Goal: Task Accomplishment & Management: Manage account settings

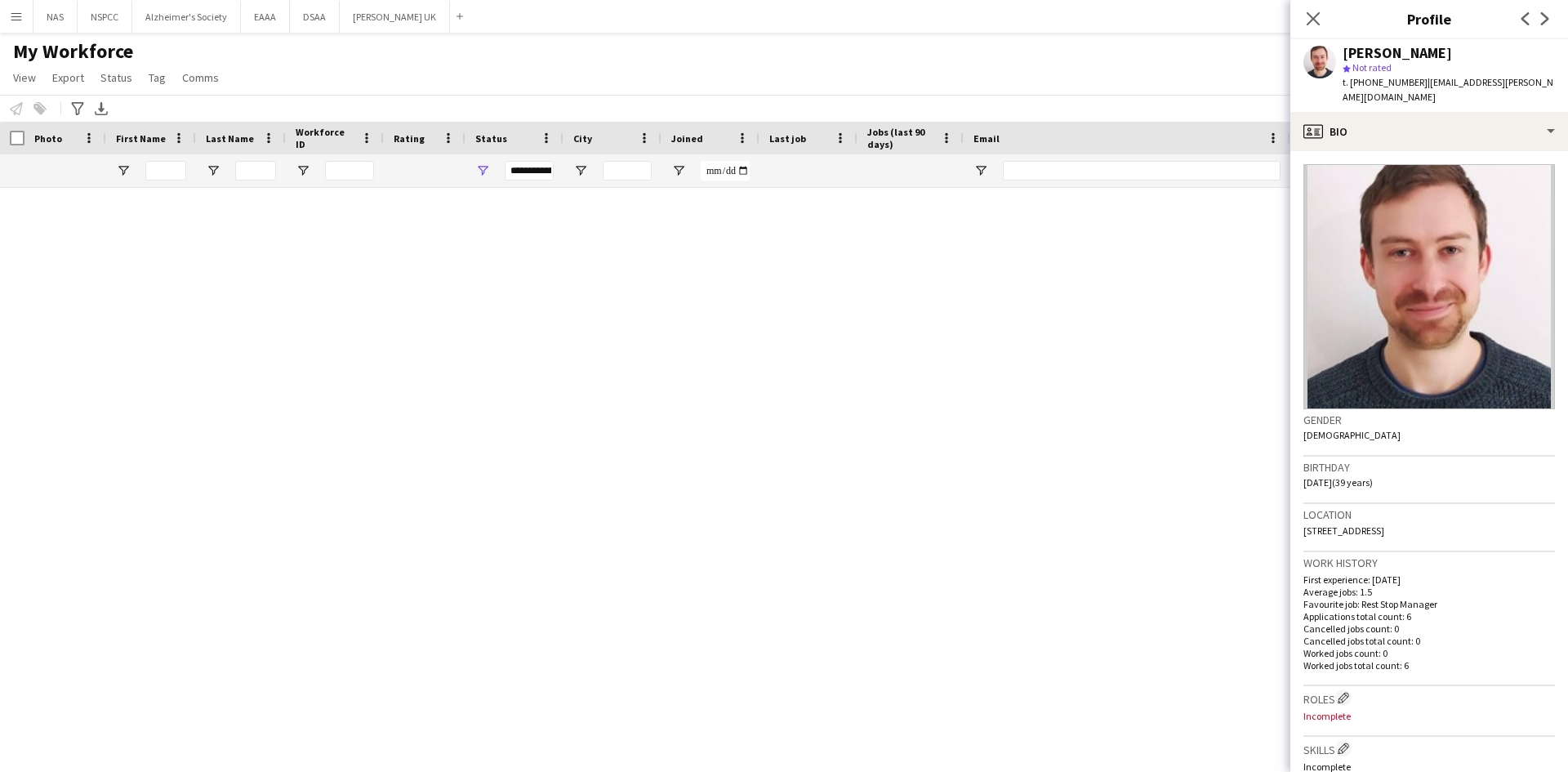
scroll to position [164, 0]
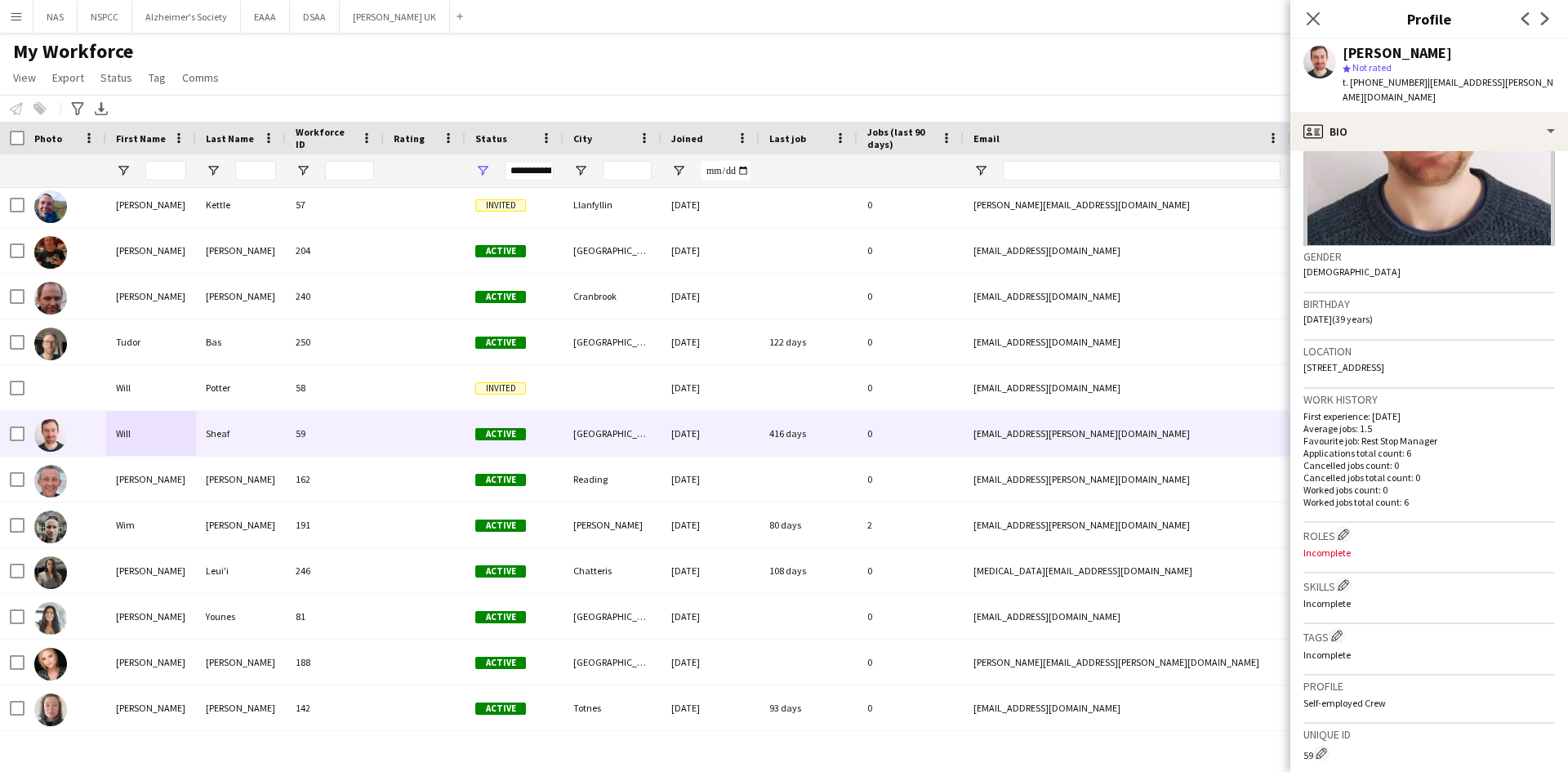
click at [9, 12] on button "Menu" at bounding box center [16, 16] width 32 height 32
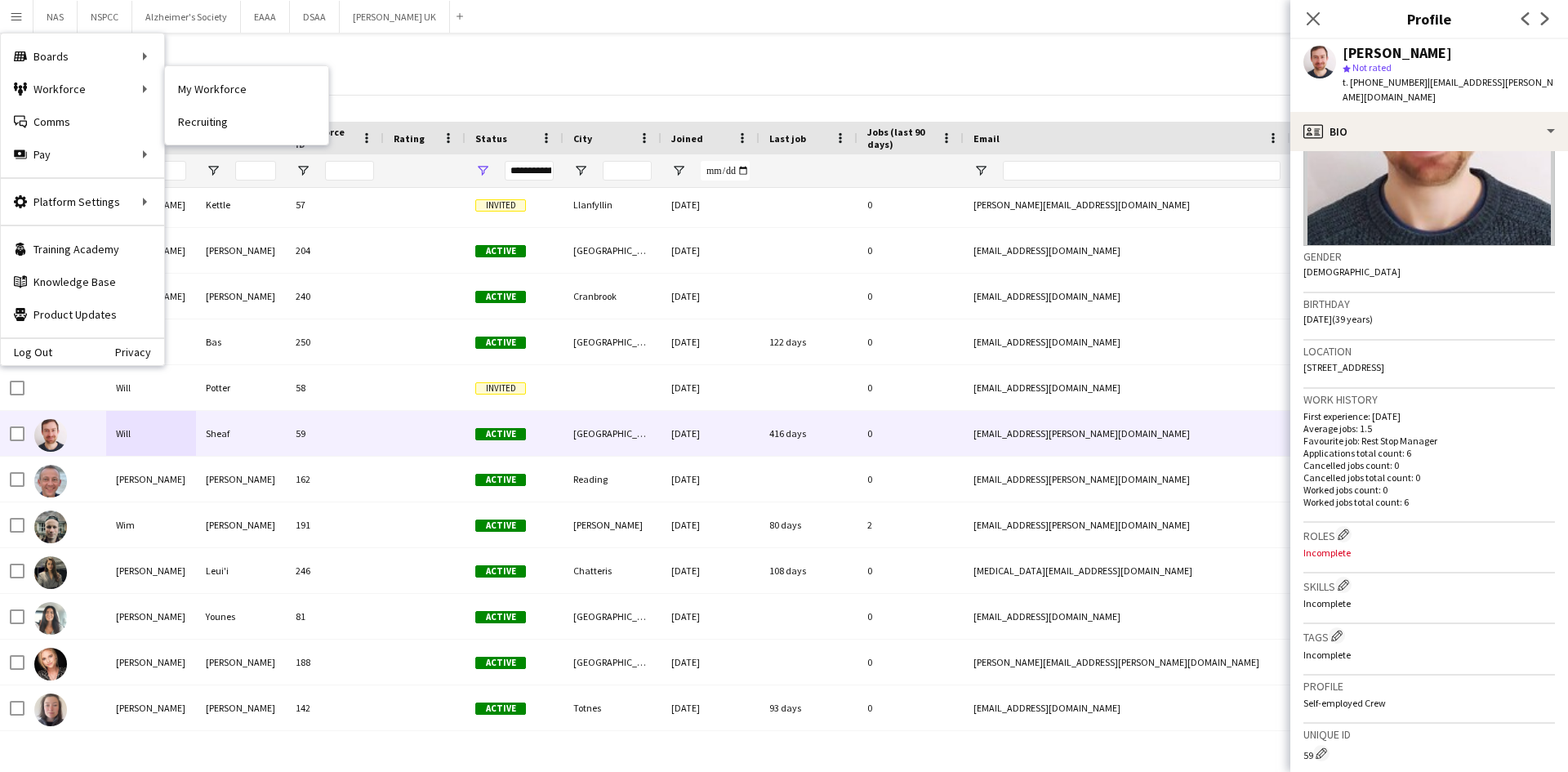
drag, startPoint x: 206, startPoint y: 86, endPoint x: 115, endPoint y: 34, distance: 104.8
click at [206, 86] on link "My Workforce" at bounding box center [246, 89] width 164 height 32
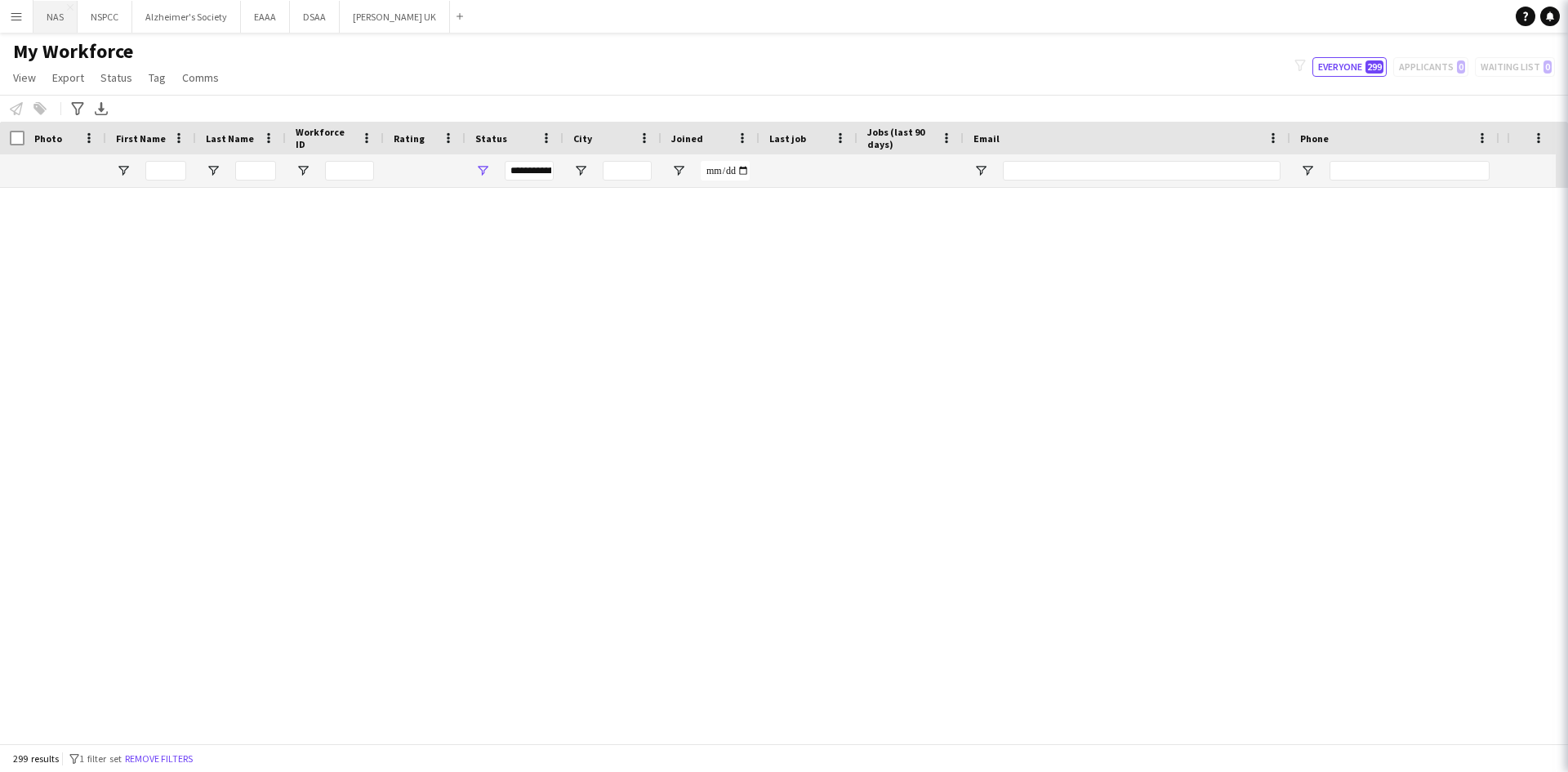
scroll to position [0, 0]
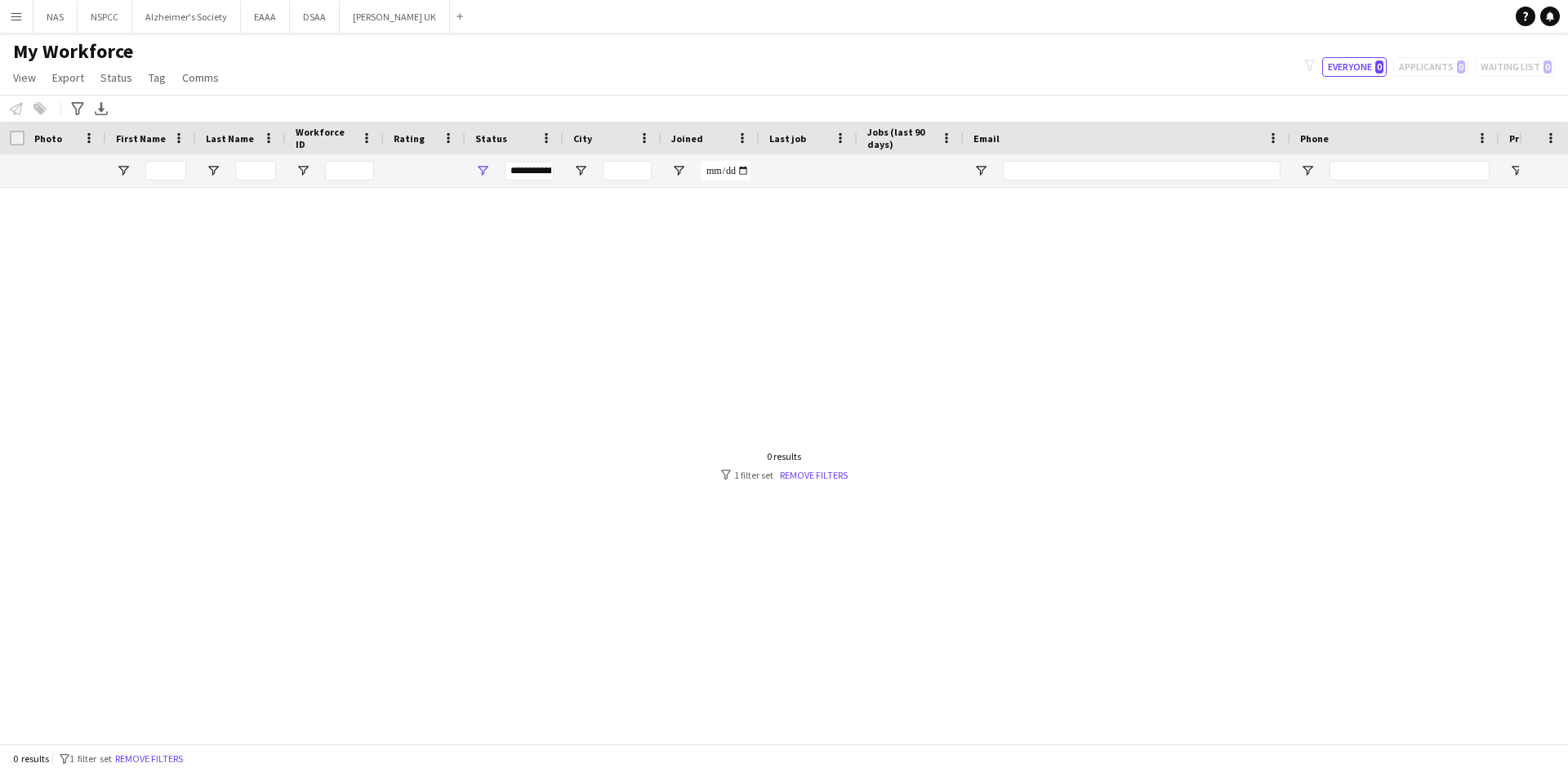
click at [18, 24] on button "Menu" at bounding box center [16, 16] width 32 height 32
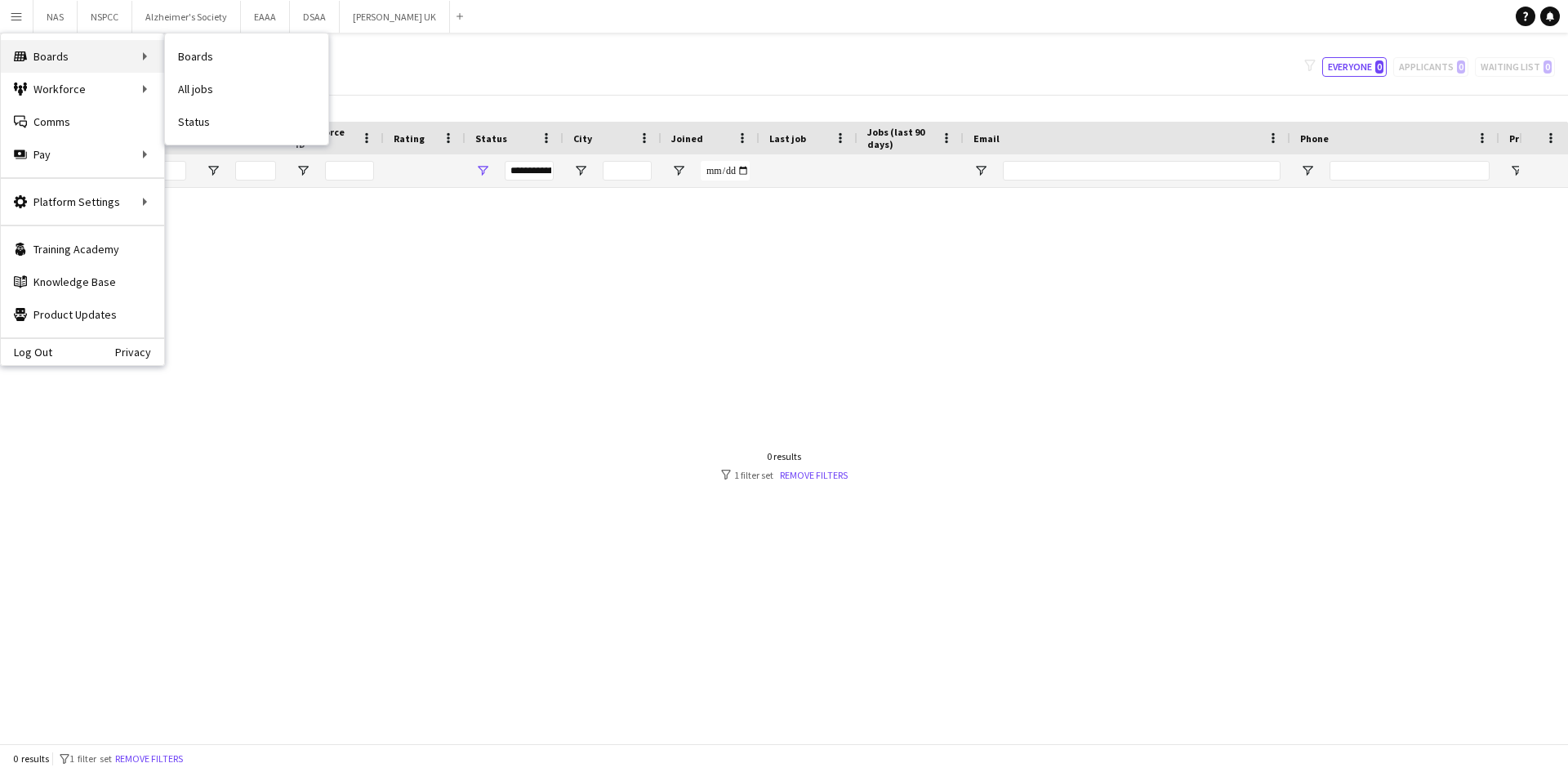
click at [32, 56] on div "Boards Boards" at bounding box center [82, 56] width 164 height 32
click at [192, 56] on link "Boards" at bounding box center [246, 56] width 164 height 32
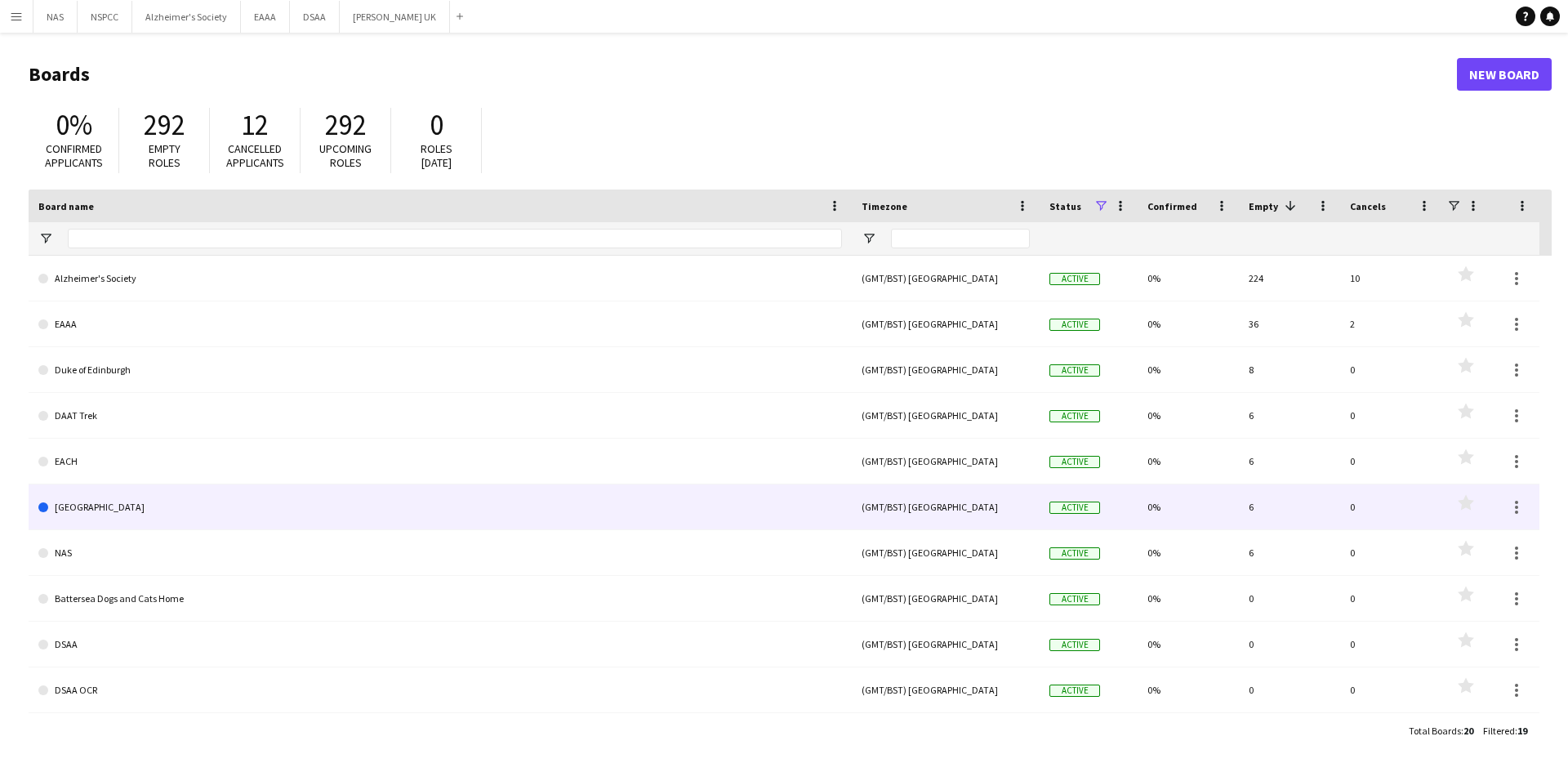
scroll to position [81, 0]
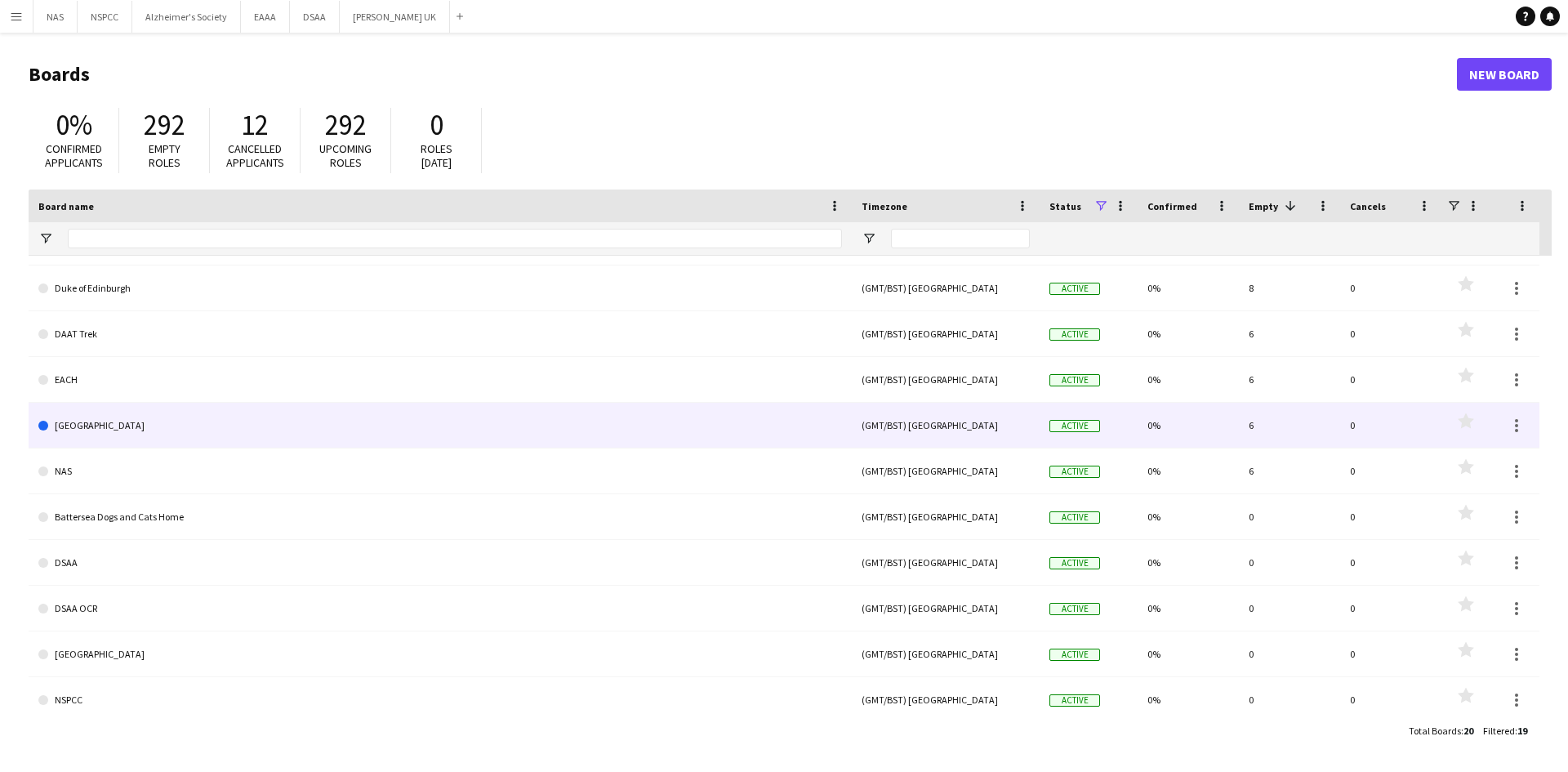
click at [112, 429] on link "[GEOGRAPHIC_DATA]" at bounding box center [439, 425] width 803 height 45
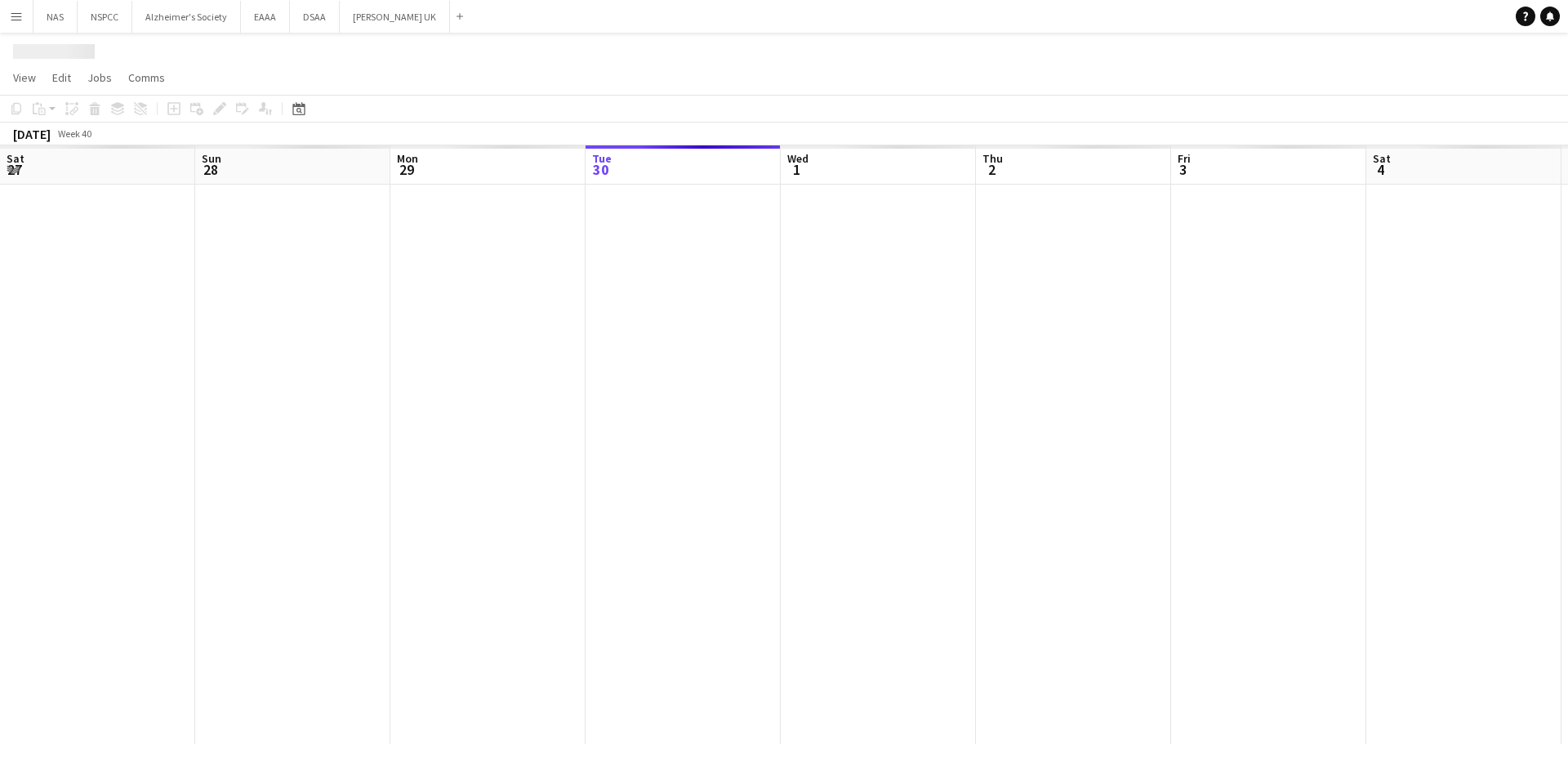
scroll to position [0, 390]
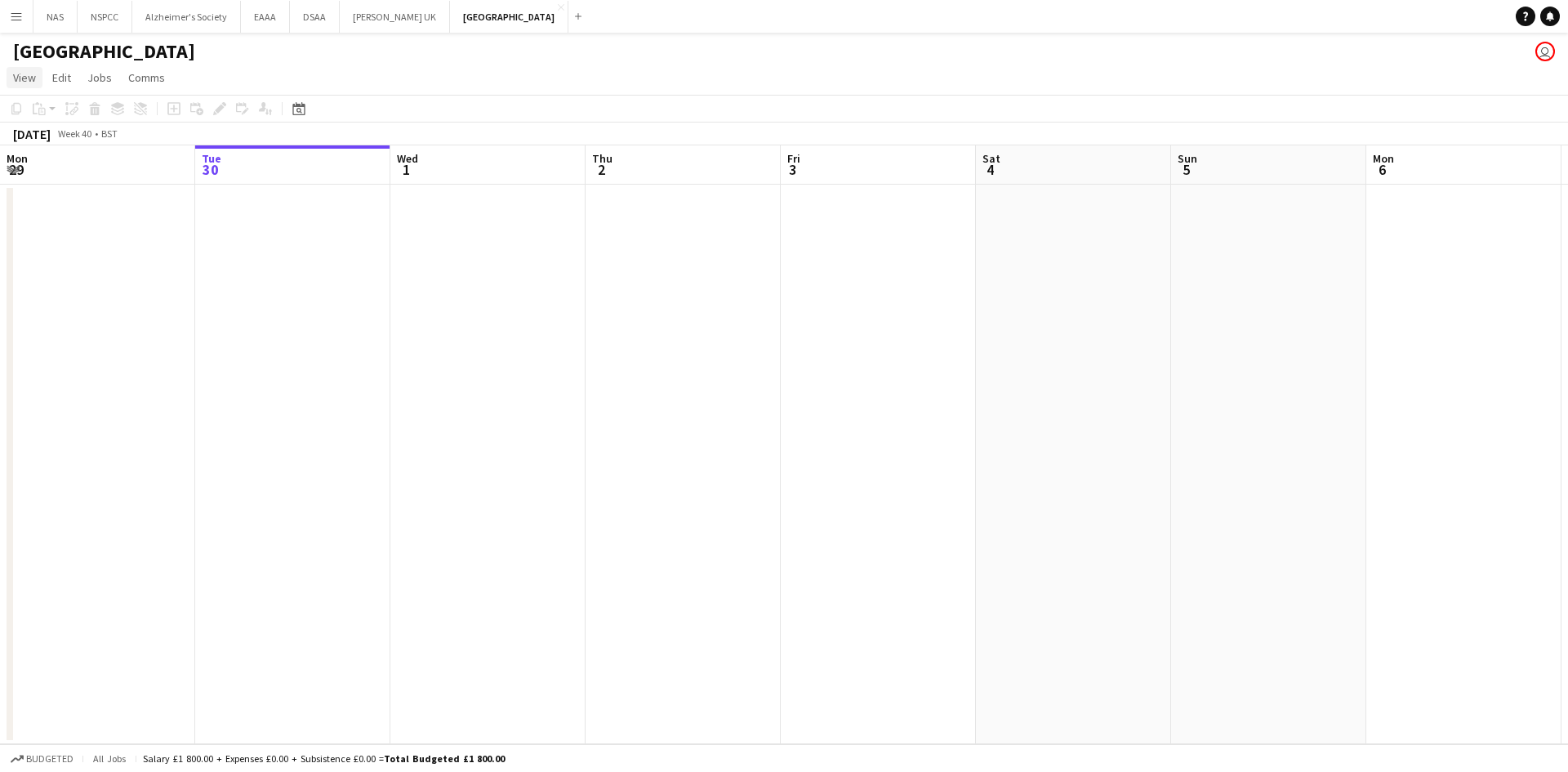
click at [25, 72] on span "View" at bounding box center [24, 78] width 23 height 15
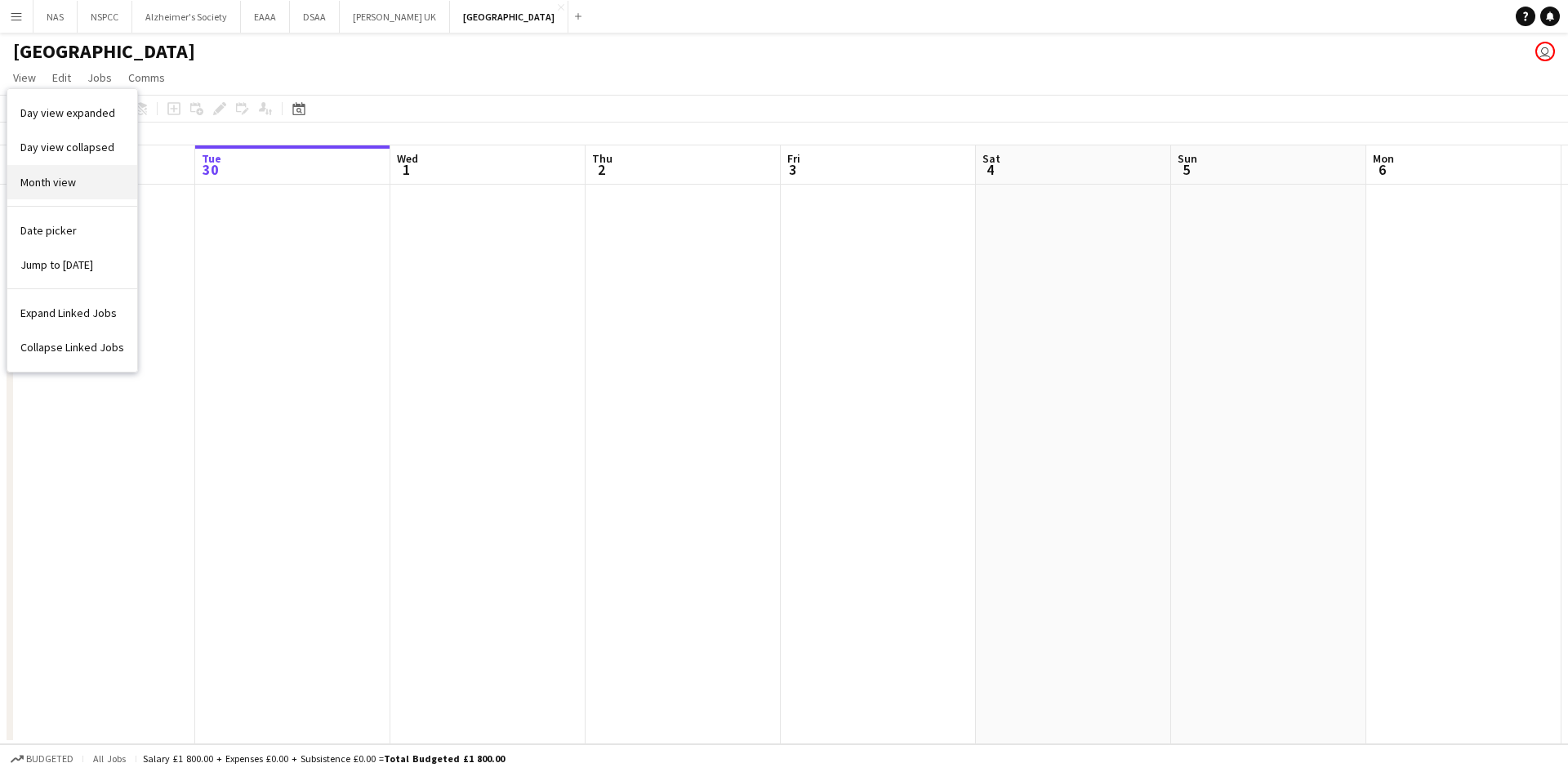
click at [29, 192] on link "Month view" at bounding box center [72, 181] width 130 height 34
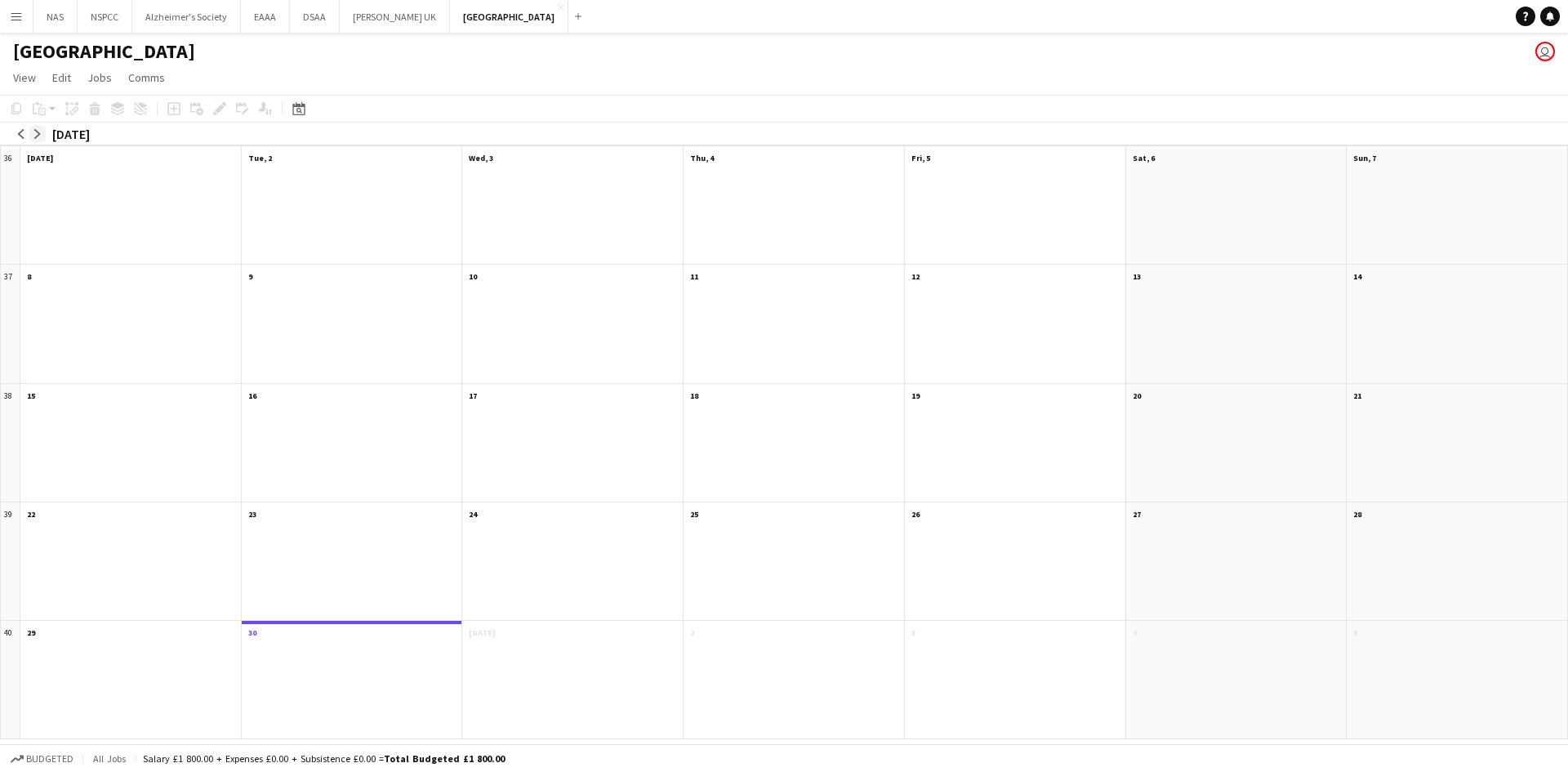
click at [39, 131] on app-icon "arrow-right" at bounding box center [37, 133] width 10 height 10
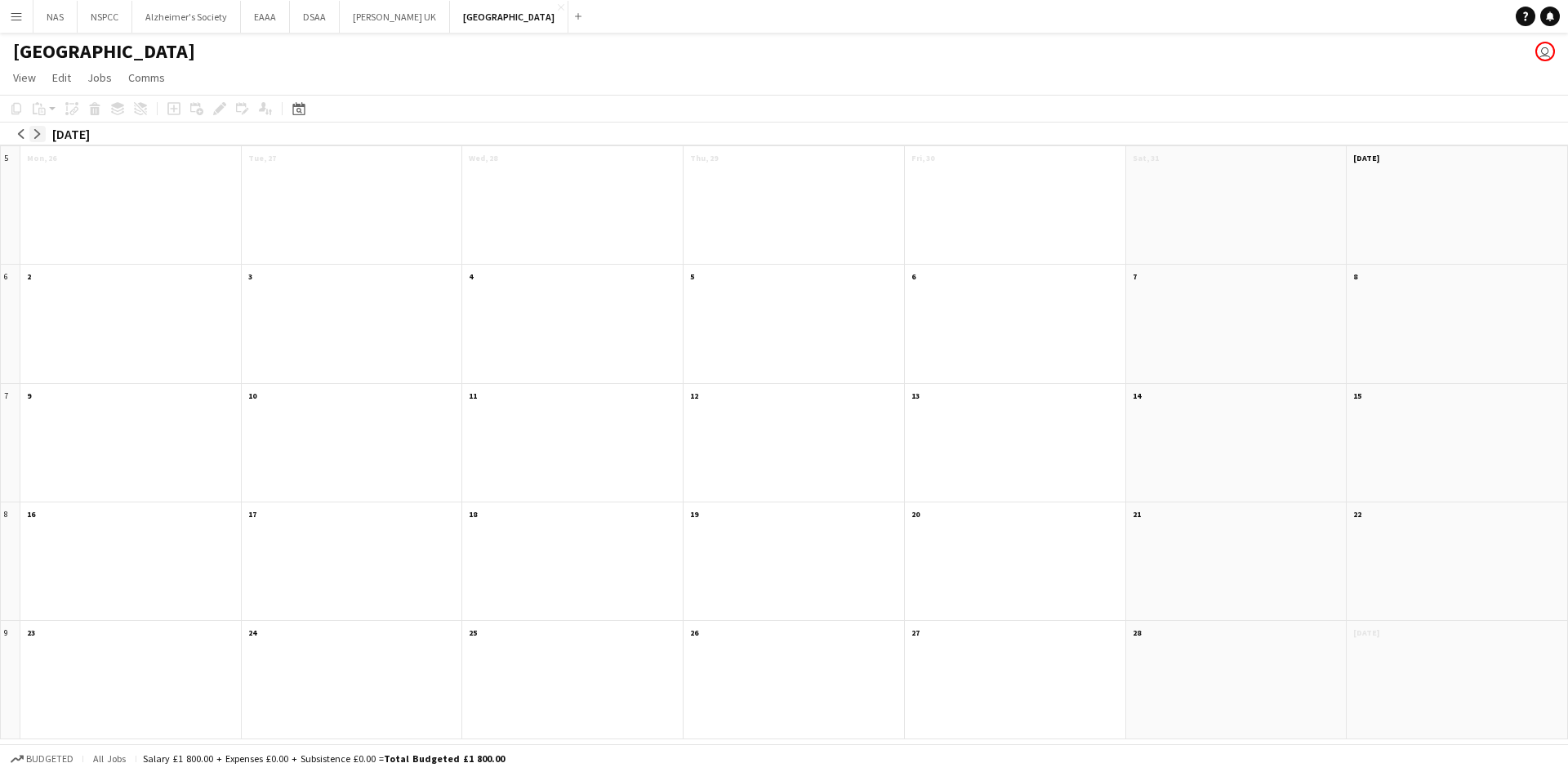
click at [39, 131] on app-icon "arrow-right" at bounding box center [37, 133] width 10 height 10
click at [737, 392] on app-month-view-date-header "14 1 Job 0/5" at bounding box center [794, 394] width 220 height 20
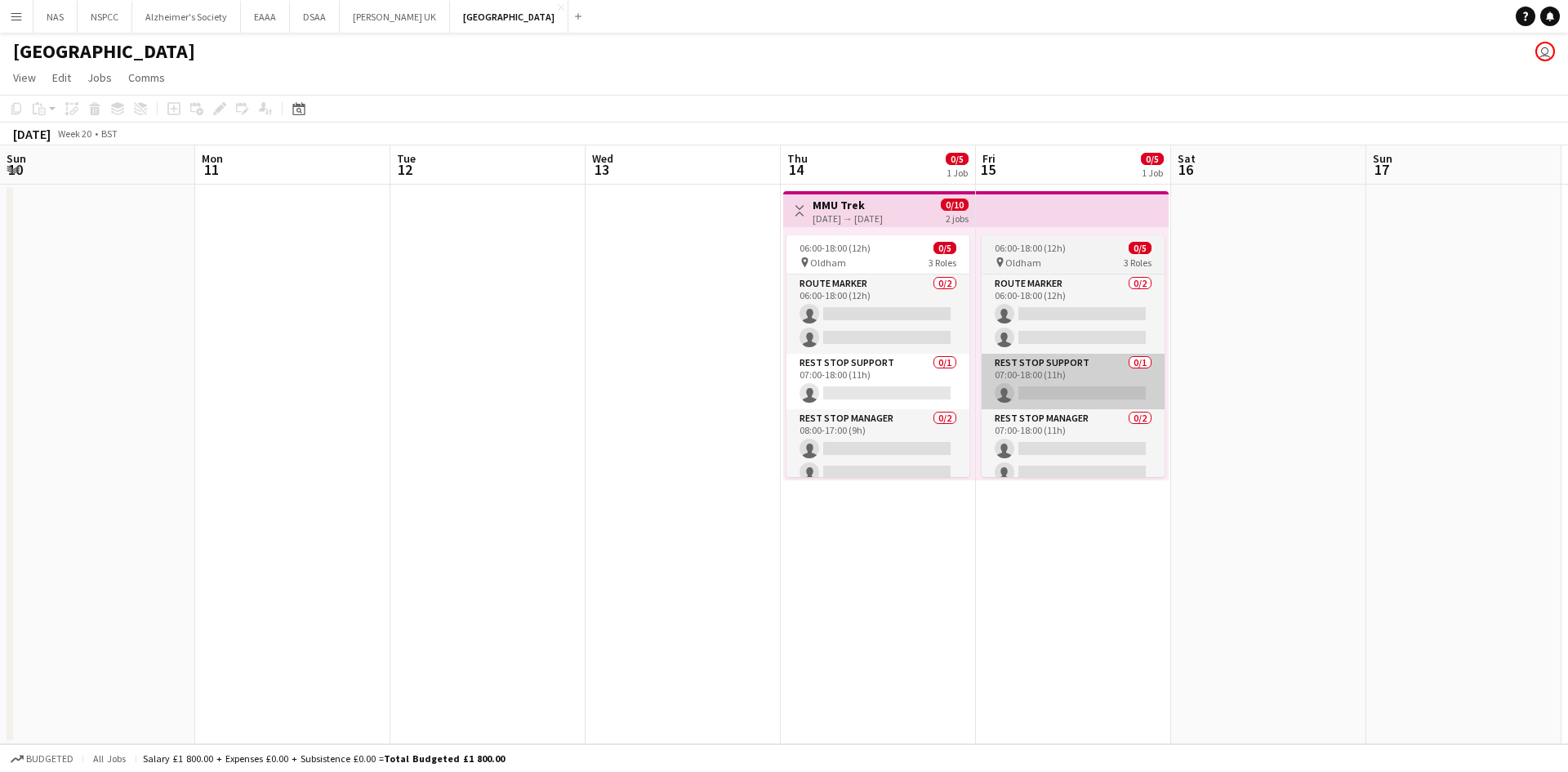
scroll to position [0, 562]
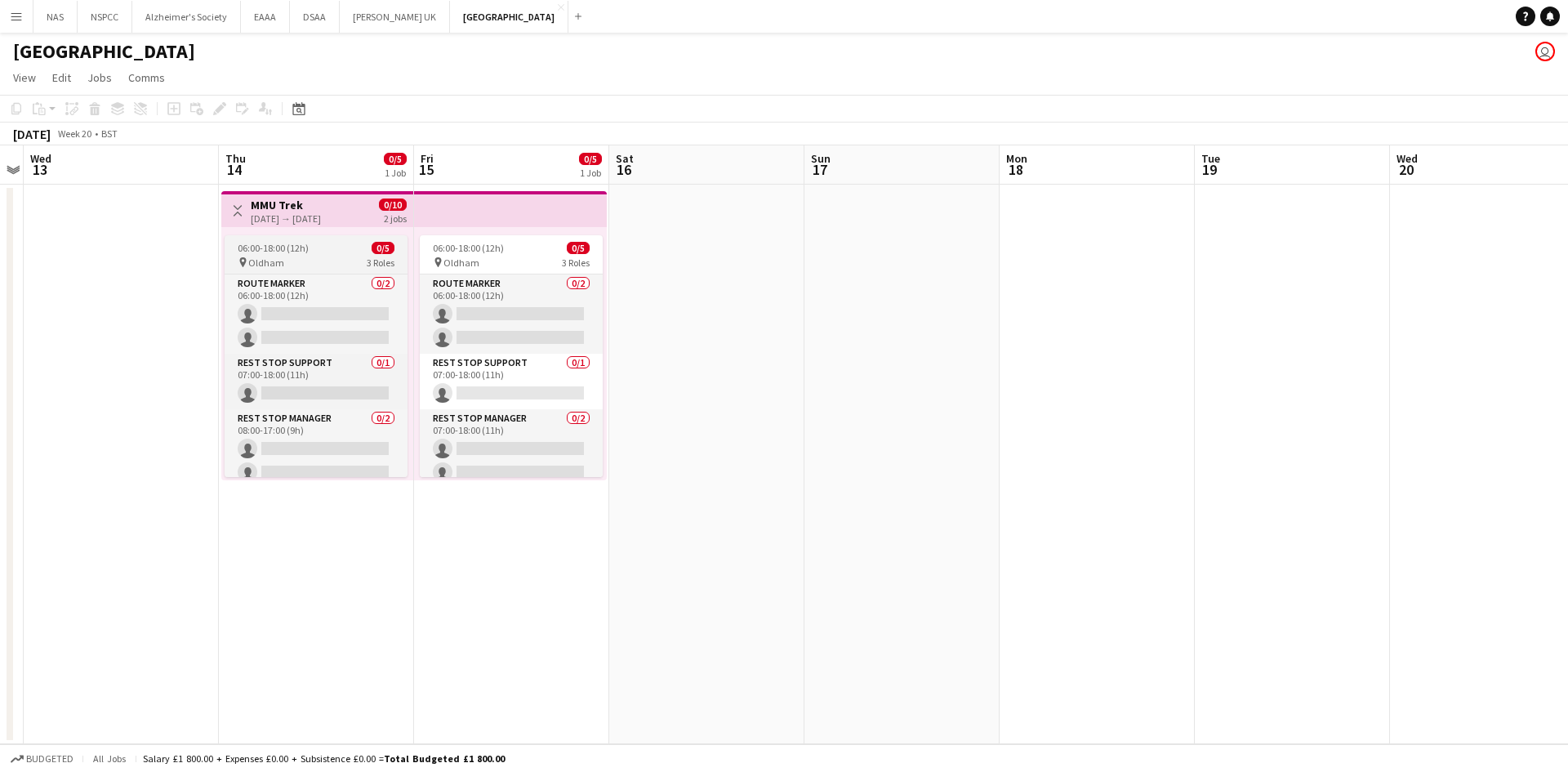
click at [348, 254] on div "06:00-18:00 (12h) 0/5" at bounding box center [316, 247] width 183 height 12
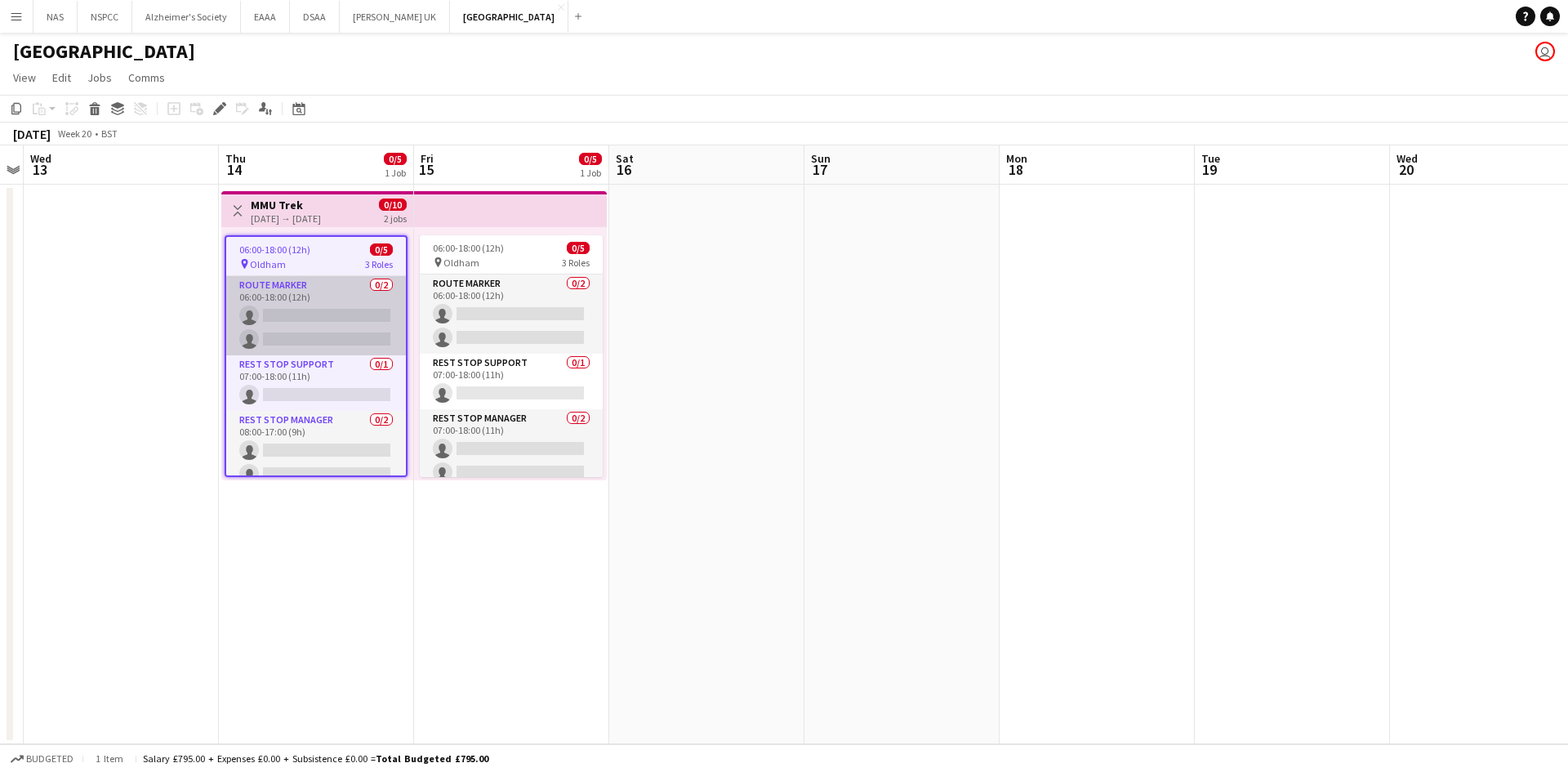
drag, startPoint x: 340, startPoint y: 310, endPoint x: 388, endPoint y: 320, distance: 49.0
click at [338, 310] on app-card-role "Route Marker 0/2 06:00-18:00 (12h) single-neutral-actions single-neutral-actions" at bounding box center [315, 316] width 179 height 80
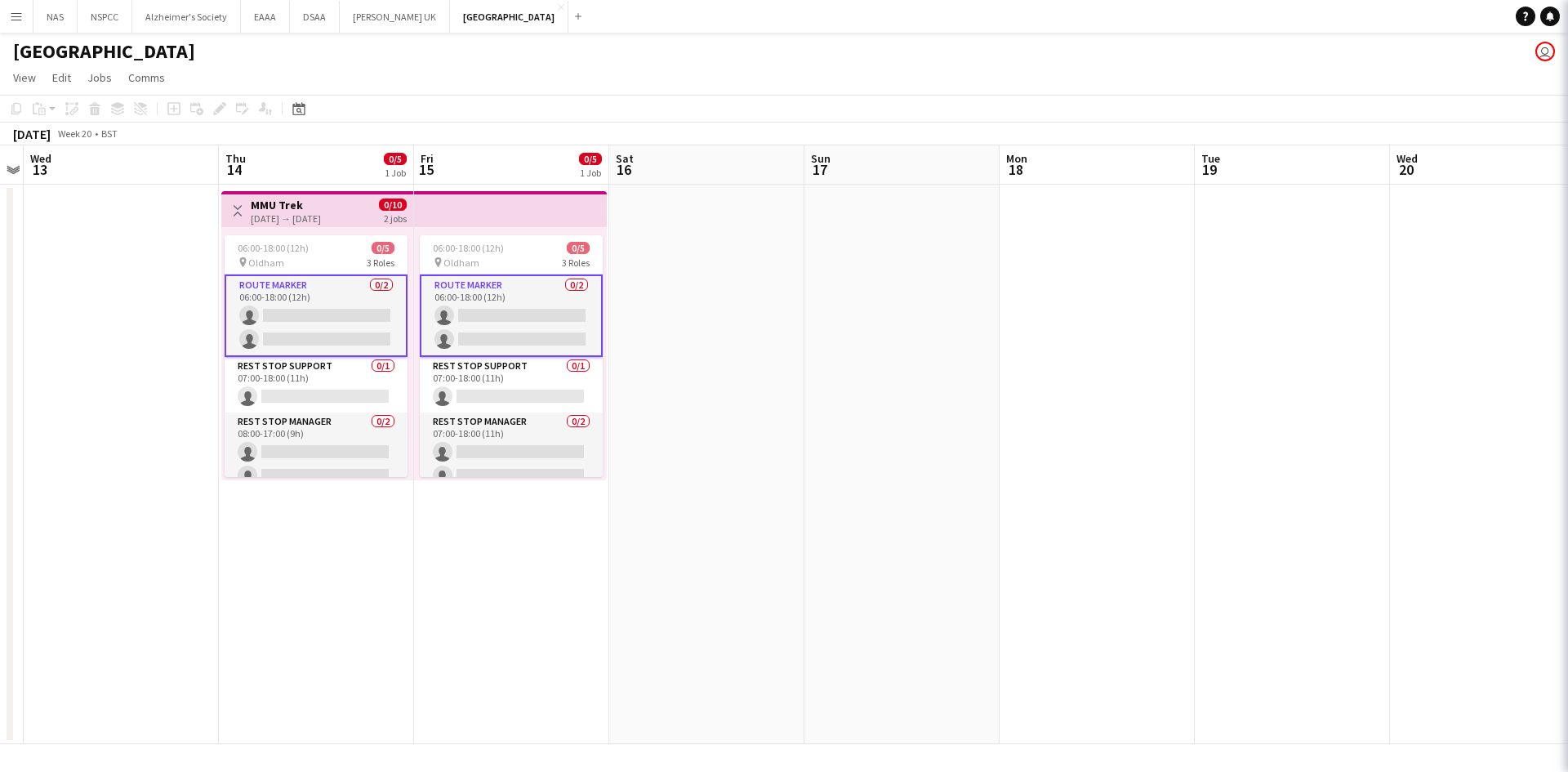
scroll to position [0, 565]
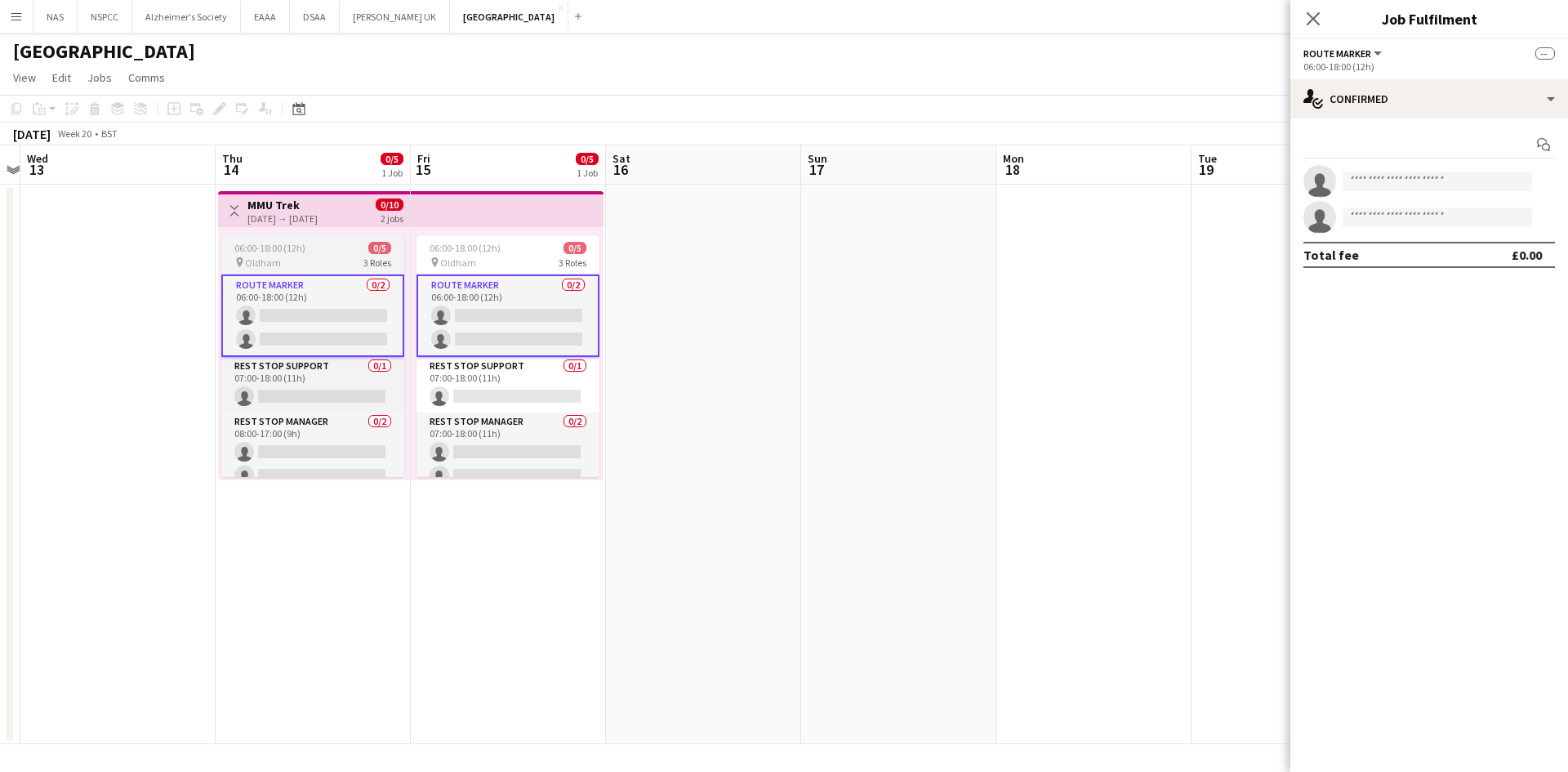
click at [313, 261] on div "pin Oldham 3 Roles" at bounding box center [313, 262] width 183 height 13
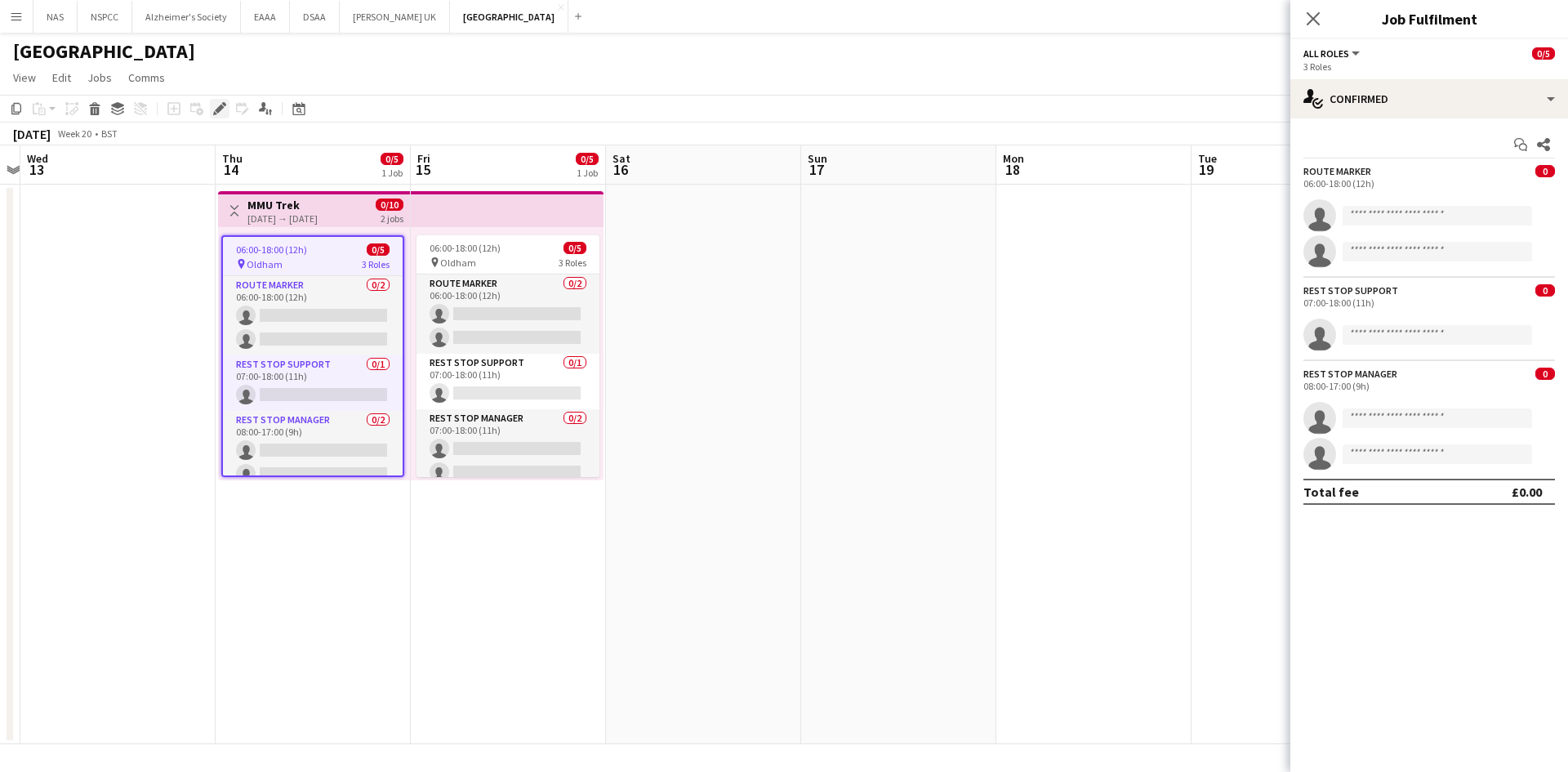
click at [220, 112] on icon "Edit" at bounding box center [219, 108] width 13 height 13
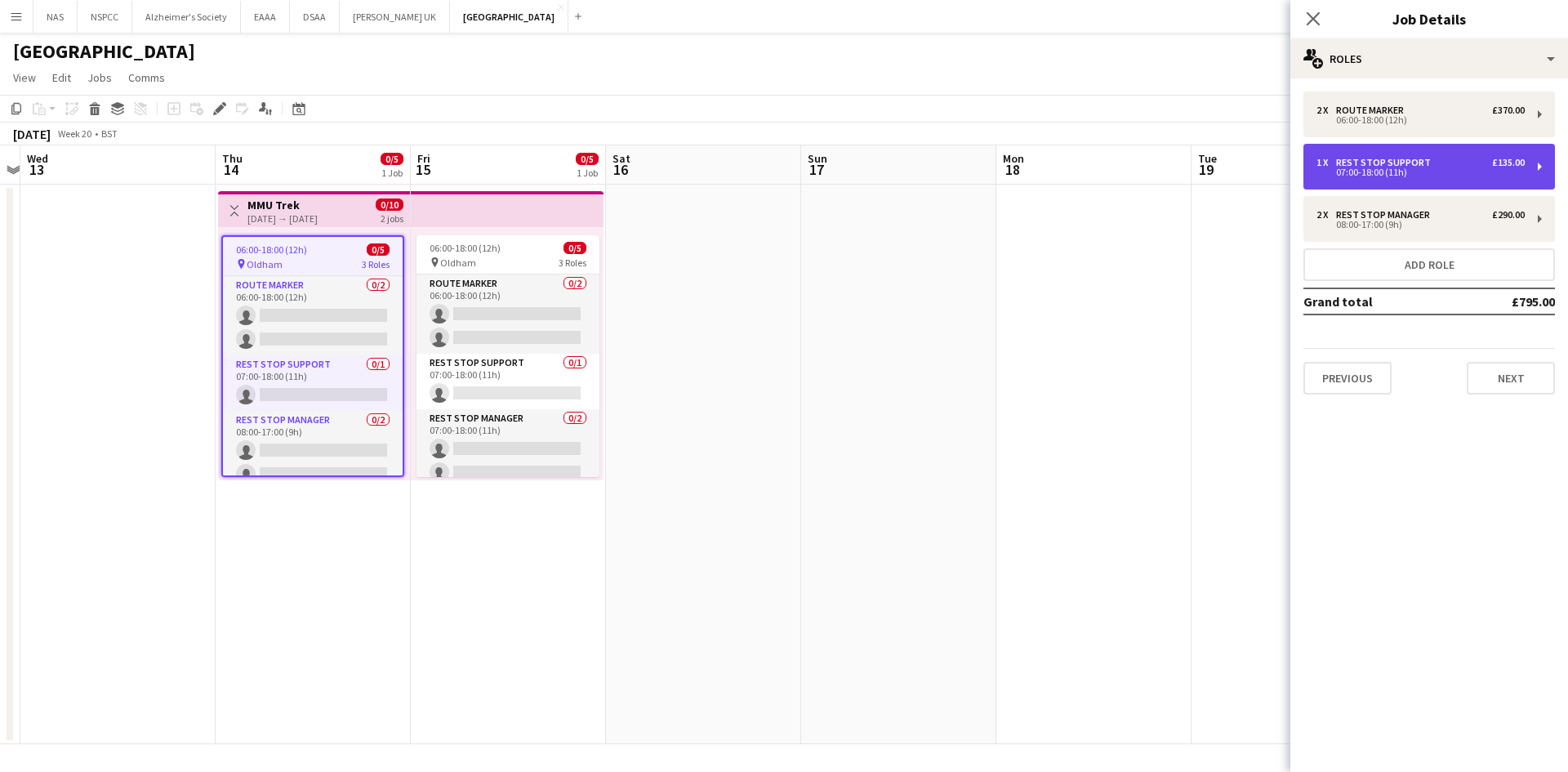
click at [1440, 165] on div "1 x Rest Stop Support £135.00" at bounding box center [1420, 162] width 208 height 11
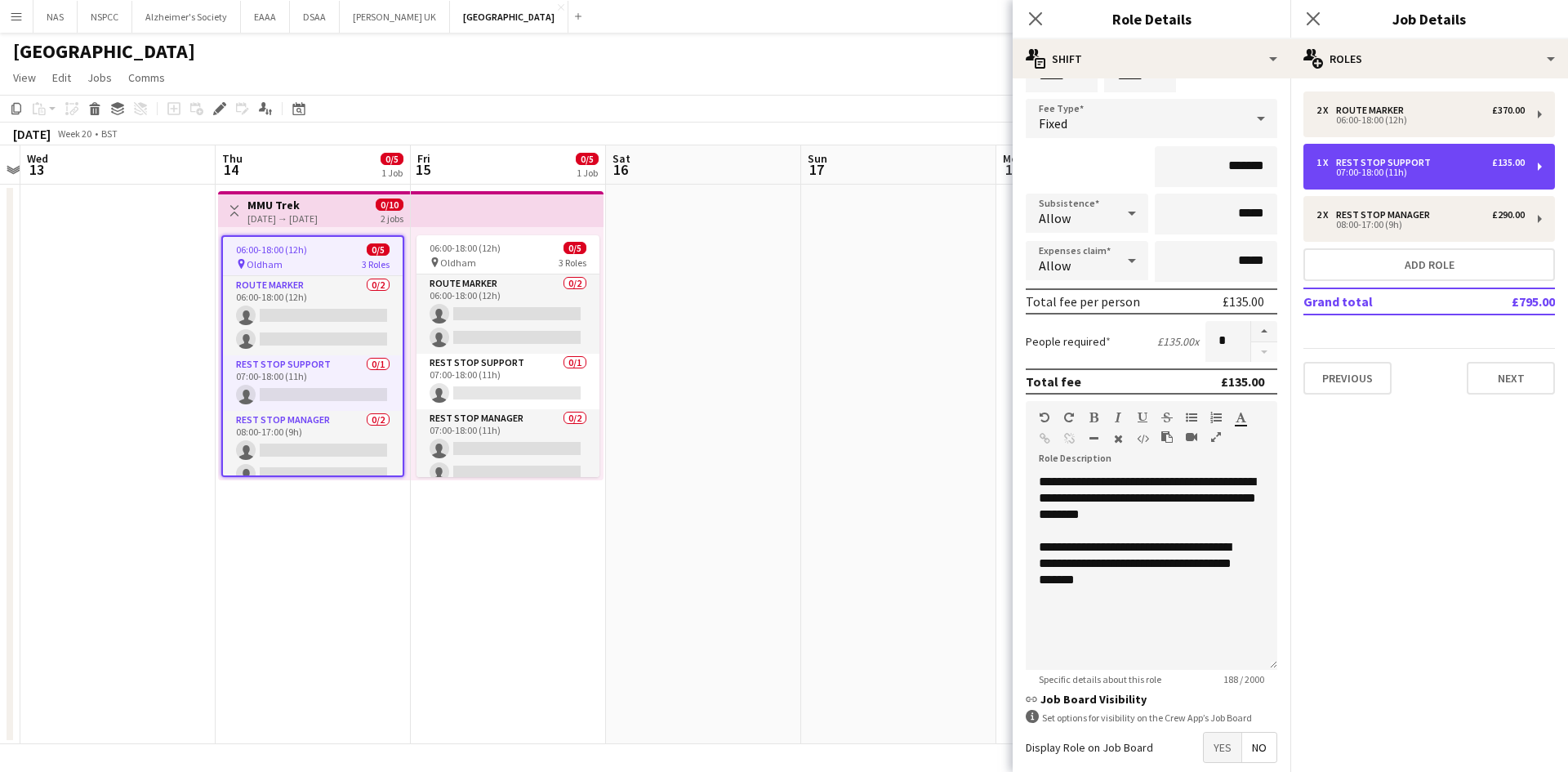
scroll to position [170, 0]
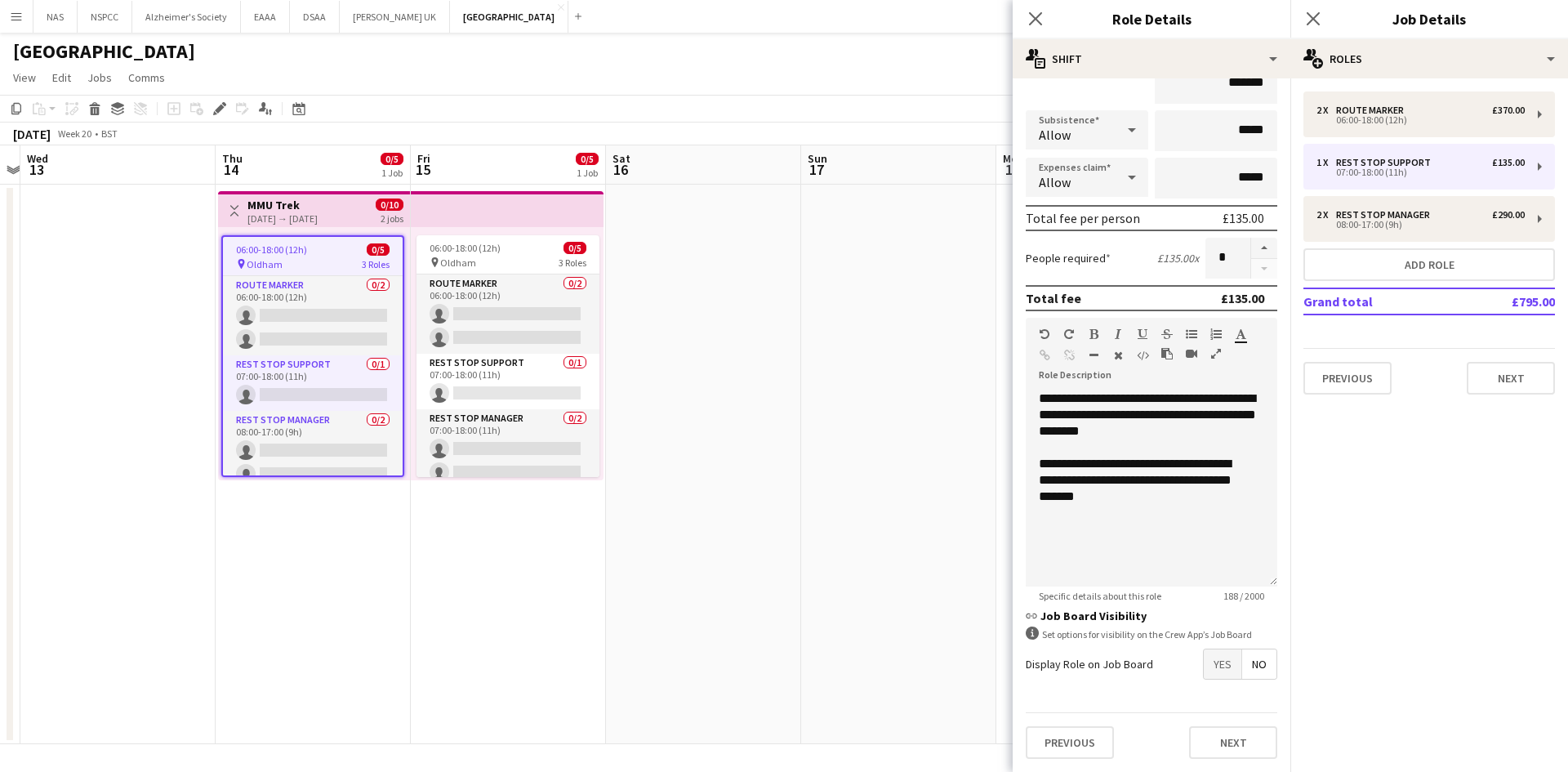
click at [706, 384] on app-date-cell at bounding box center [703, 464] width 195 height 560
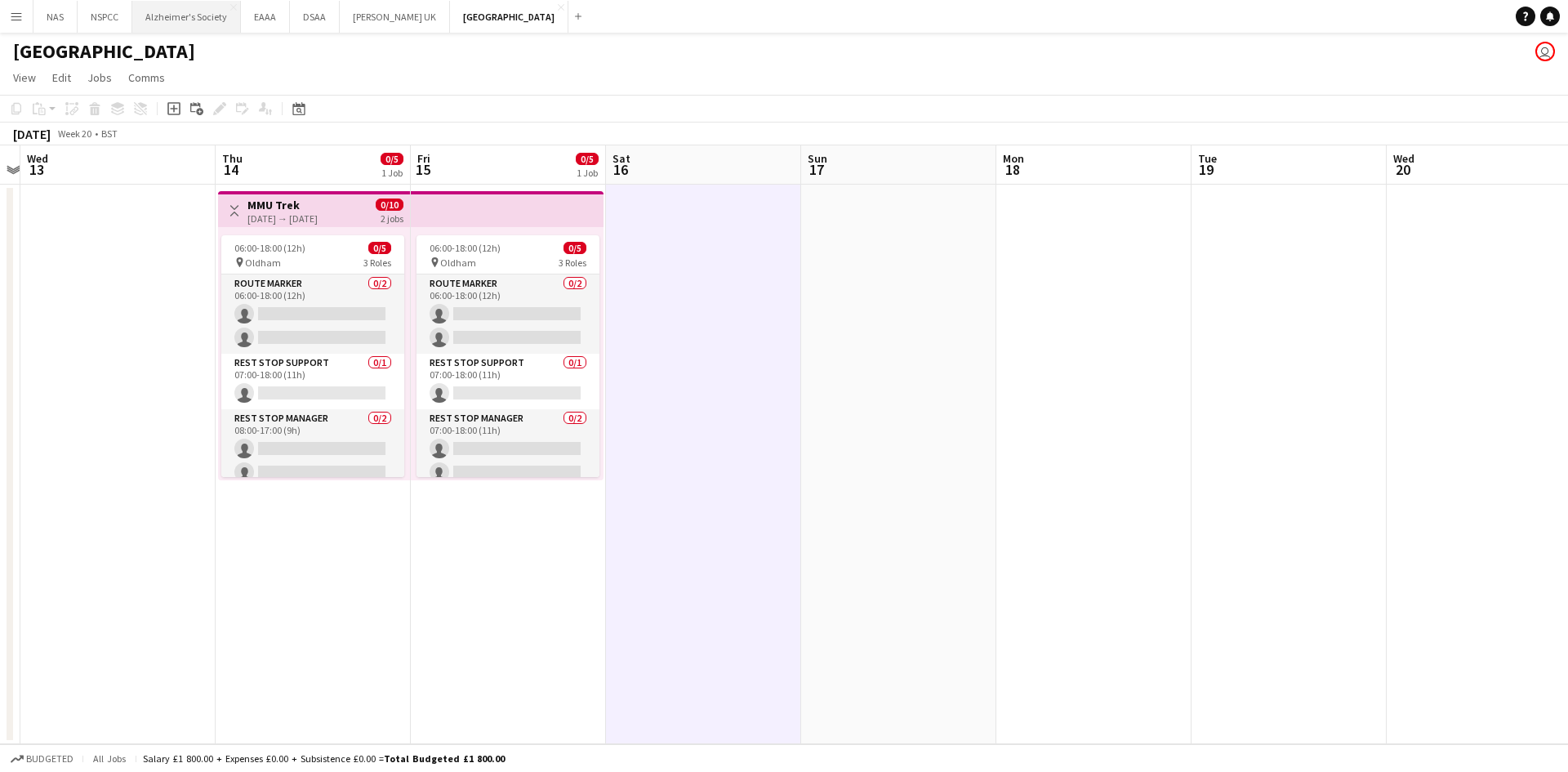
click at [179, 5] on button "Alzheimer's Society Close" at bounding box center [186, 17] width 108 height 31
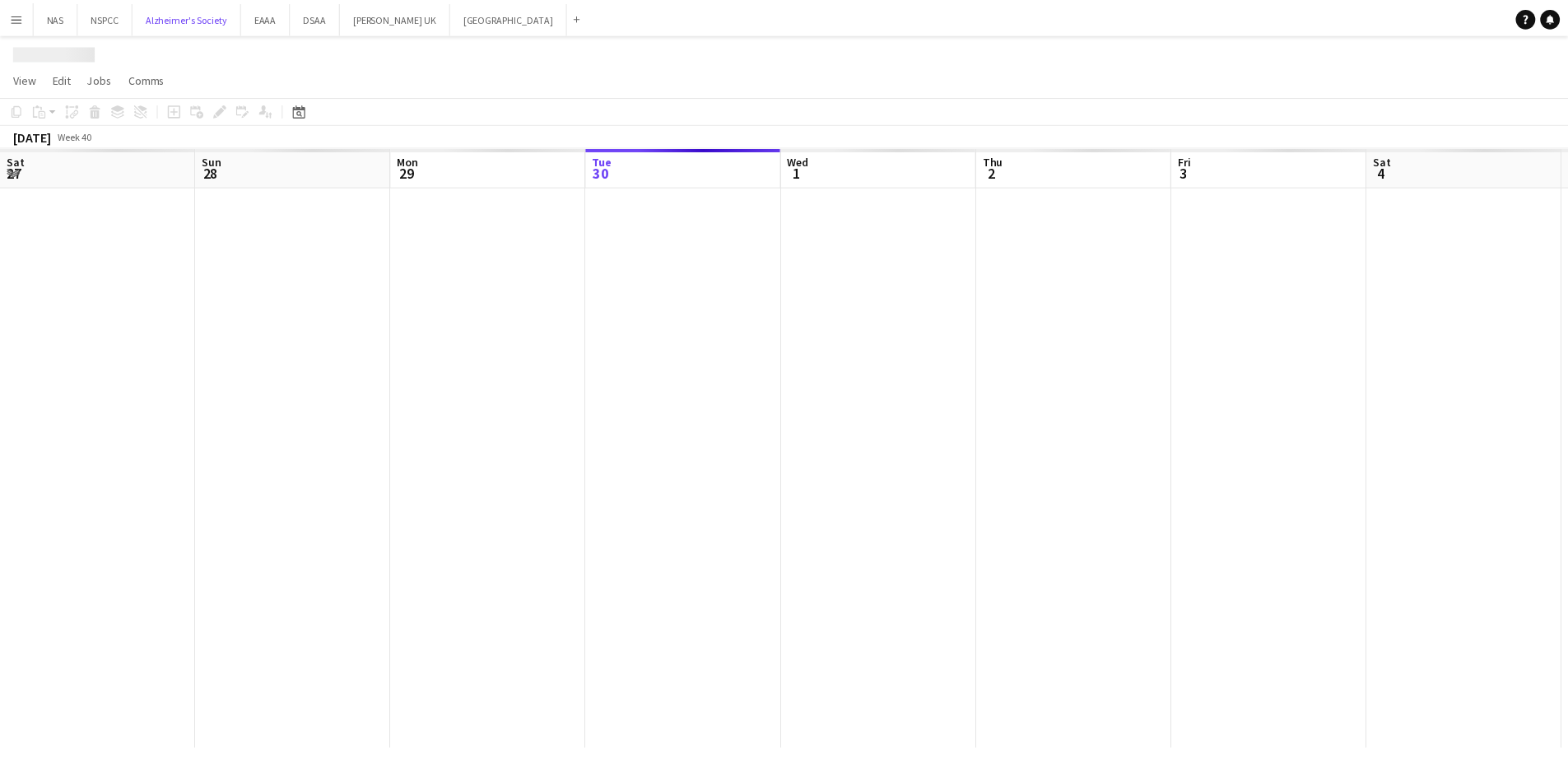
scroll to position [0, 394]
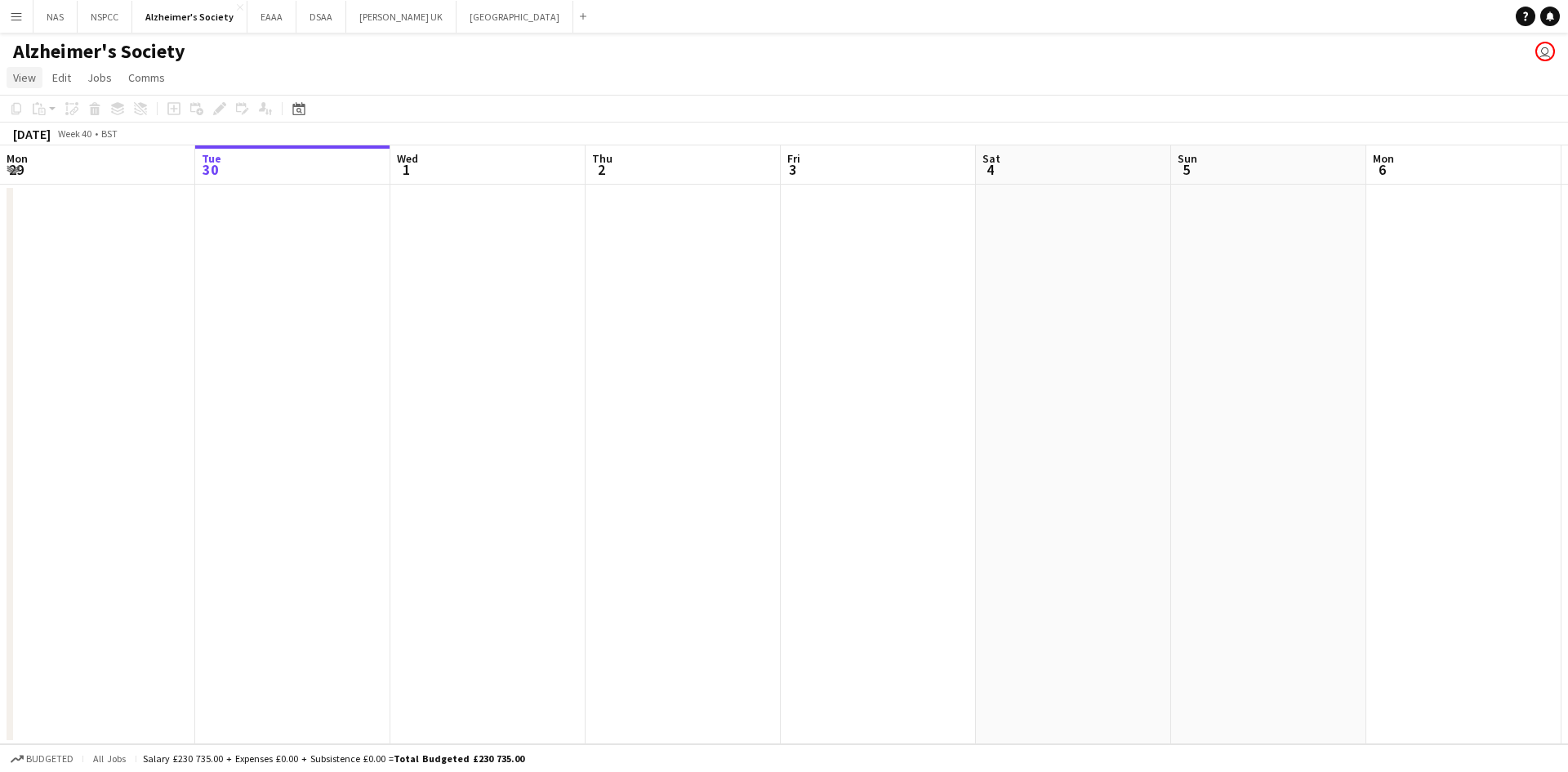
click at [20, 78] on span "View" at bounding box center [24, 78] width 23 height 15
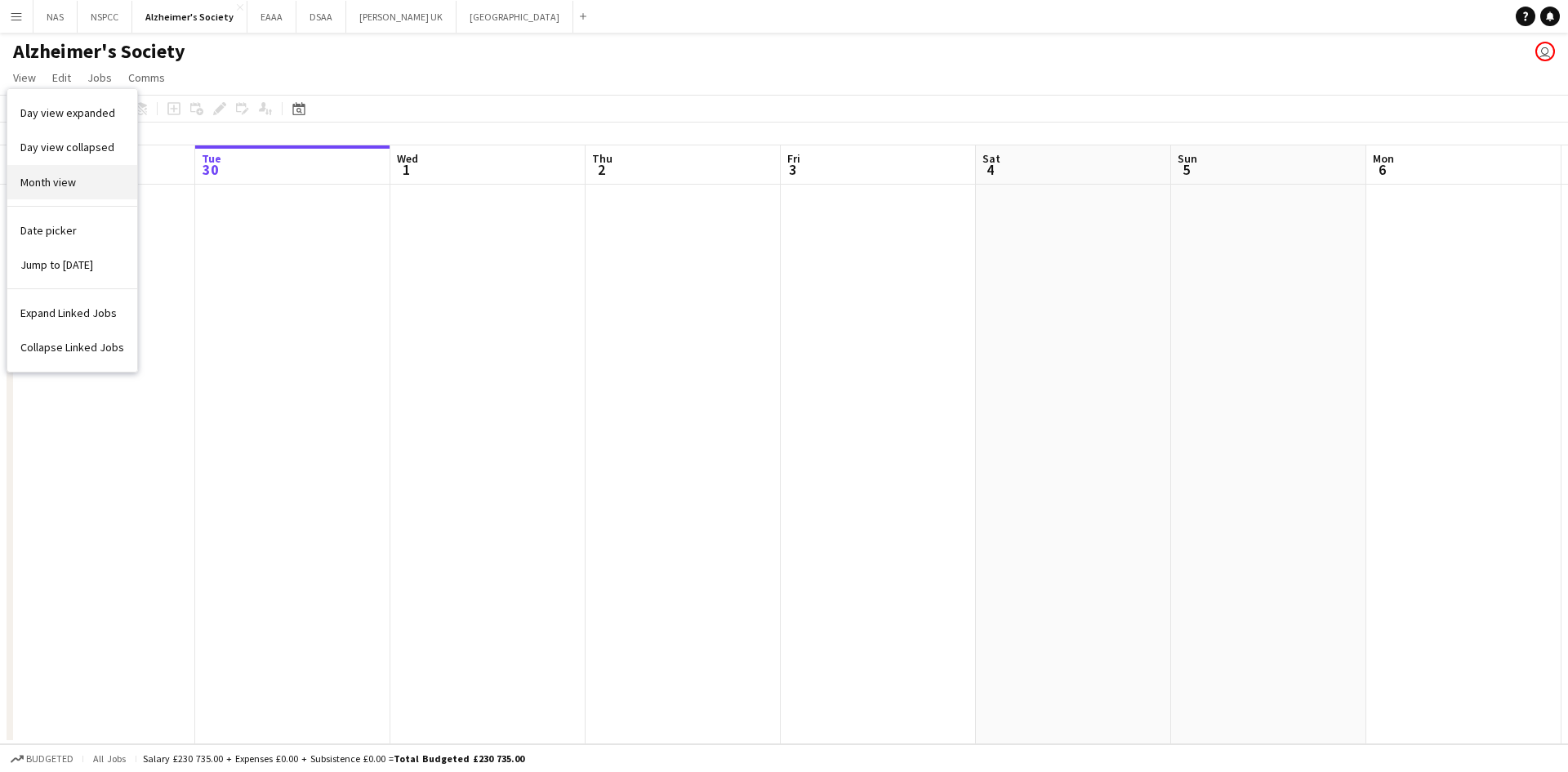
click at [23, 180] on span "Month view" at bounding box center [48, 182] width 56 height 15
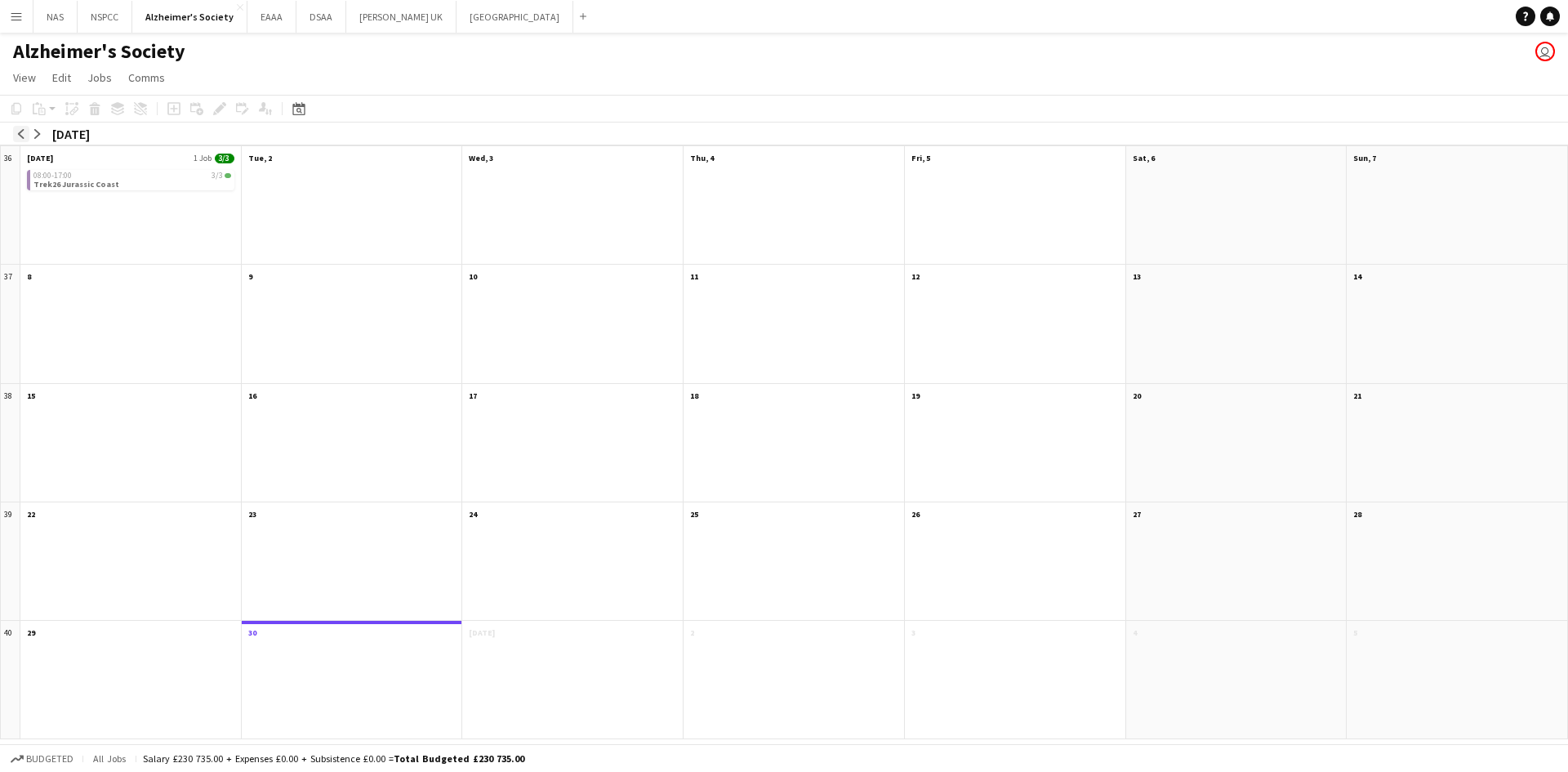
click at [18, 129] on app-icon "arrow-left" at bounding box center [21, 133] width 10 height 10
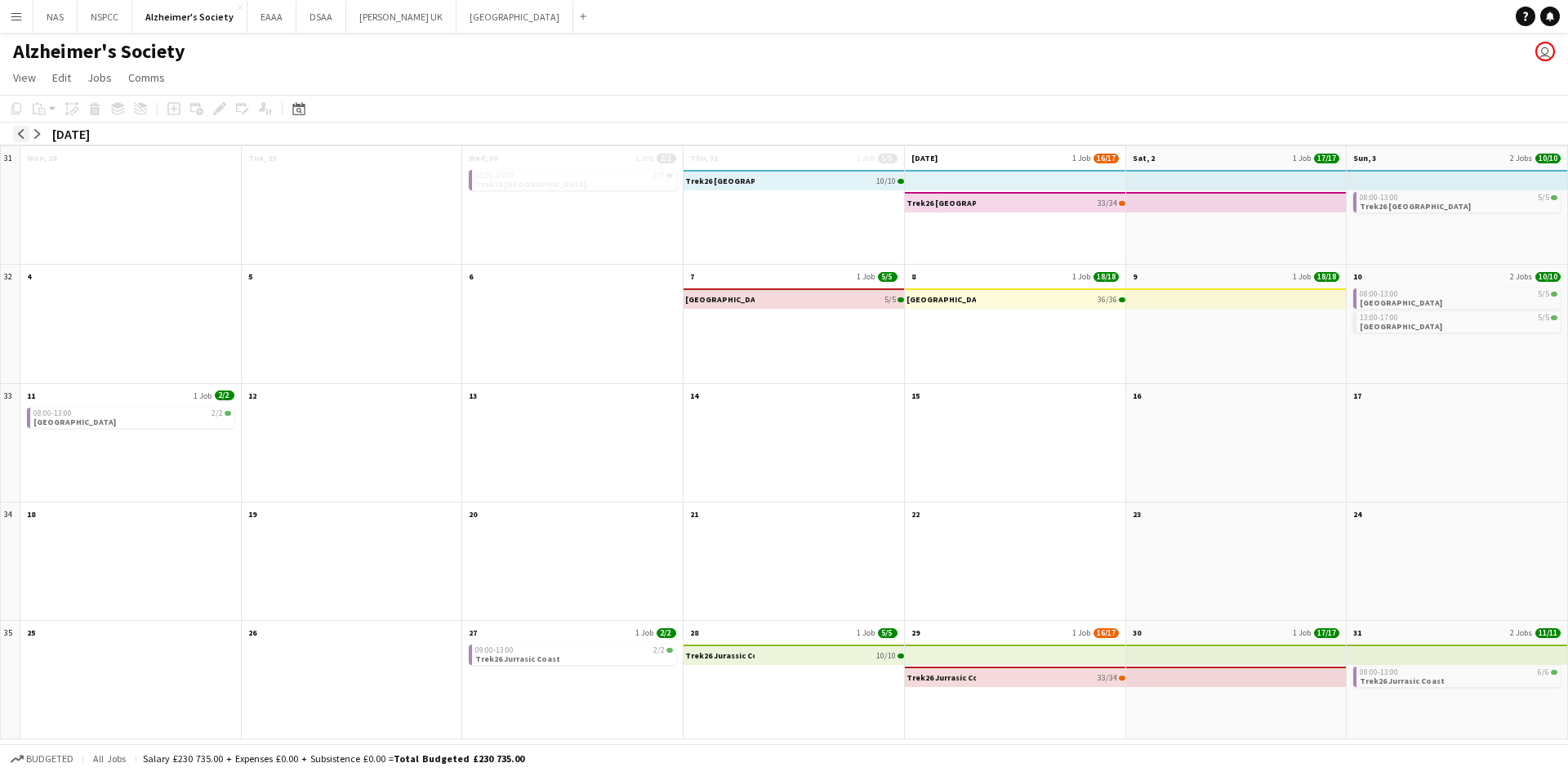
click at [18, 129] on app-icon "arrow-left" at bounding box center [21, 133] width 10 height 10
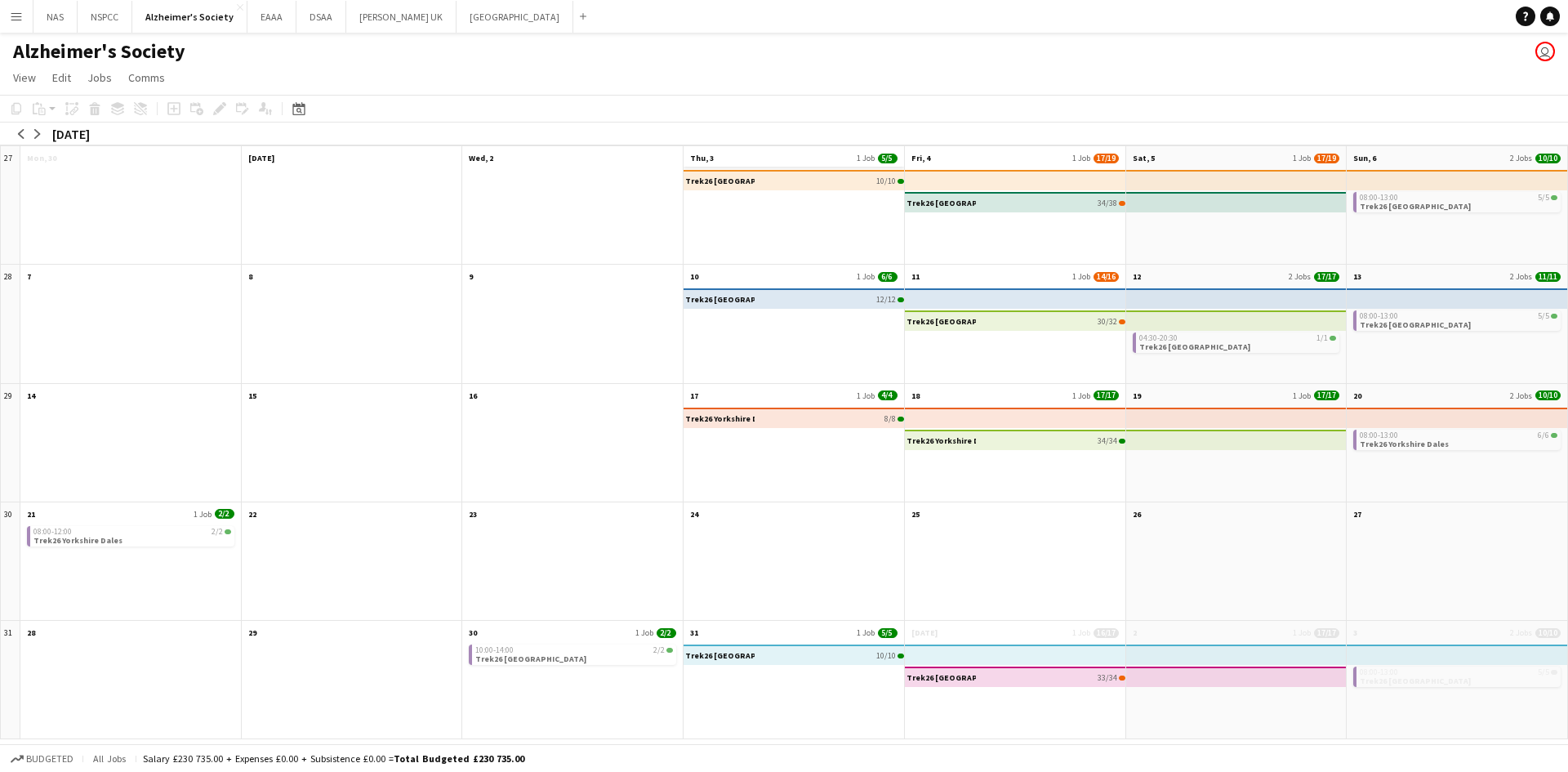
click at [814, 148] on app-month-view-date-header "Thu, 3 1 Job 5/5" at bounding box center [794, 156] width 220 height 20
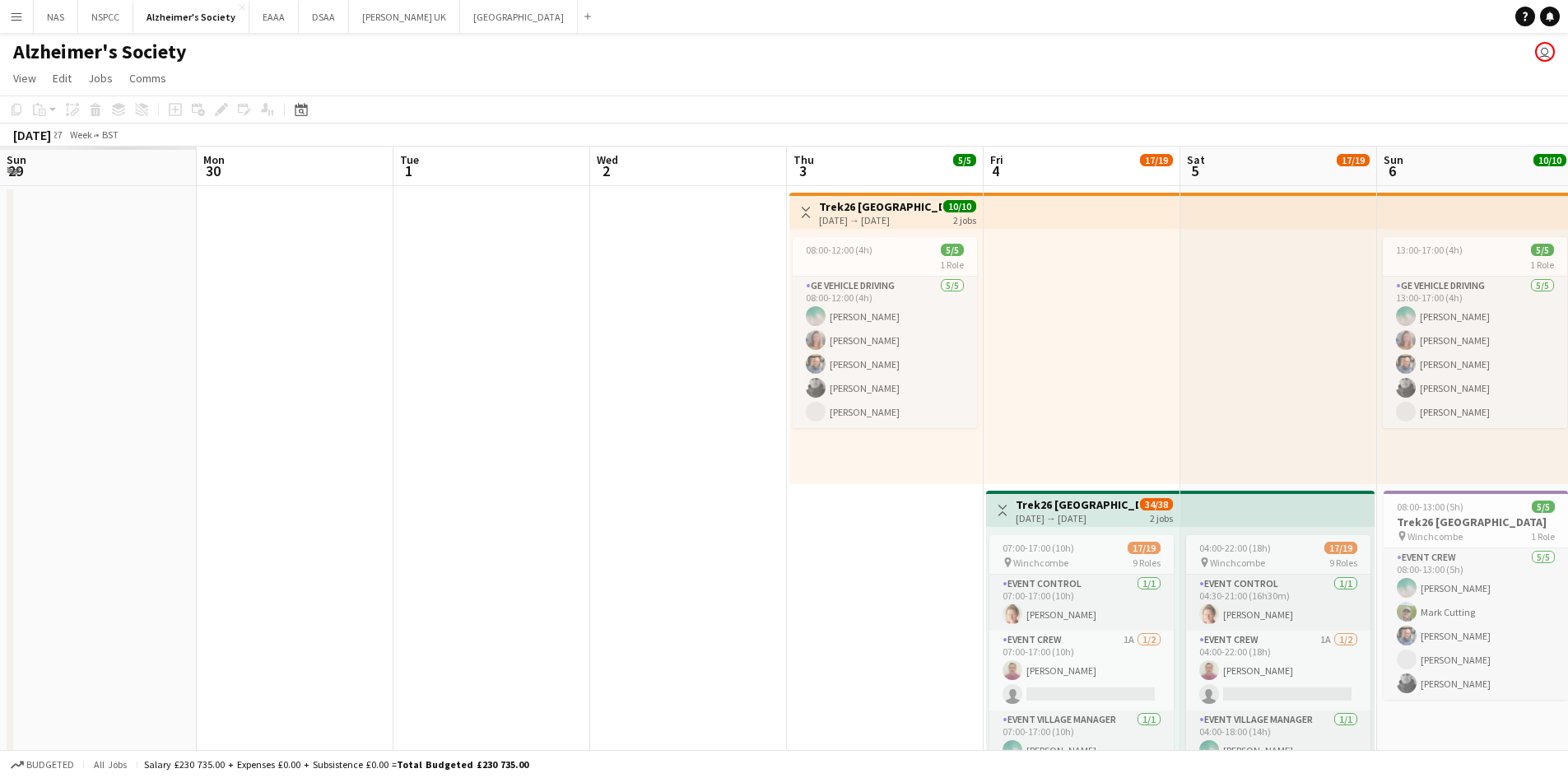
scroll to position [0, 566]
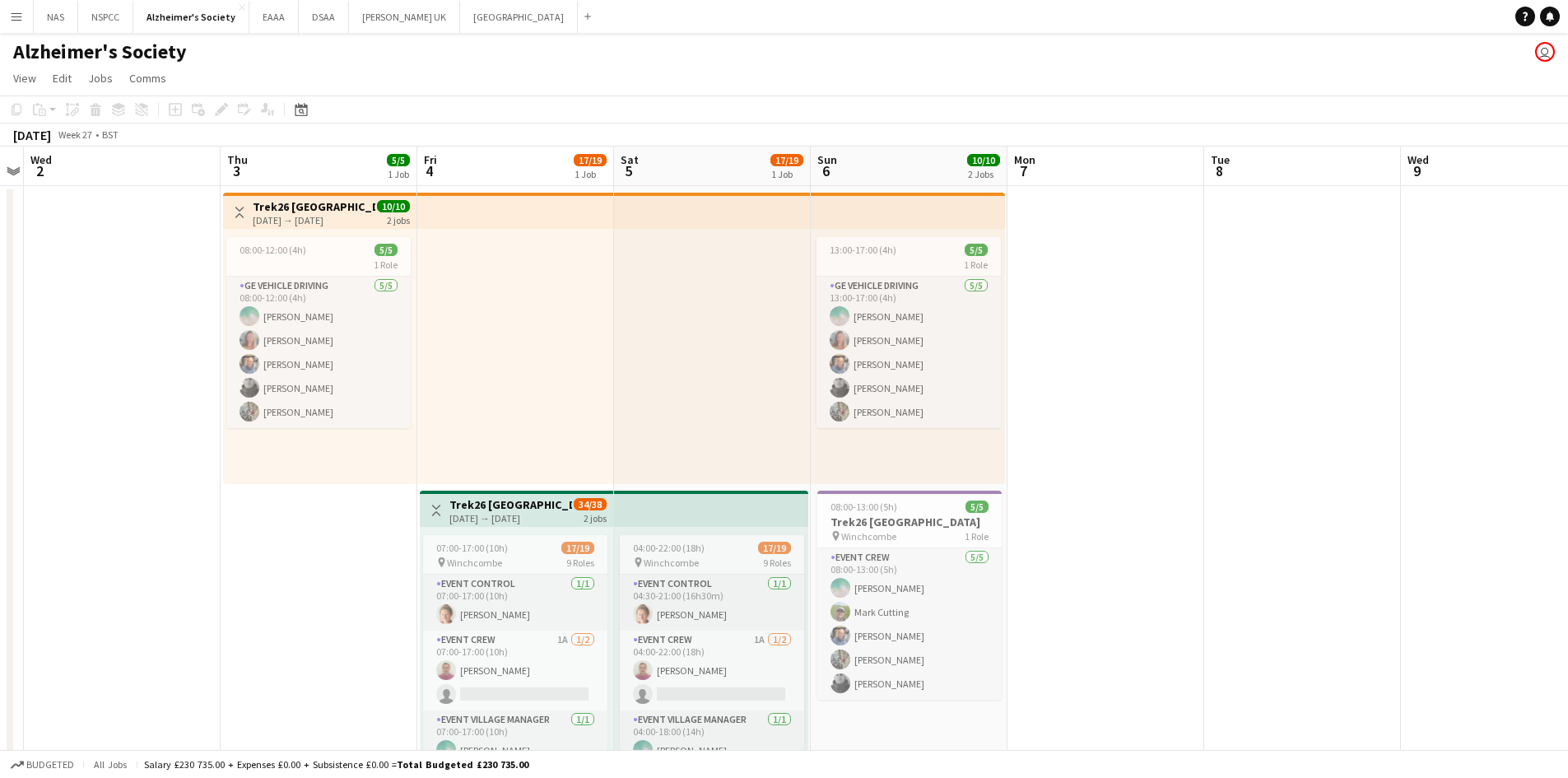
click at [178, 354] on app-date-cell at bounding box center [122, 568] width 197 height 766
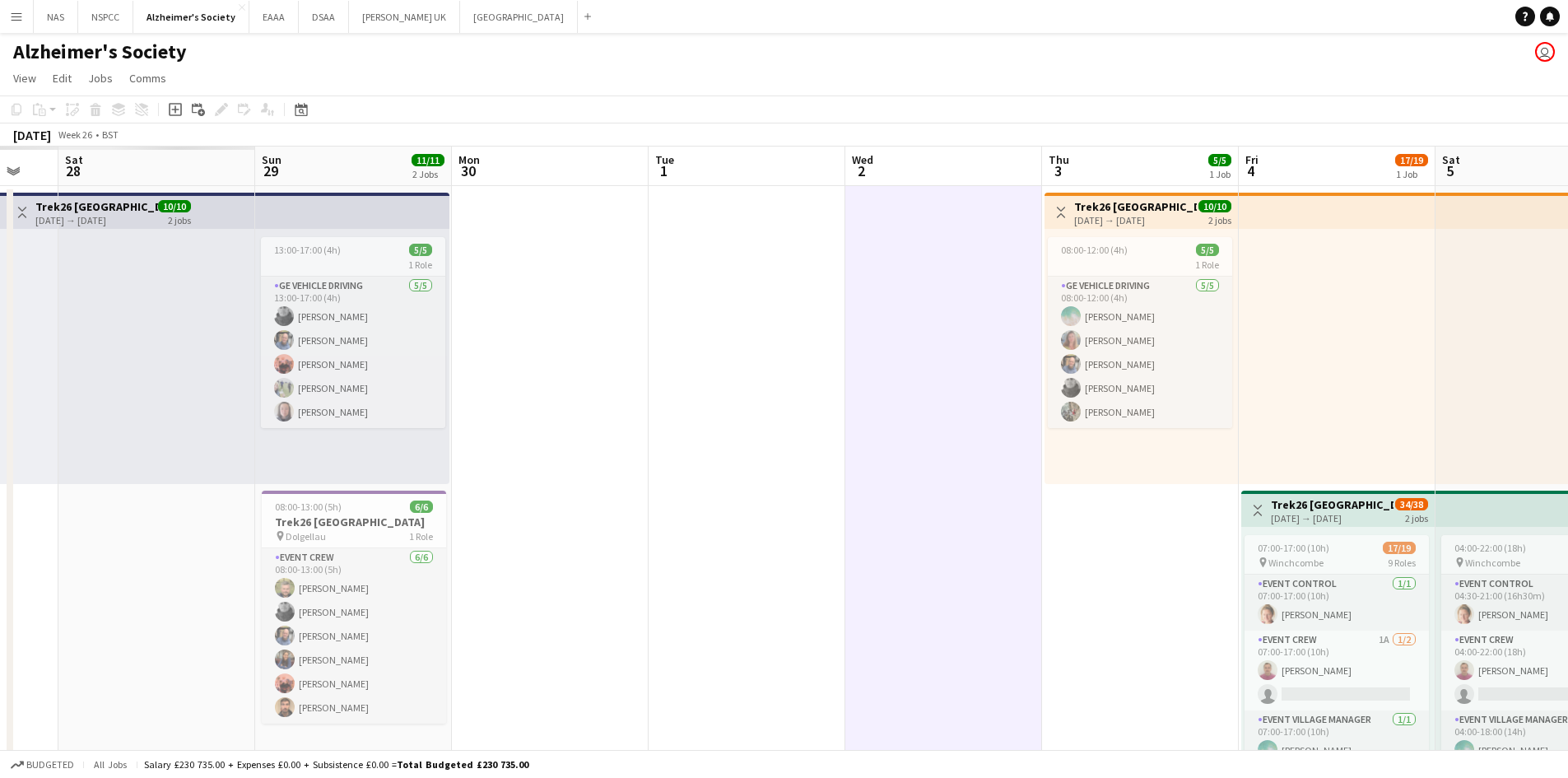
drag, startPoint x: 186, startPoint y: 516, endPoint x: 773, endPoint y: 525, distance: 587.1
click at [968, 526] on app-calendar-viewport "Wed 25 Thu 26 5/5 1 Job Fri 27 Sat 28 Sun 29 11/11 2 Jobs Mon 30 Tue 1 Wed 2 Th…" at bounding box center [784, 549] width 1568 height 805
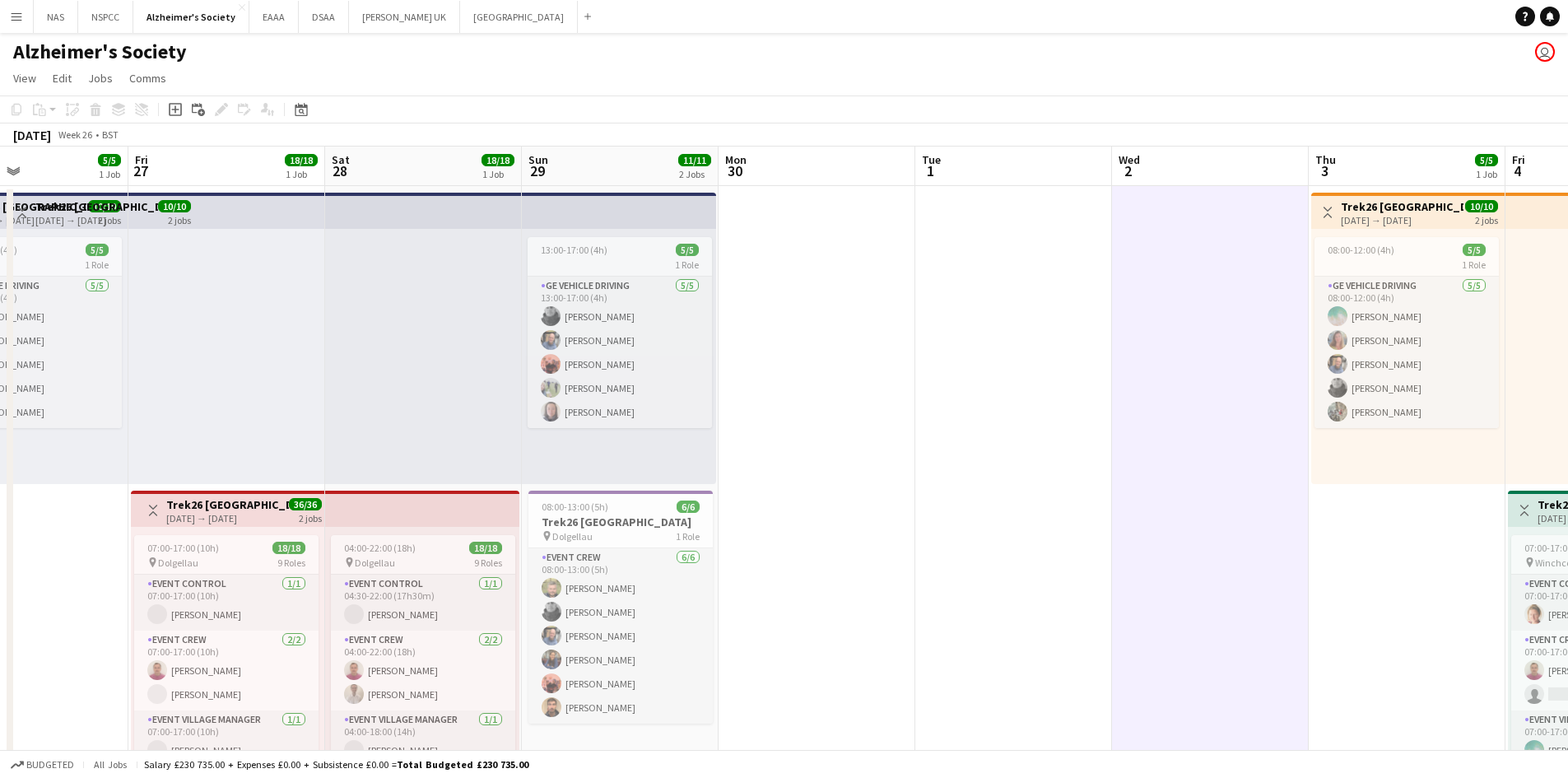
scroll to position [0, 445]
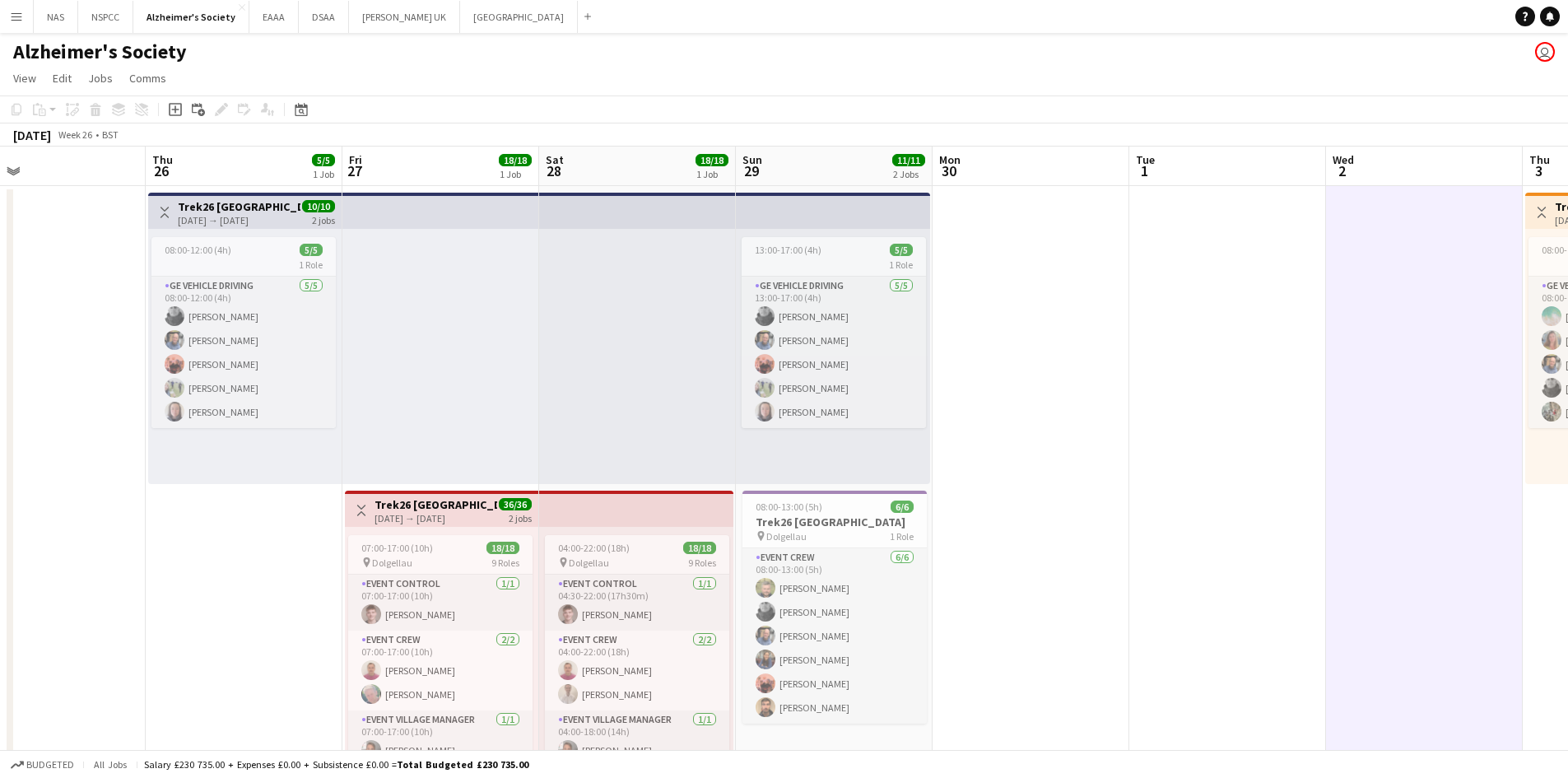
drag, startPoint x: 522, startPoint y: 533, endPoint x: 920, endPoint y: 530, distance: 398.0
click at [920, 530] on app-calendar-viewport "Mon 23 Tue 24 Wed 25 Thu 26 5/5 1 Job Fri 27 18/18 1 Job Sat 28 18/18 1 Job Sun…" at bounding box center [784, 549] width 1568 height 805
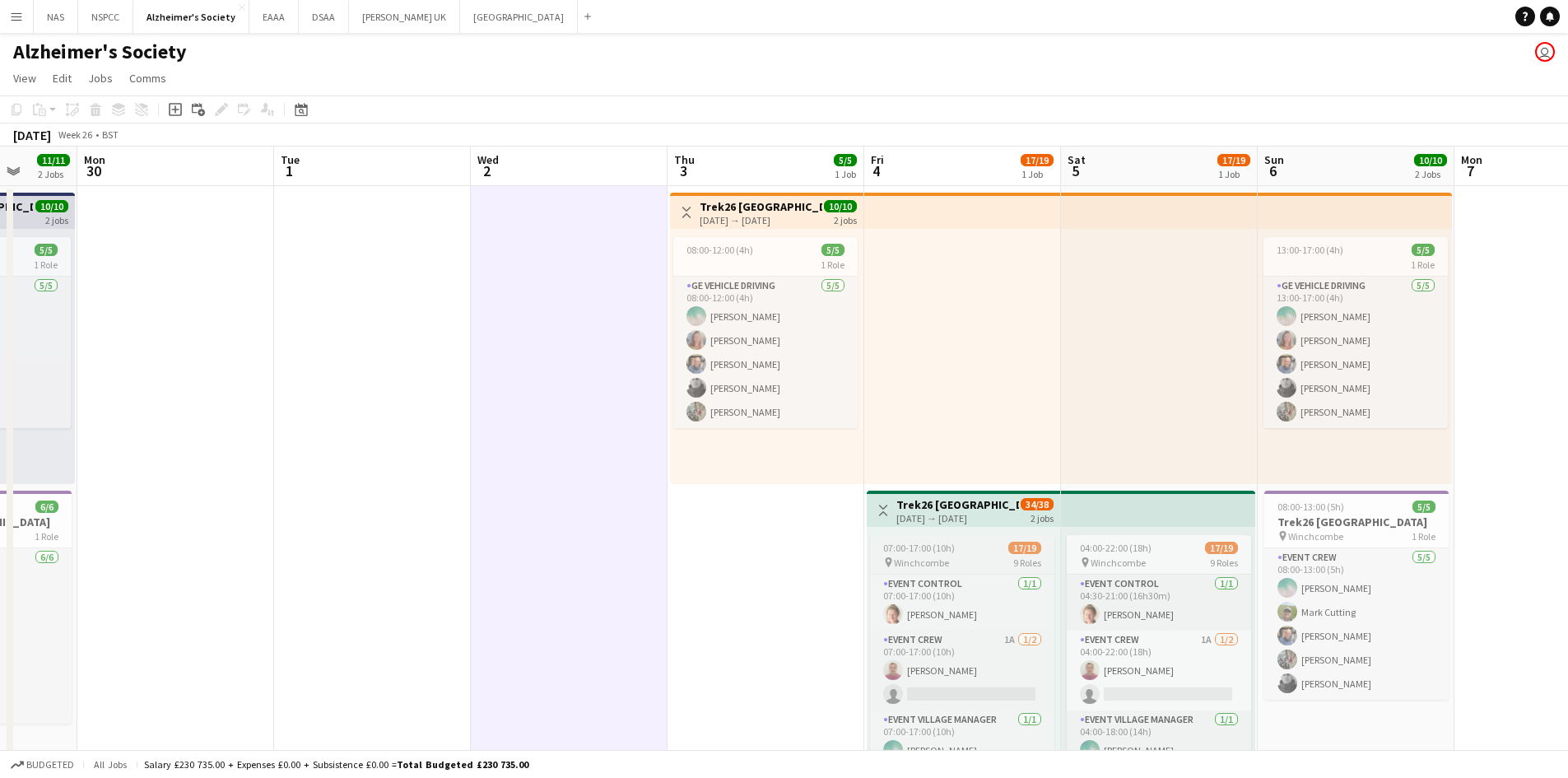
drag, startPoint x: 1064, startPoint y: 545, endPoint x: 1033, endPoint y: 545, distance: 31.0
click at [290, 521] on app-calendar-viewport "Fri 27 18/18 1 Job Sat 28 18/18 1 Job Sun 29 11/11 2 Jobs Mon 30 Tue 1 Wed 2 Th…" at bounding box center [784, 549] width 1568 height 805
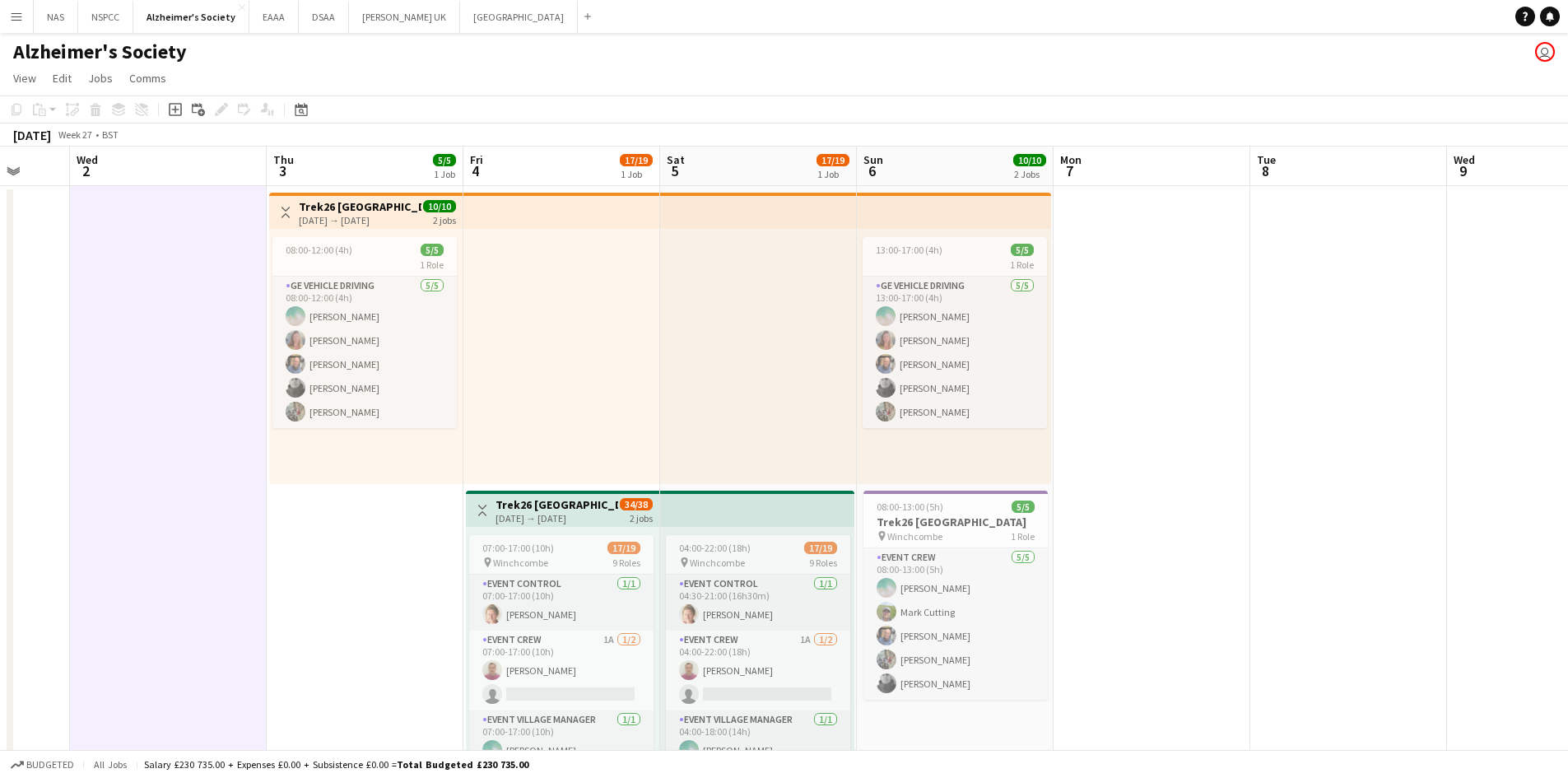
scroll to position [0, 521]
drag, startPoint x: 863, startPoint y: 454, endPoint x: 739, endPoint y: 456, distance: 124.0
click at [739, 456] on app-calendar-viewport "Sun 29 11/11 2 Jobs Mon 30 Tue 1 Wed 2 Thu 3 5/5 1 Job Fri 4 17/19 1 Job Sat 5 …" at bounding box center [784, 549] width 1568 height 805
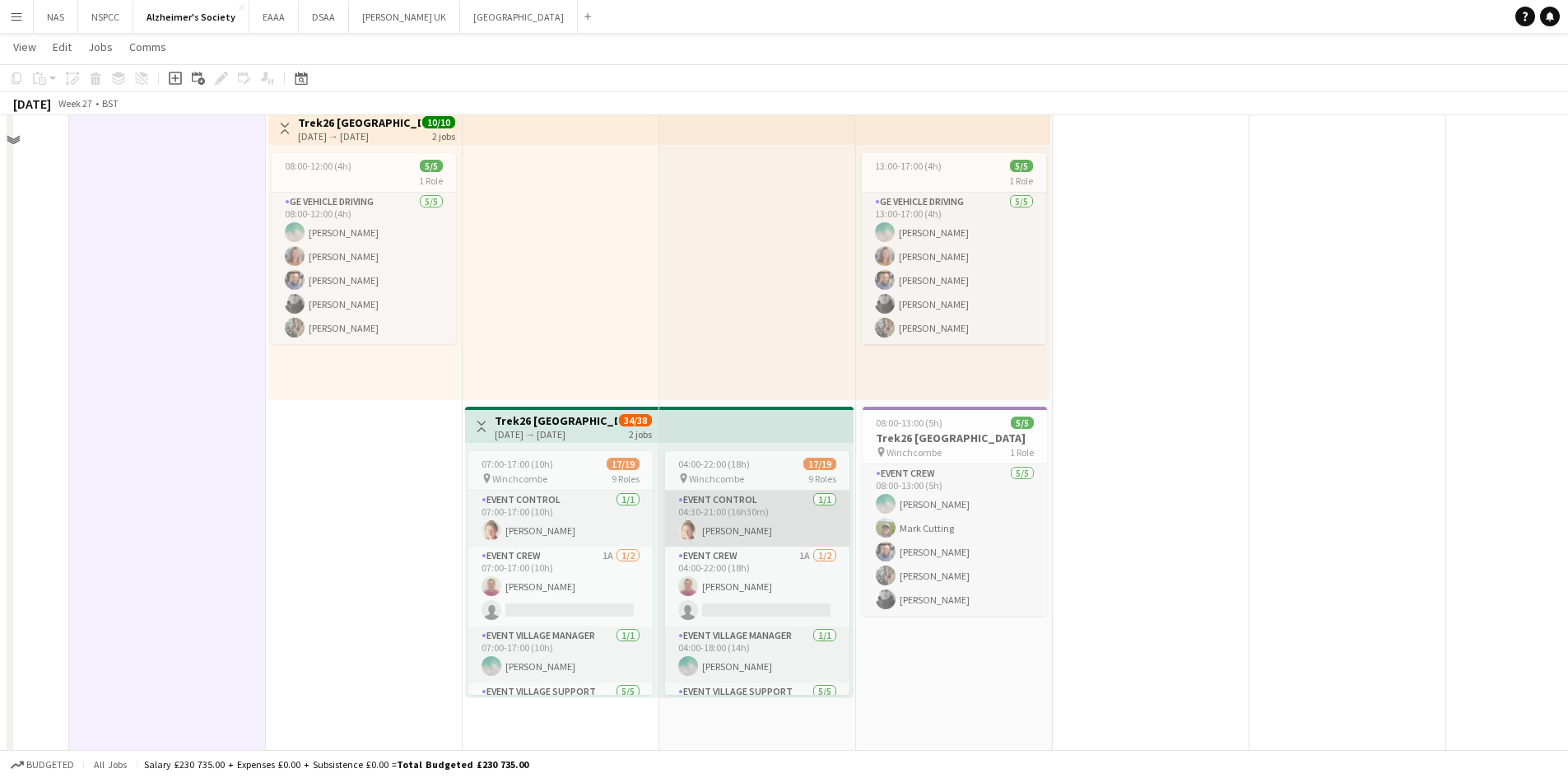
scroll to position [0, 0]
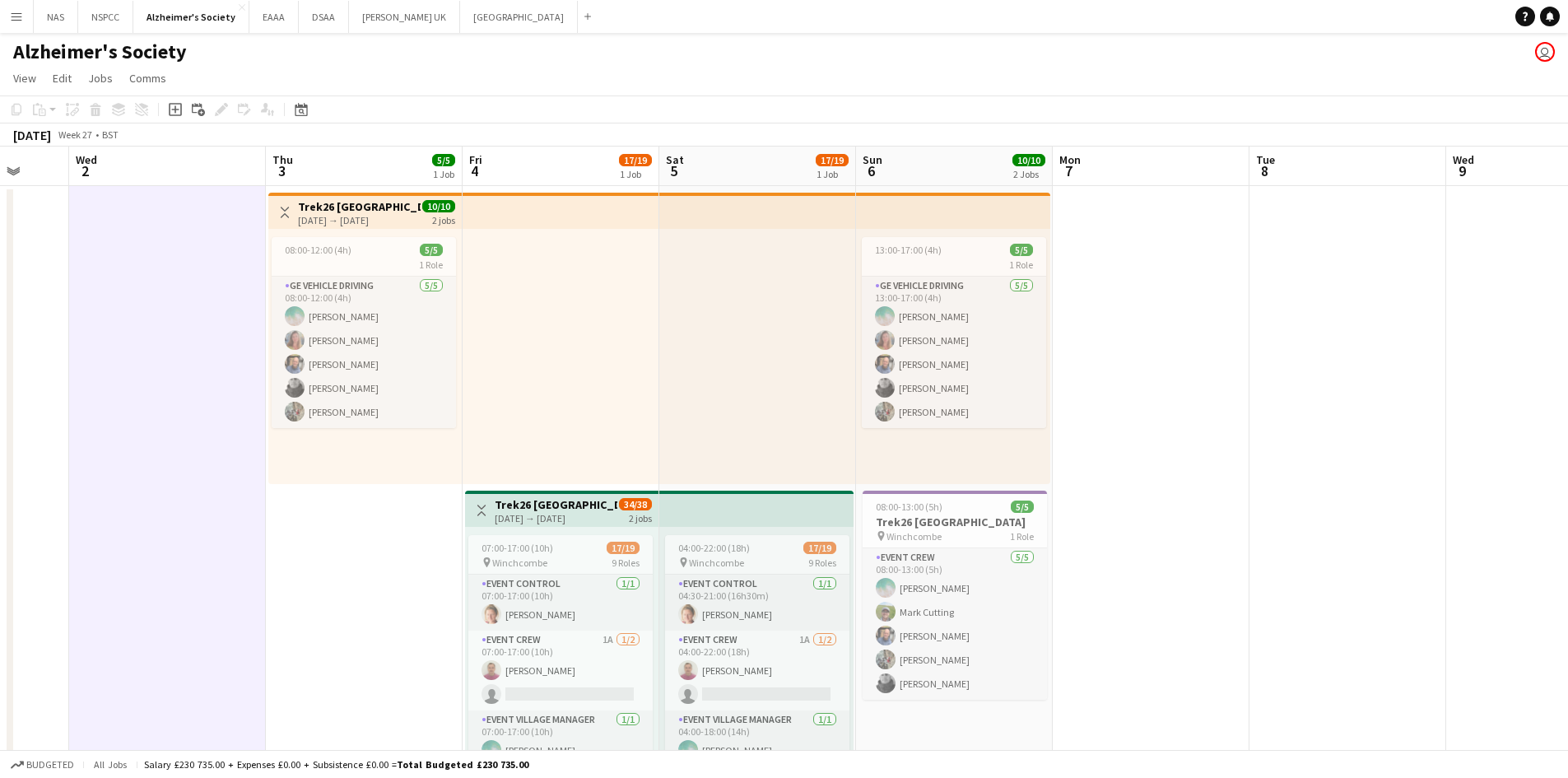
click at [370, 272] on app-job-card "08:00-12:00 (4h) 5/5 1 Role GE Vehicle Driving [DATE] 08:00-12:00 (4h) [PERSON_…" at bounding box center [364, 332] width 185 height 191
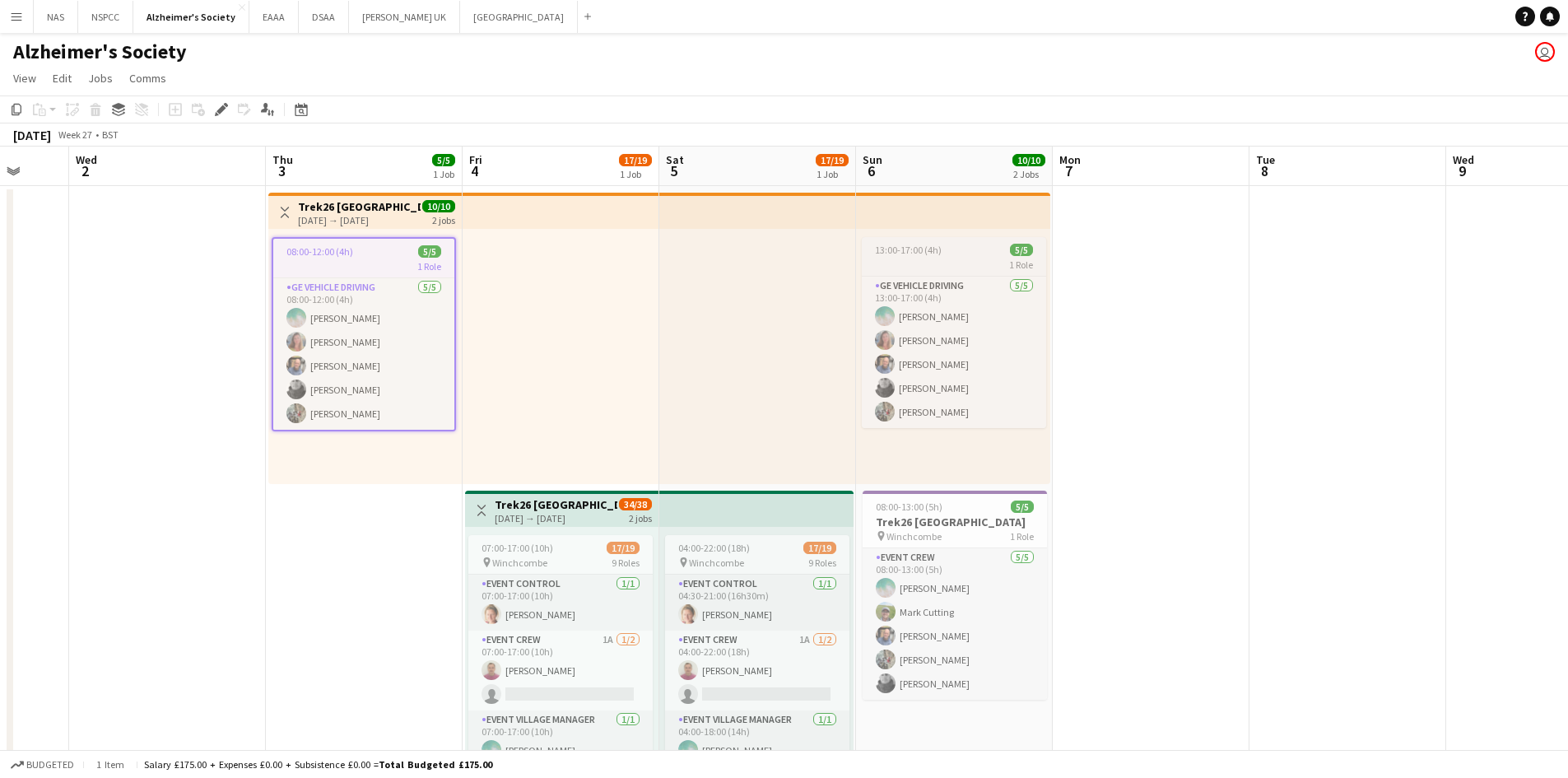
click at [939, 240] on app-job-card "13:00-17:00 (4h) 5/5 1 Role GE Vehicle Driving [DATE] 13:00-17:00 (4h) [PERSON_…" at bounding box center [954, 332] width 185 height 191
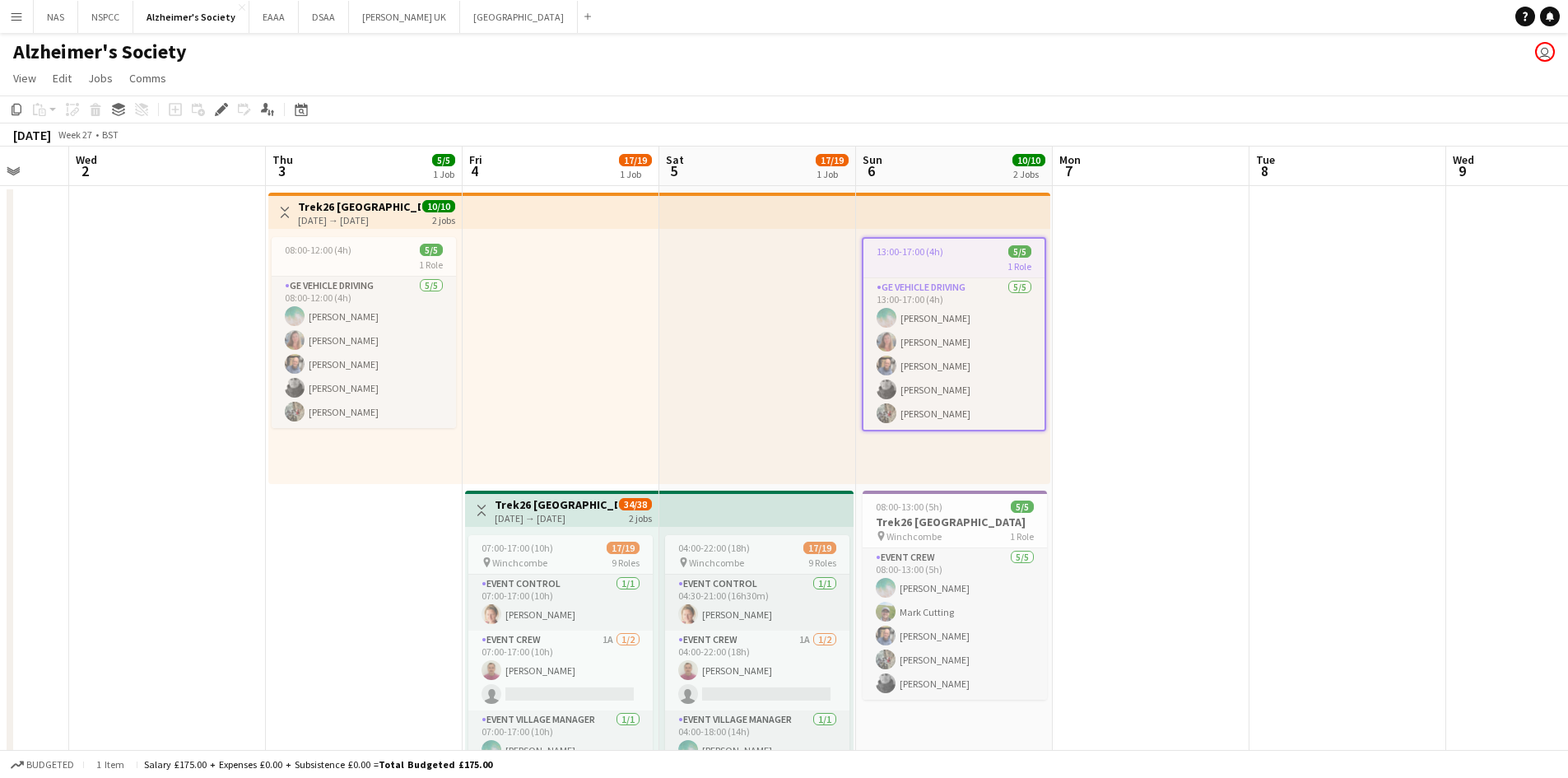
click at [382, 208] on h3 "Trek26 [GEOGRAPHIC_DATA]" at bounding box center [360, 207] width 123 height 15
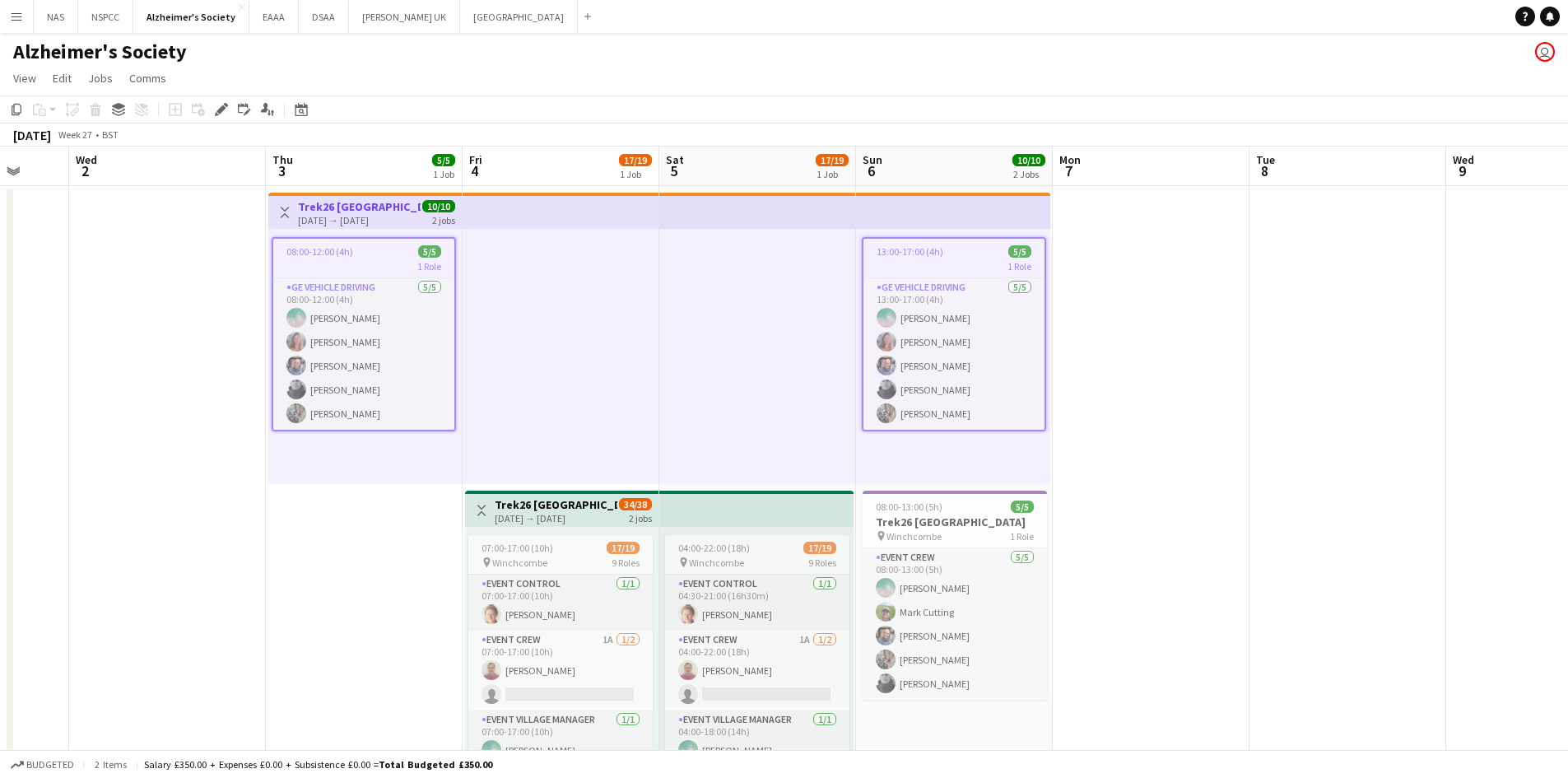
click at [140, 549] on app-date-cell at bounding box center [167, 568] width 197 height 766
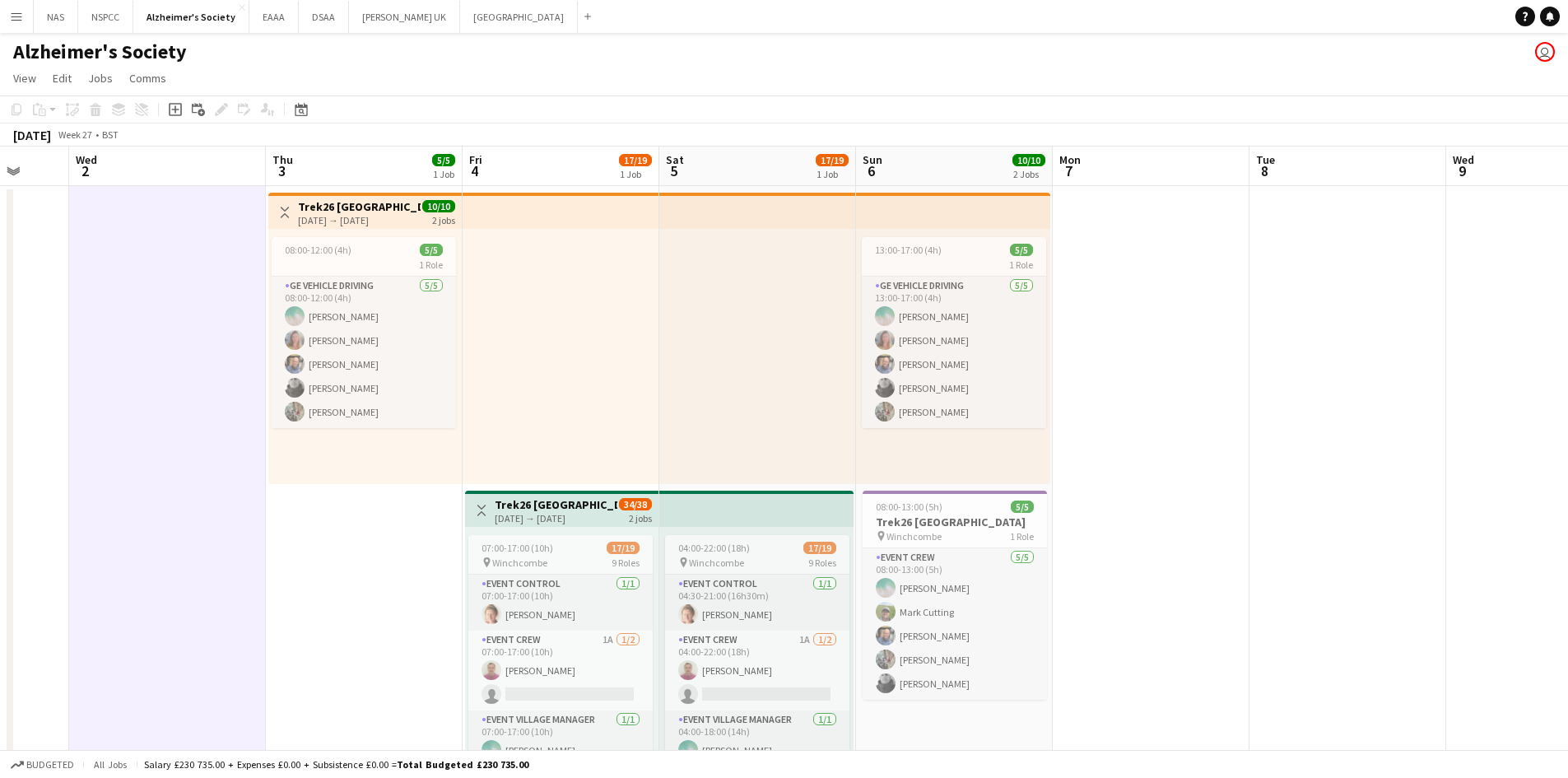
click at [370, 214] on div "[DATE] → [DATE]" at bounding box center [360, 219] width 123 height 12
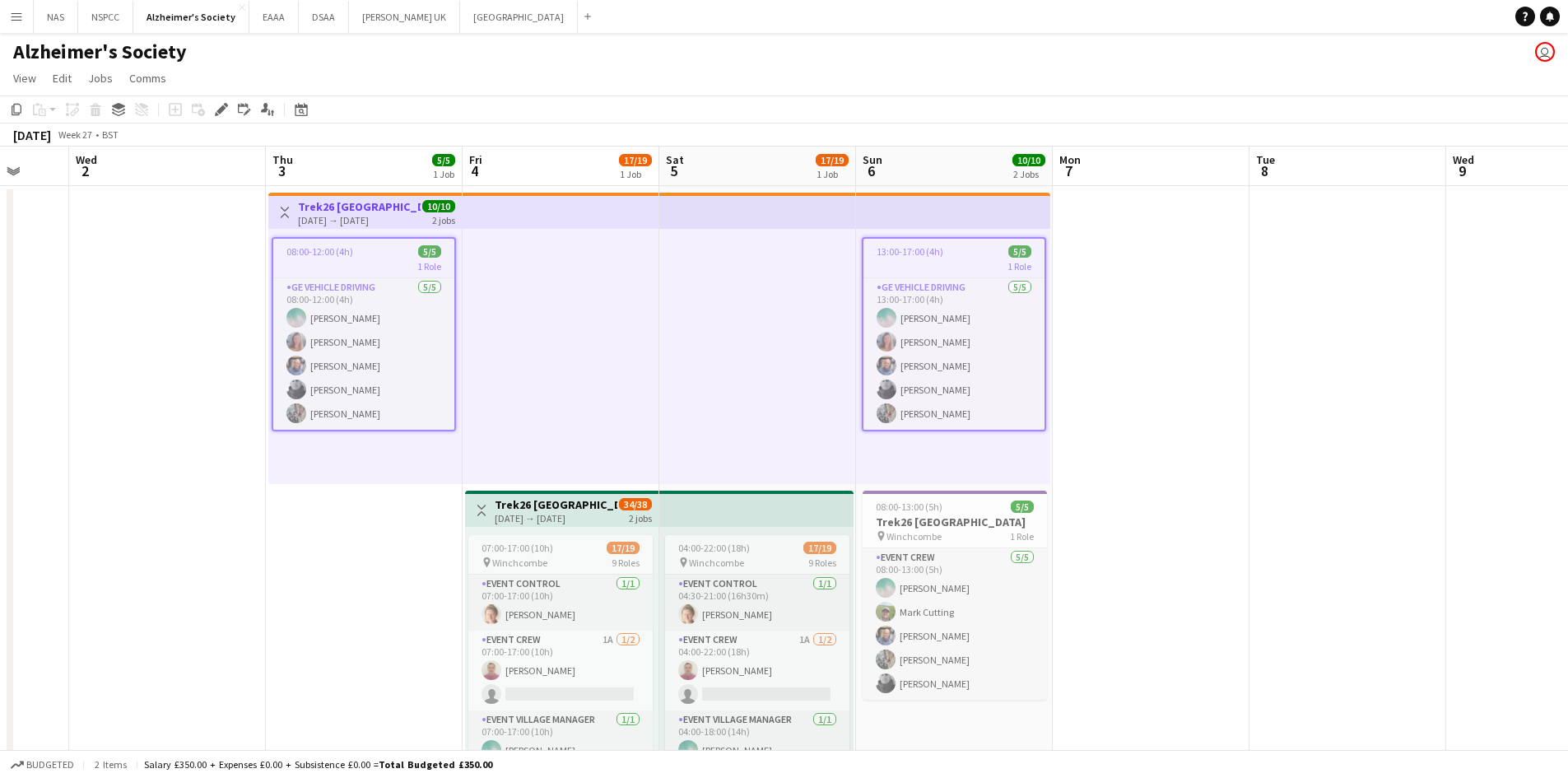
click at [1168, 608] on app-date-cell at bounding box center [1151, 568] width 197 height 766
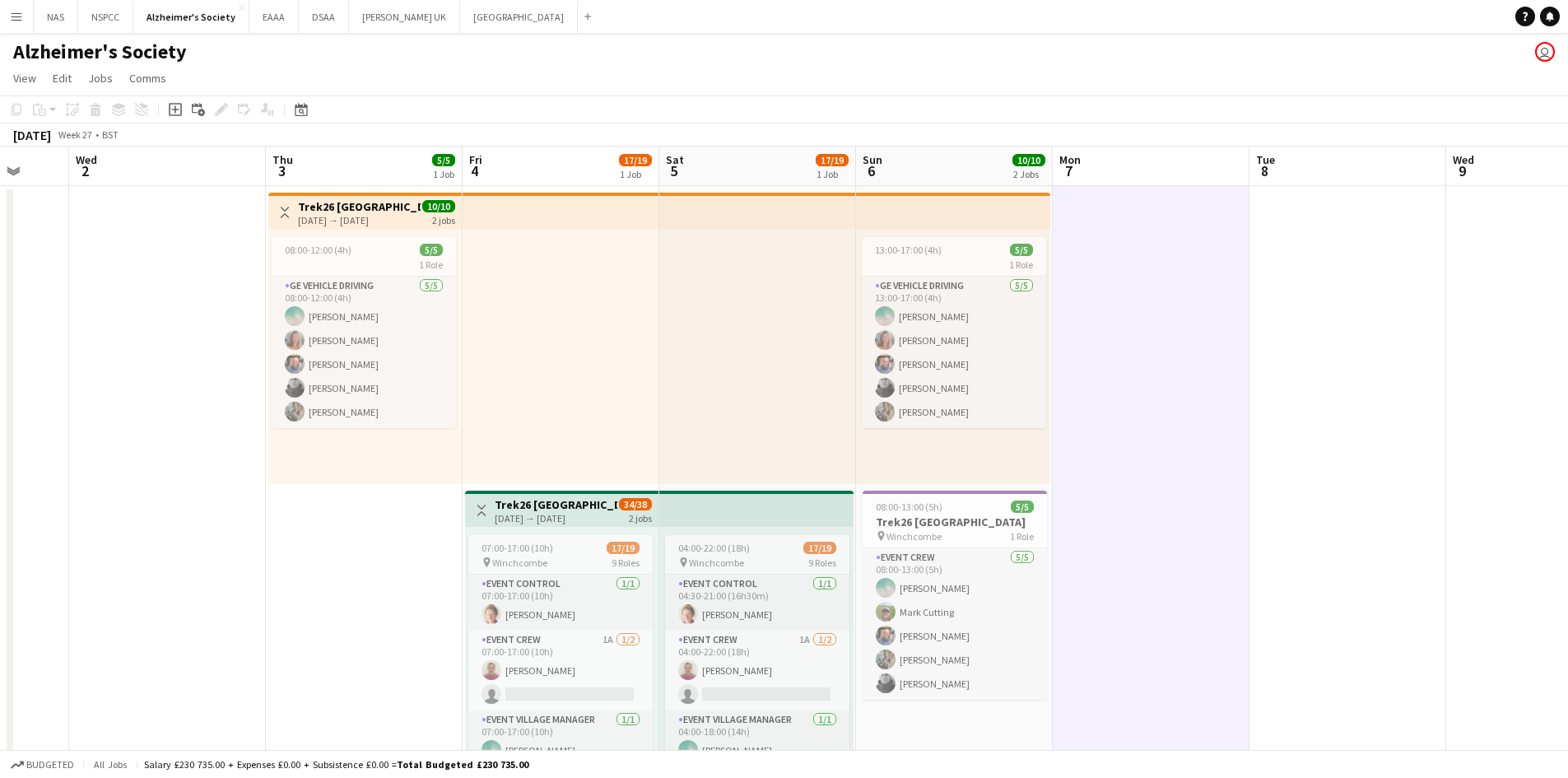
click at [402, 217] on div "[DATE] → [DATE]" at bounding box center [360, 219] width 123 height 12
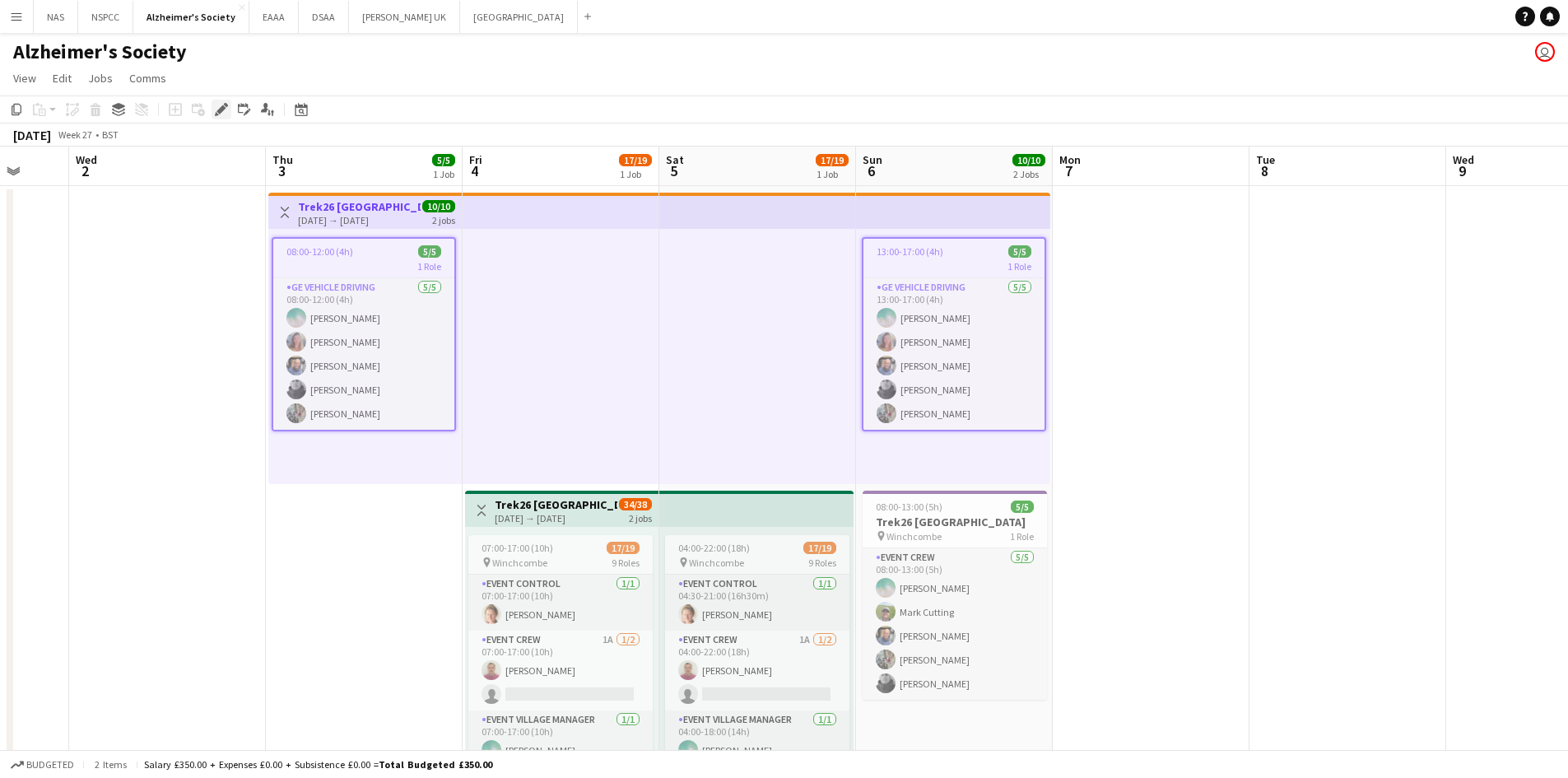
click at [218, 102] on div "Edit" at bounding box center [221, 109] width 20 height 20
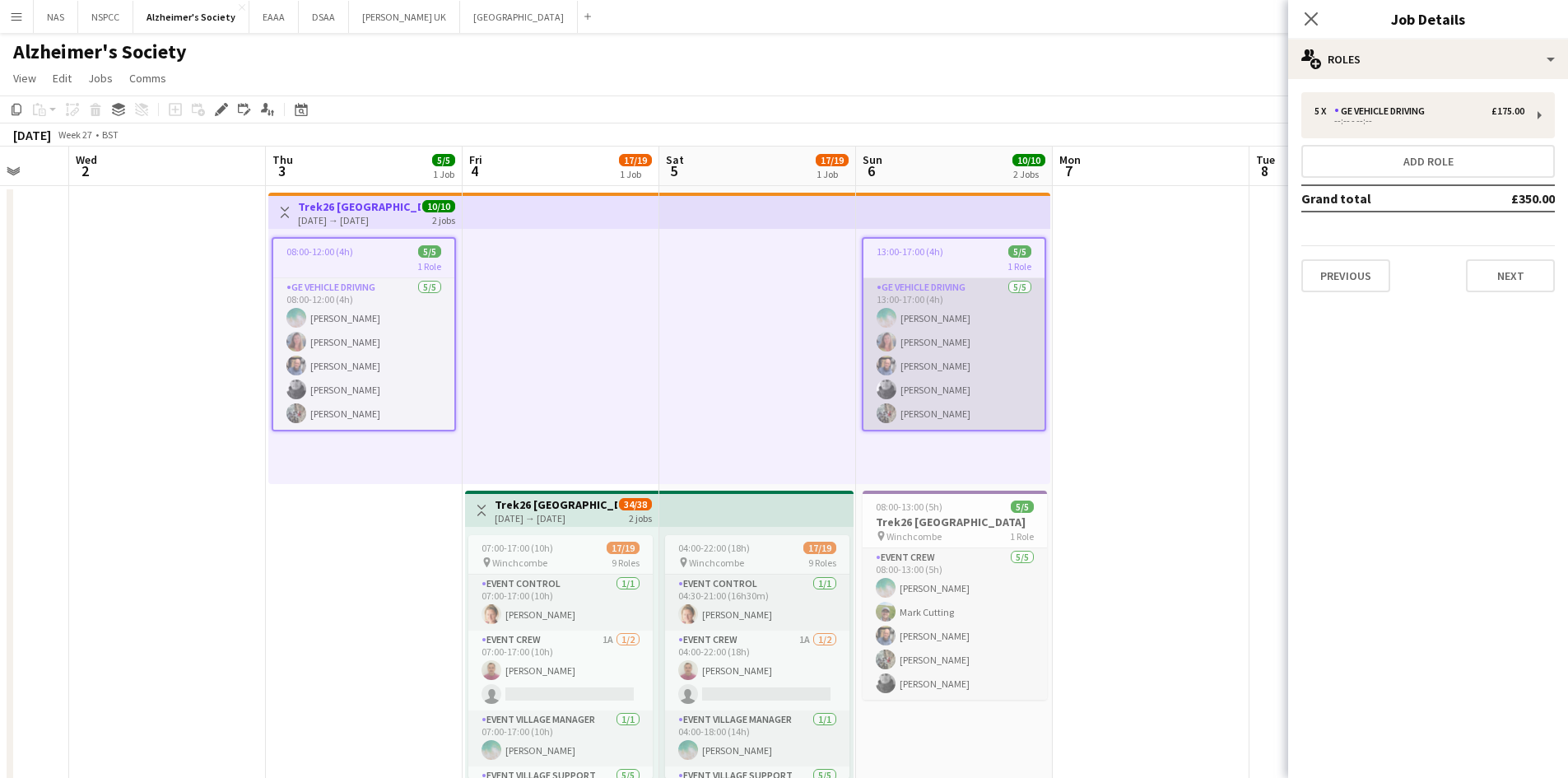
click at [983, 278] on app-card-role "GE Vehicle Driving [DATE] 13:00-17:00 (4h) [PERSON_NAME] [PERSON_NAME] [PERSON_…" at bounding box center [954, 354] width 181 height 151
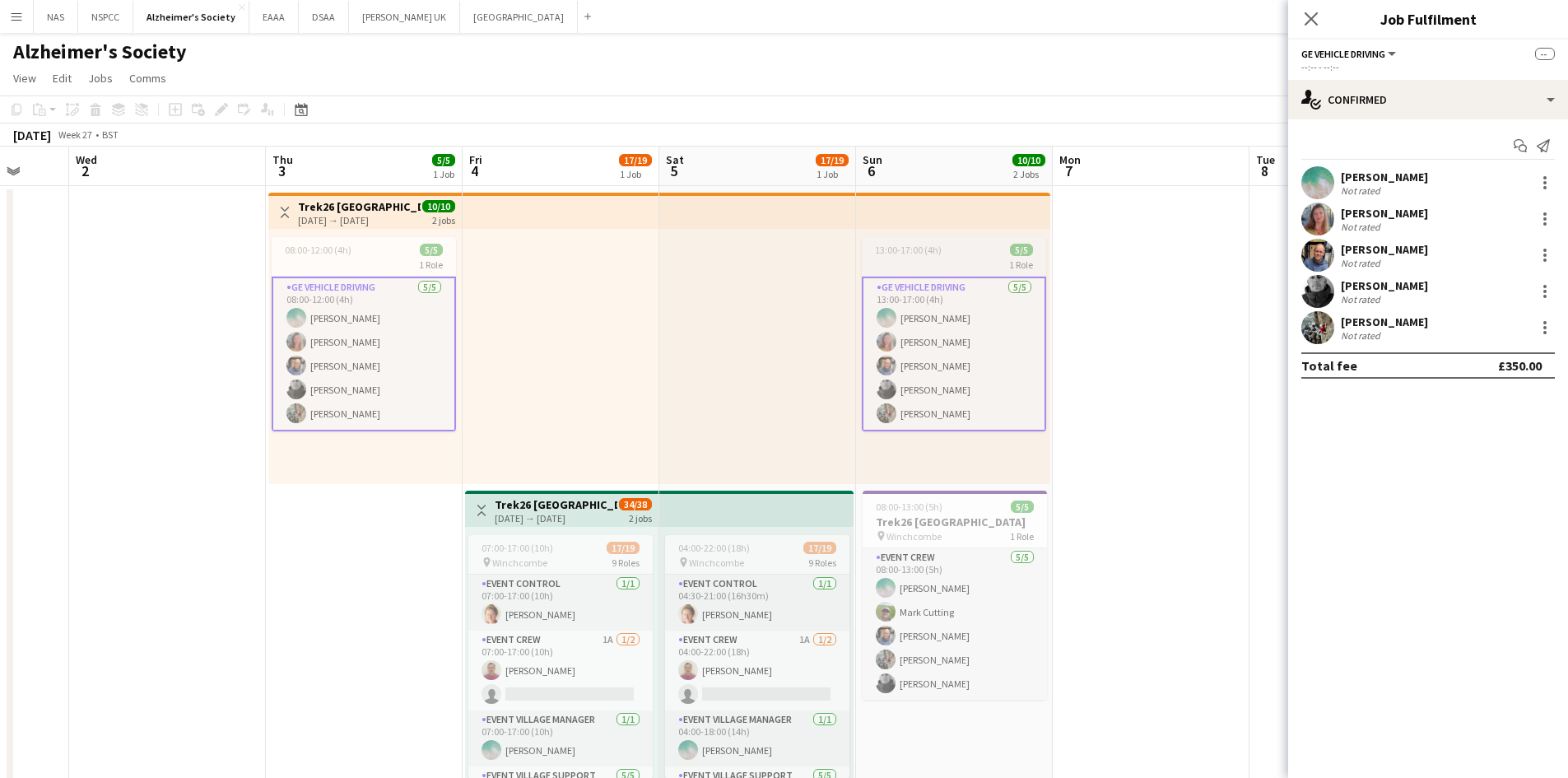
click at [958, 256] on app-job-card "13:00-17:00 (4h) 5/5 1 Role GE Vehicle Driving [DATE] 13:00-17:00 (4h) [PERSON_…" at bounding box center [954, 334] width 185 height 194
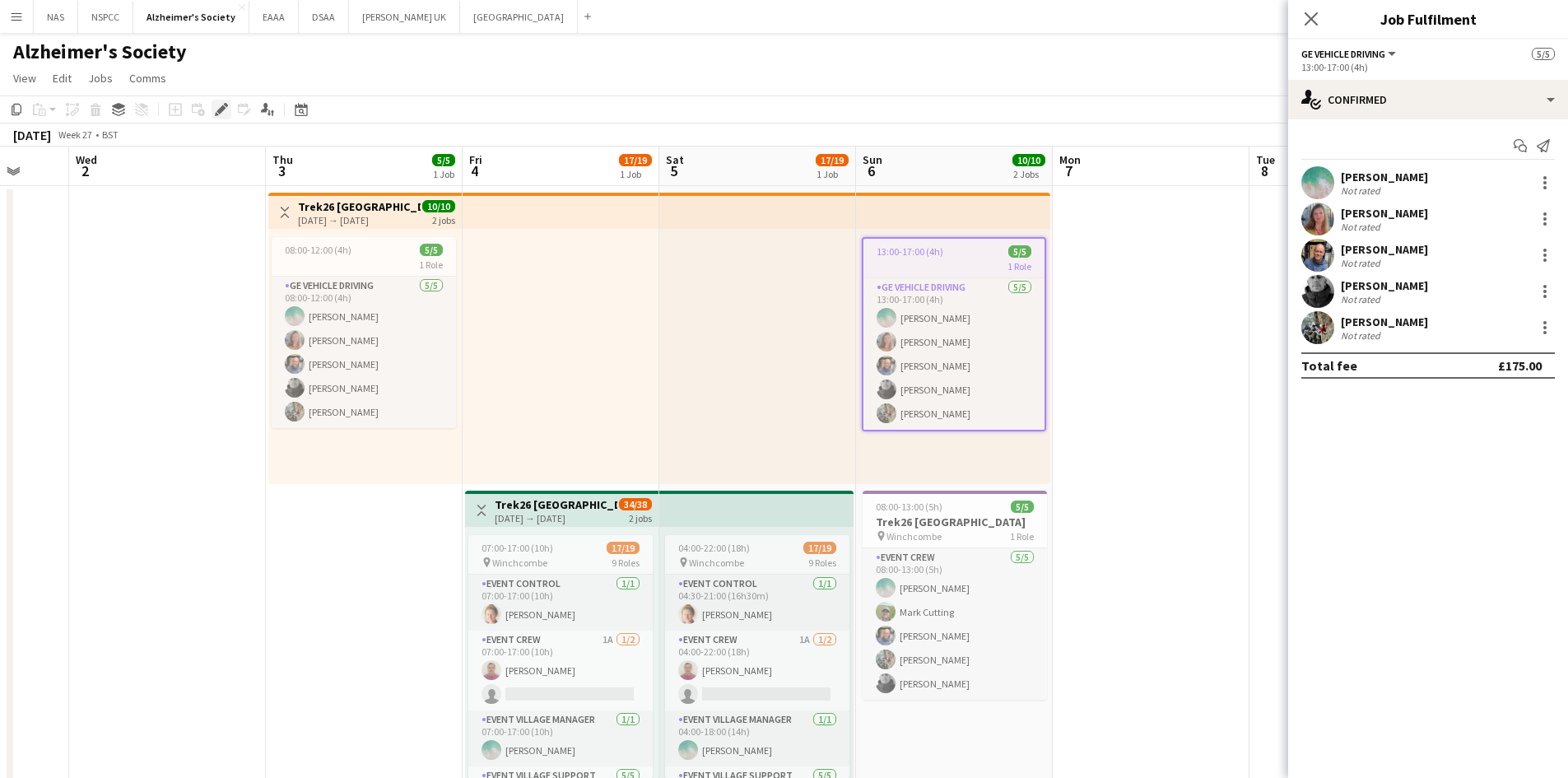
click at [220, 109] on icon at bounding box center [221, 110] width 9 height 9
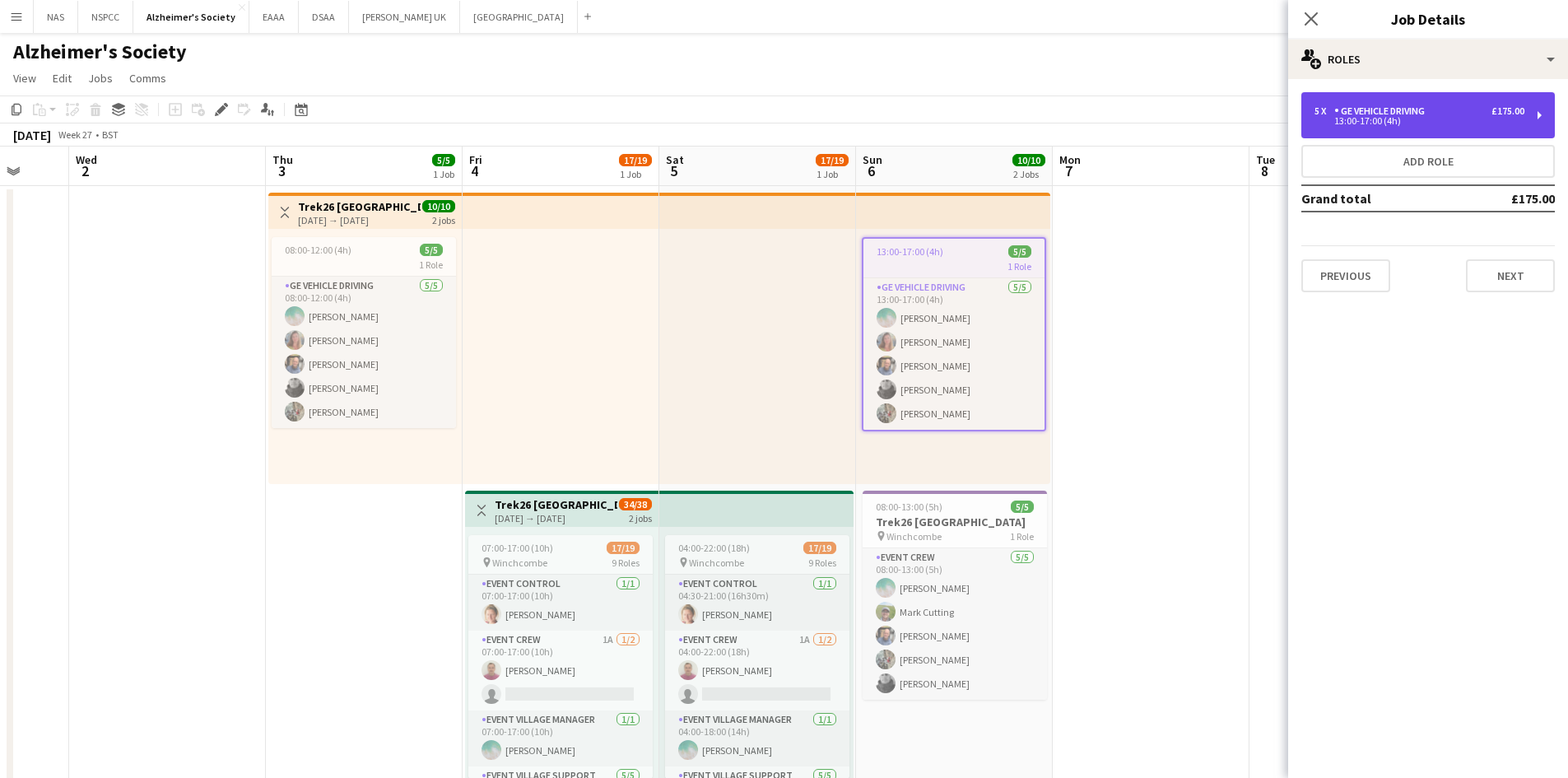
click at [1432, 114] on div "GE Vehicle Driving" at bounding box center [1383, 111] width 97 height 11
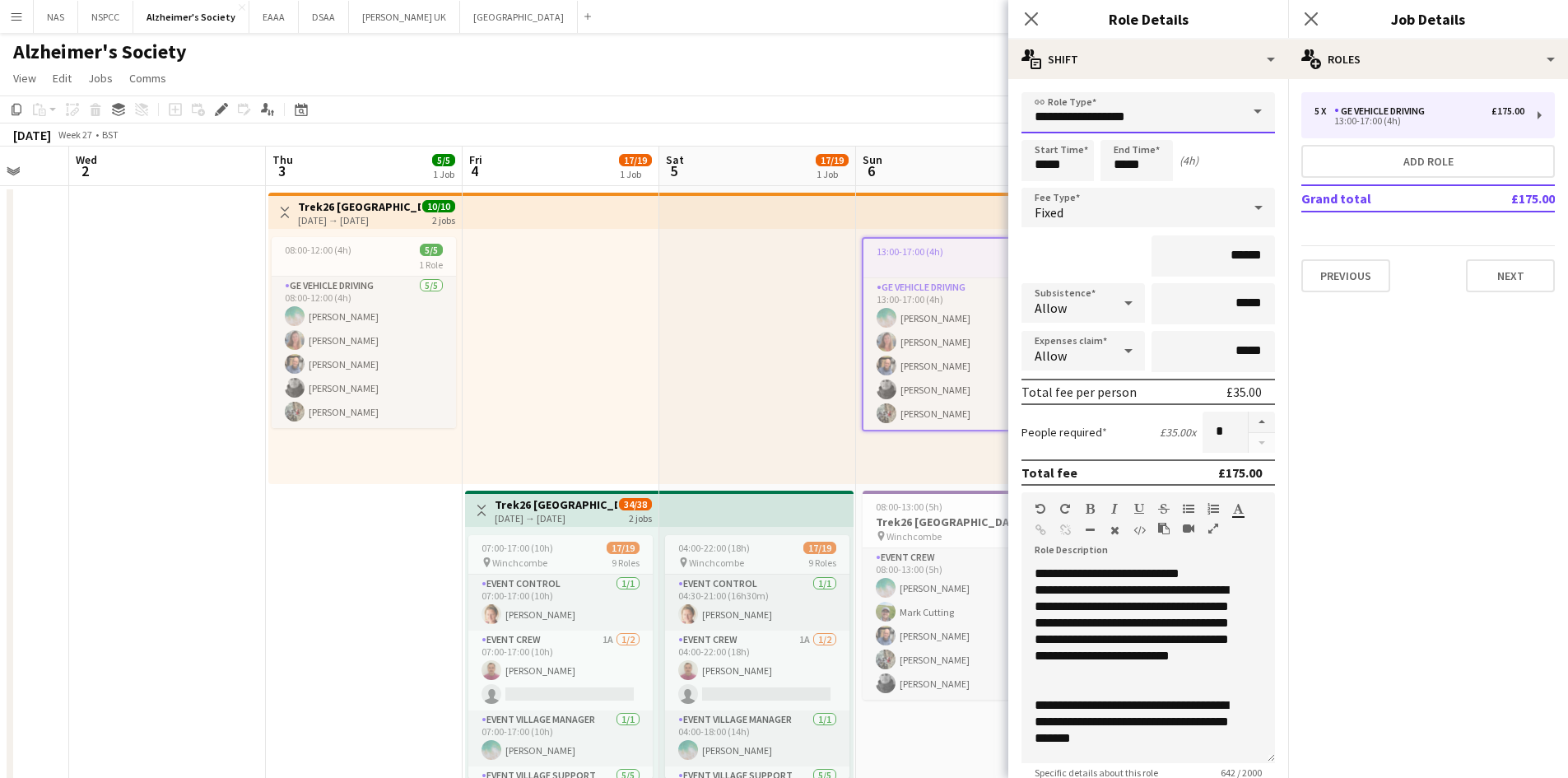
click at [1176, 123] on input "**********" at bounding box center [1148, 113] width 254 height 41
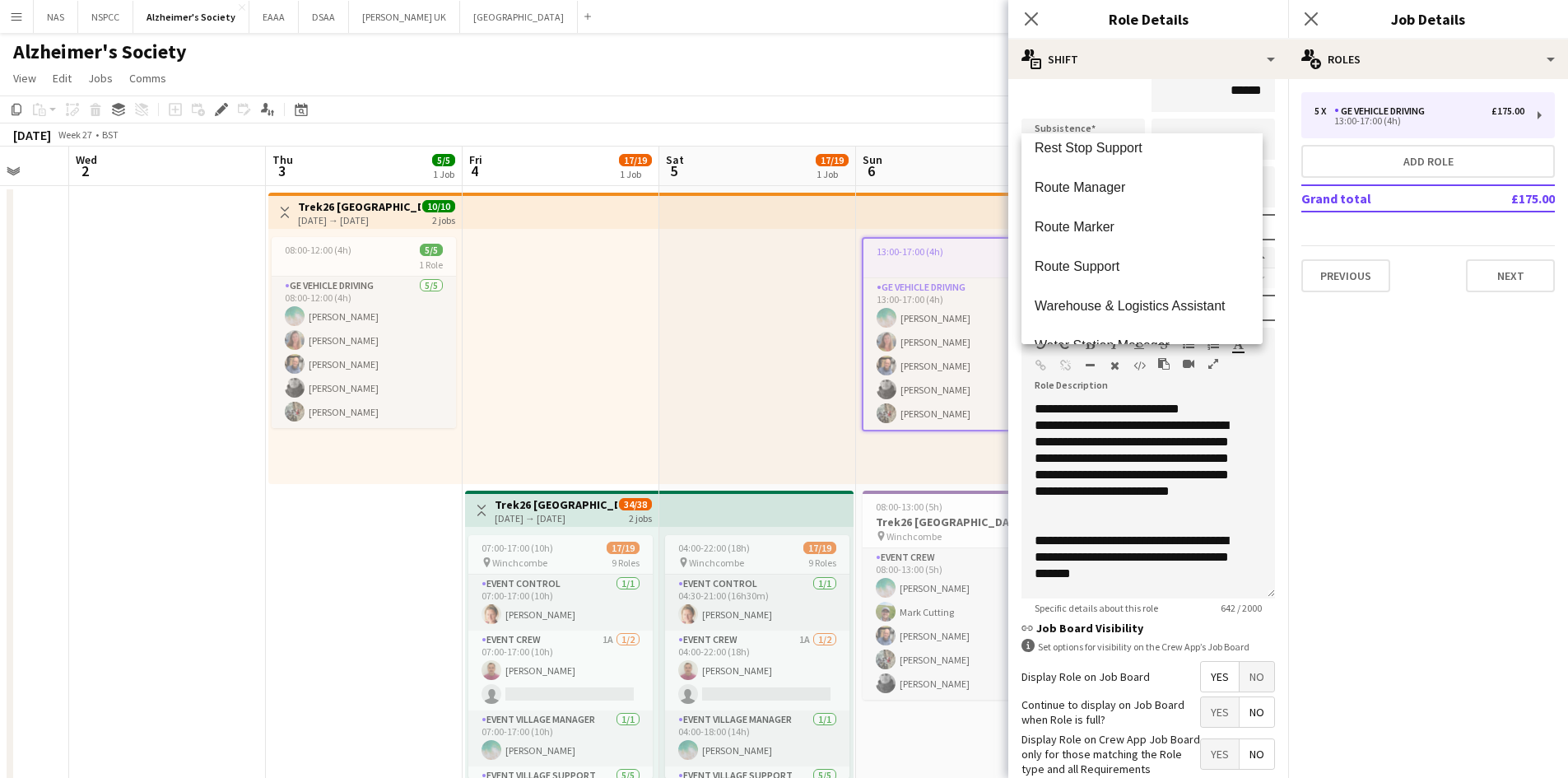
scroll to position [553, 0]
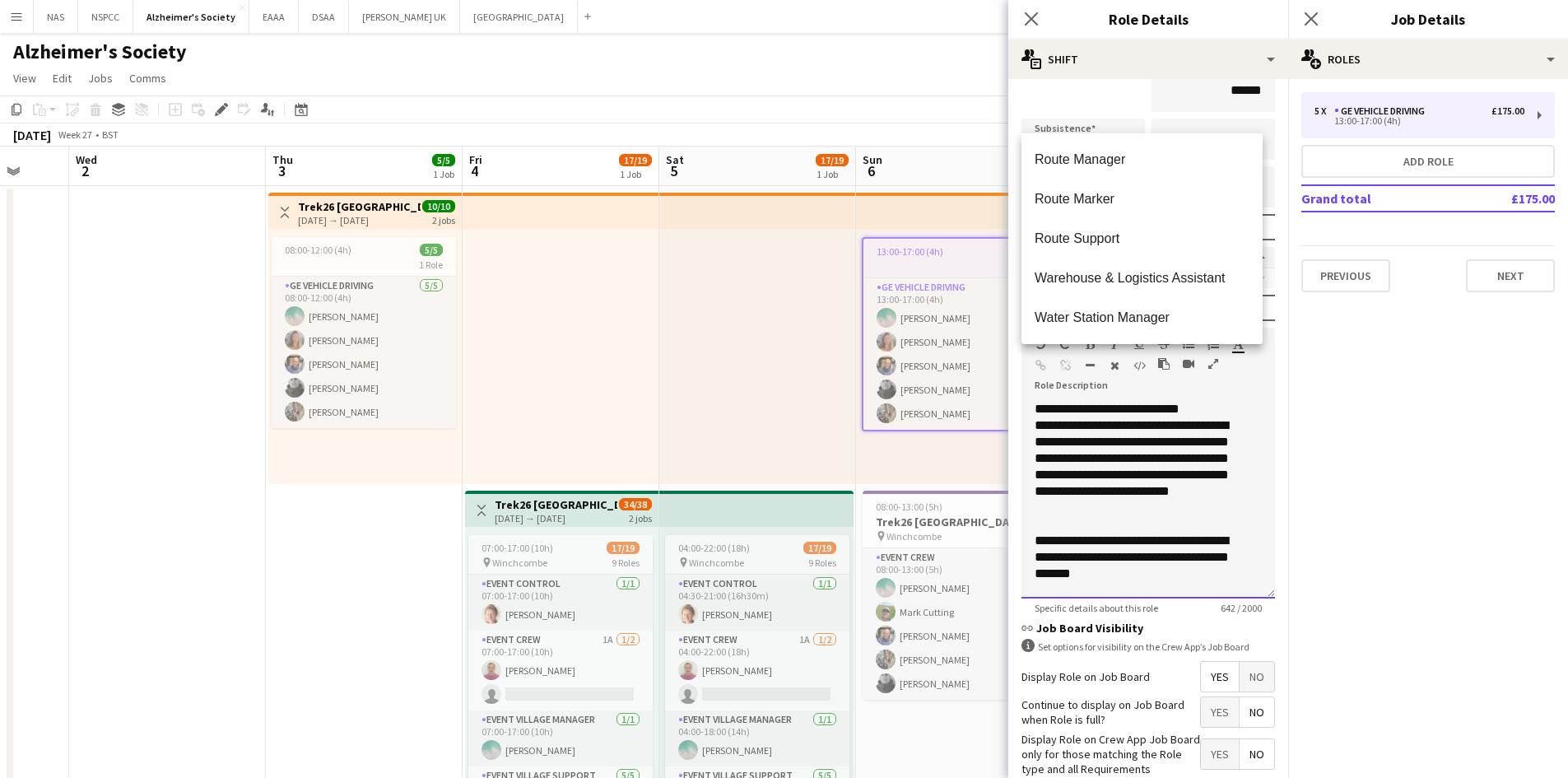
click at [1123, 452] on p "**********" at bounding box center [1135, 466] width 202 height 99
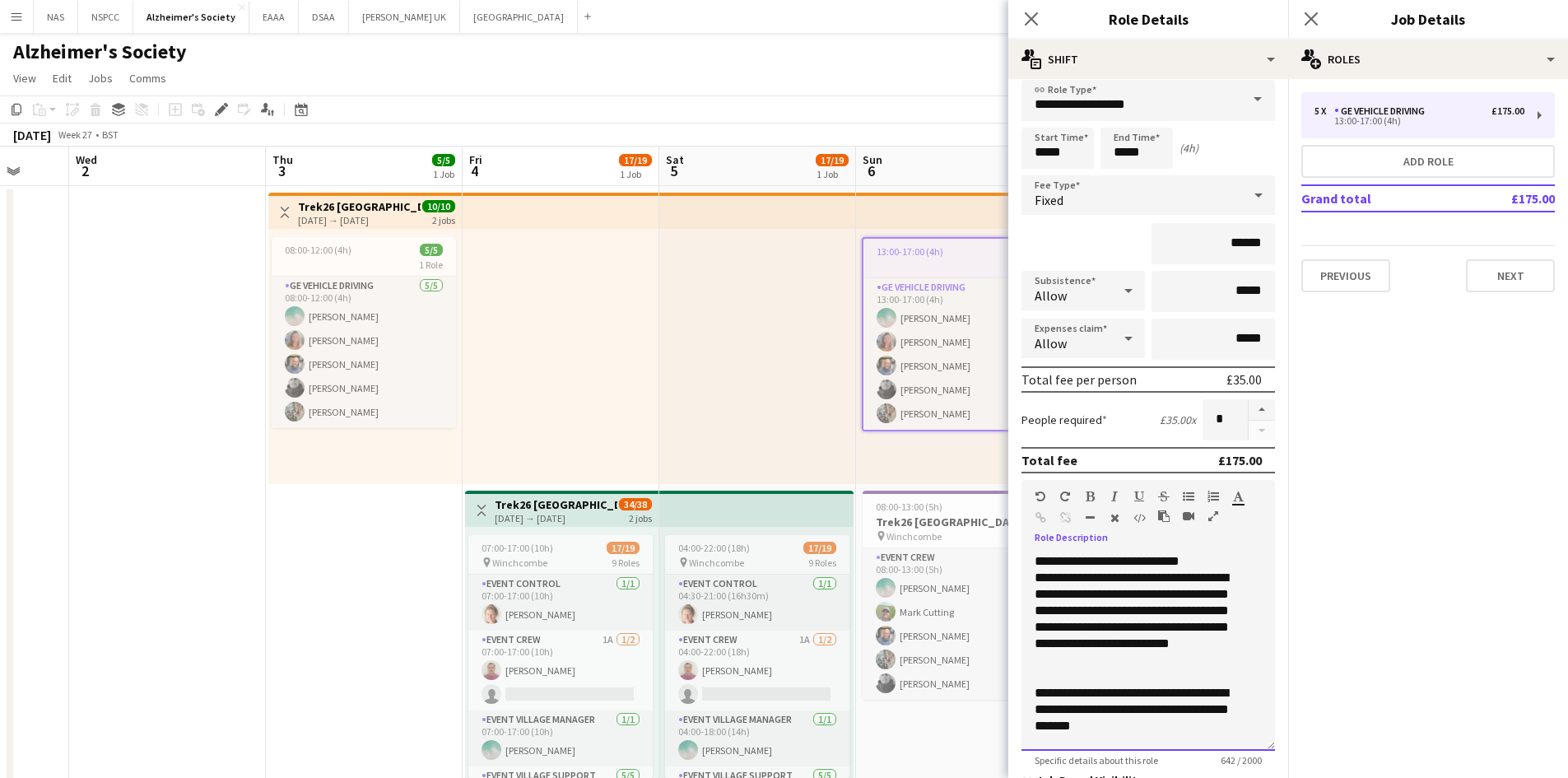
scroll to position [0, 0]
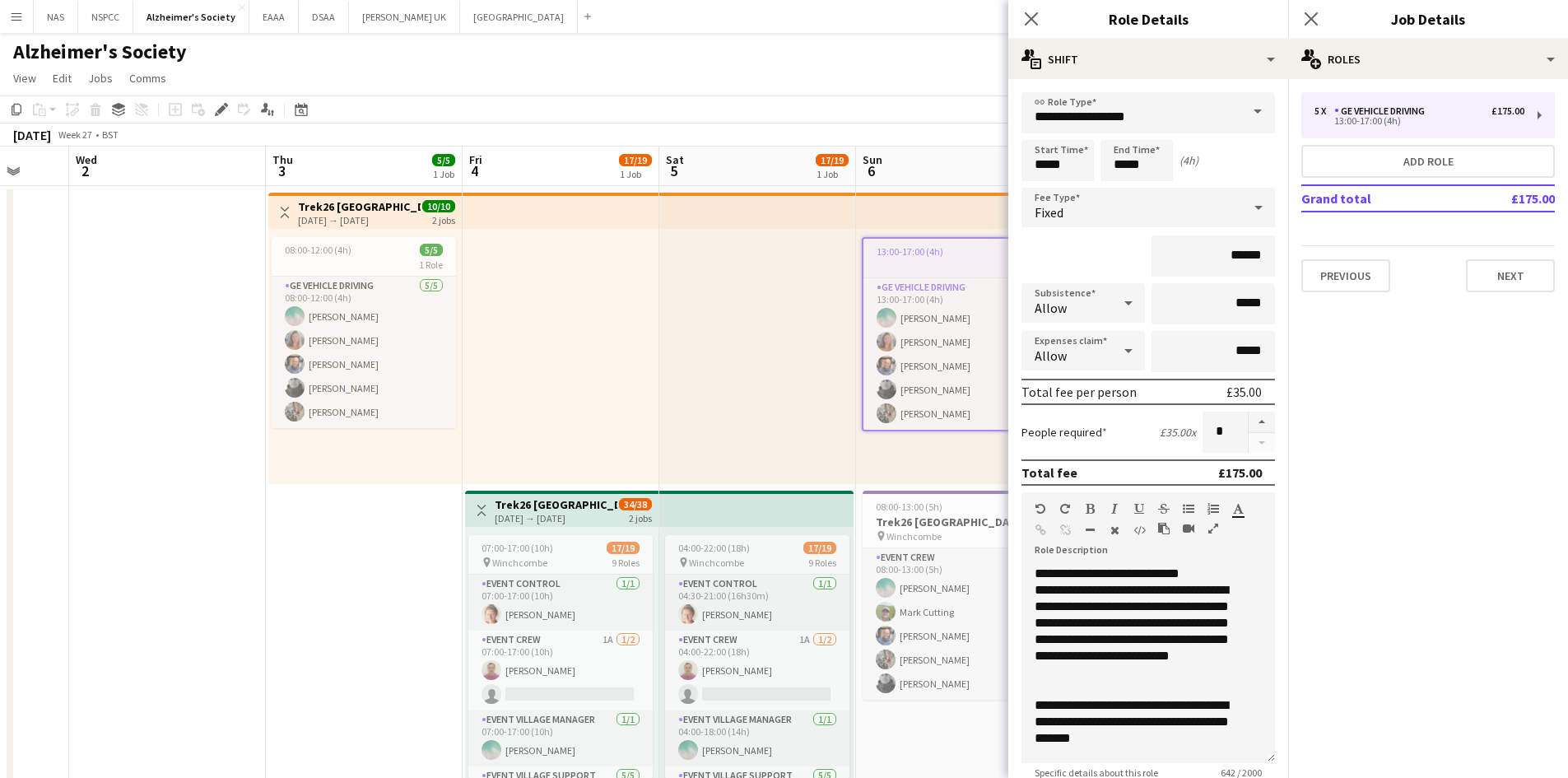
click at [772, 263] on div at bounding box center [757, 356] width 197 height 256
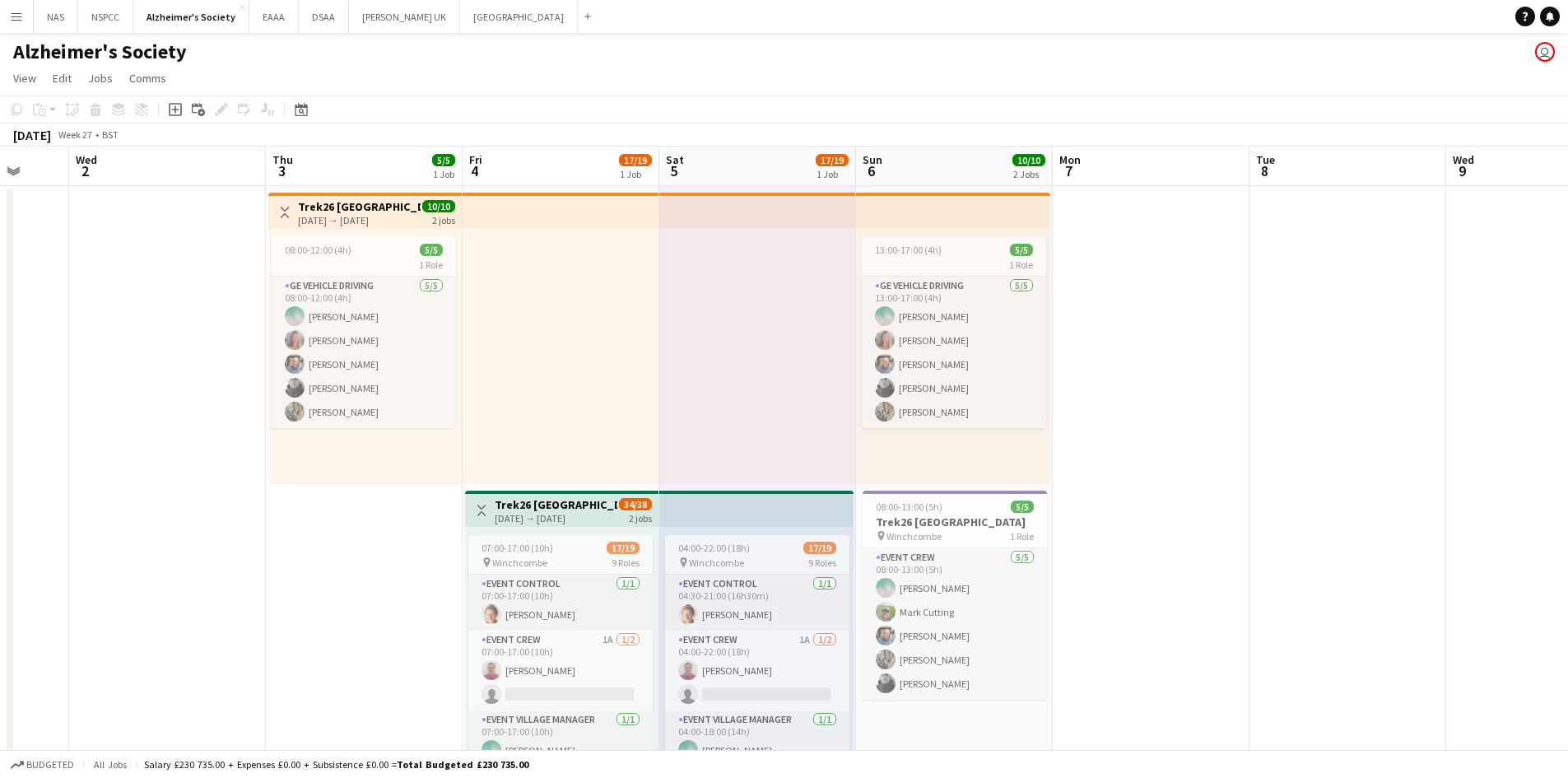
click at [25, 10] on button "Menu" at bounding box center [16, 16] width 33 height 33
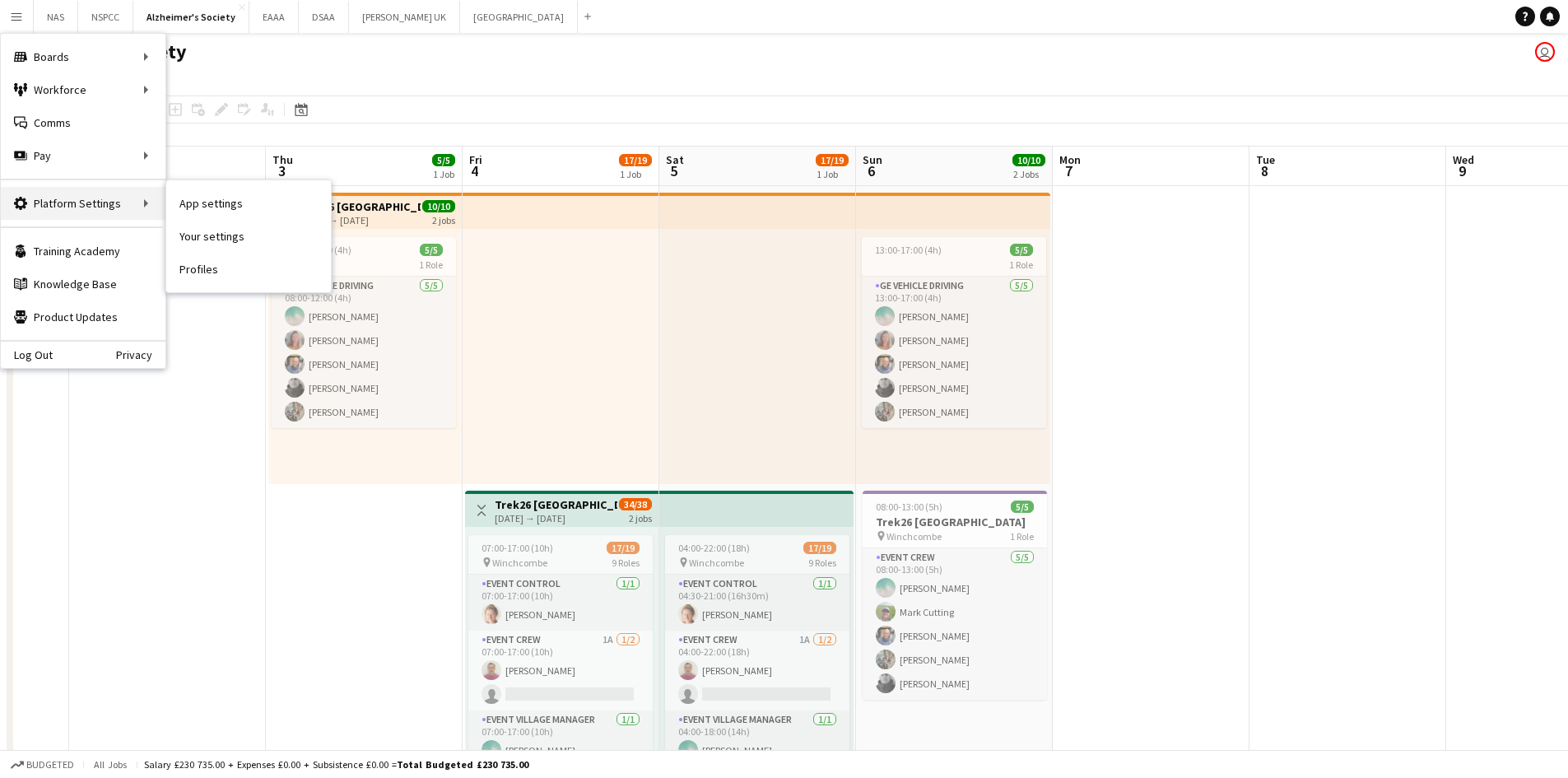
click at [118, 197] on div "Platform Settings Platform Settings" at bounding box center [83, 202] width 165 height 33
click at [146, 203] on div "Platform Settings Platform Settings" at bounding box center [83, 202] width 165 height 33
click at [213, 237] on link "Your settings" at bounding box center [248, 236] width 165 height 33
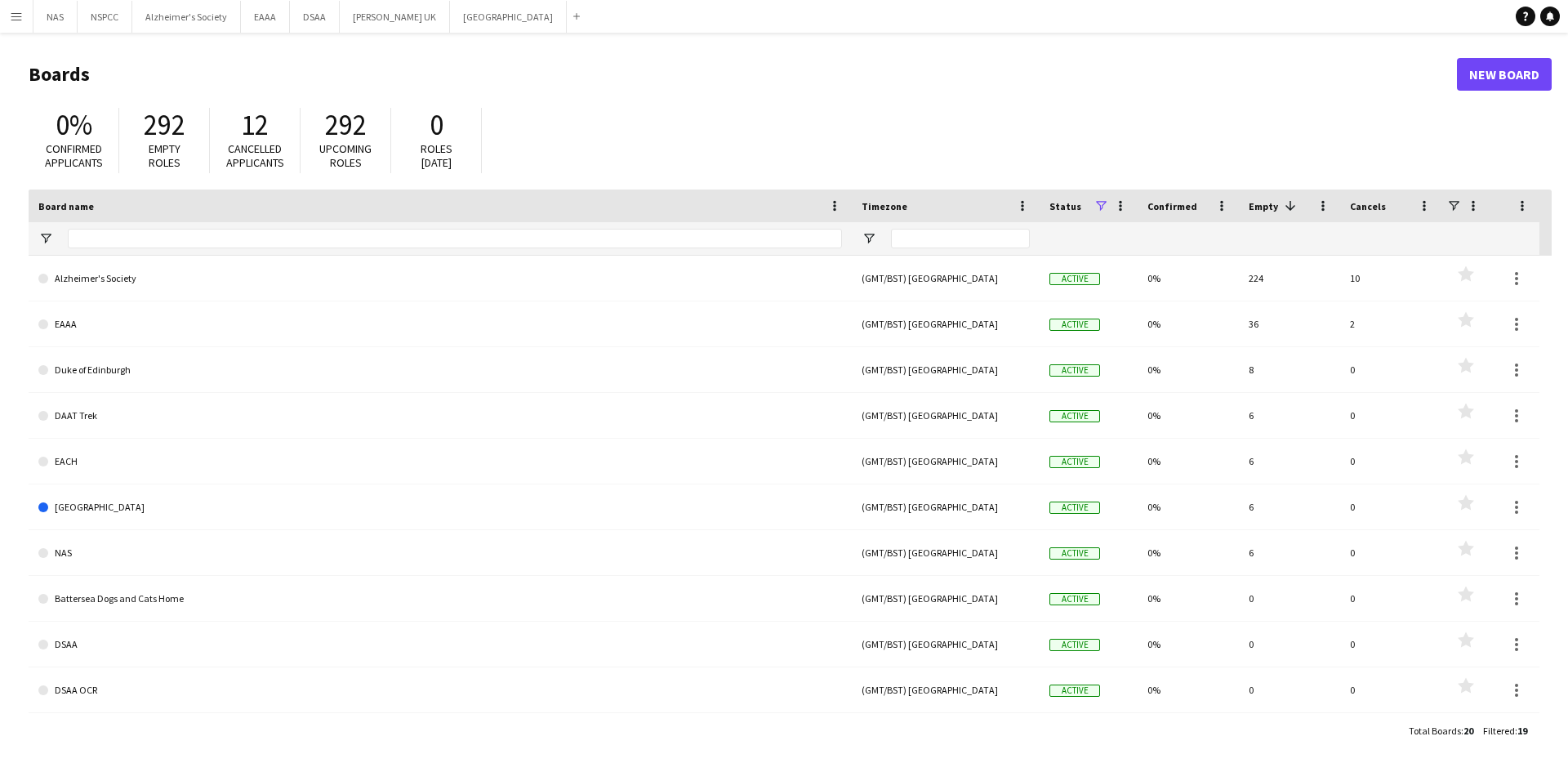
click at [18, 15] on app-icon "Menu" at bounding box center [17, 17] width 13 height 13
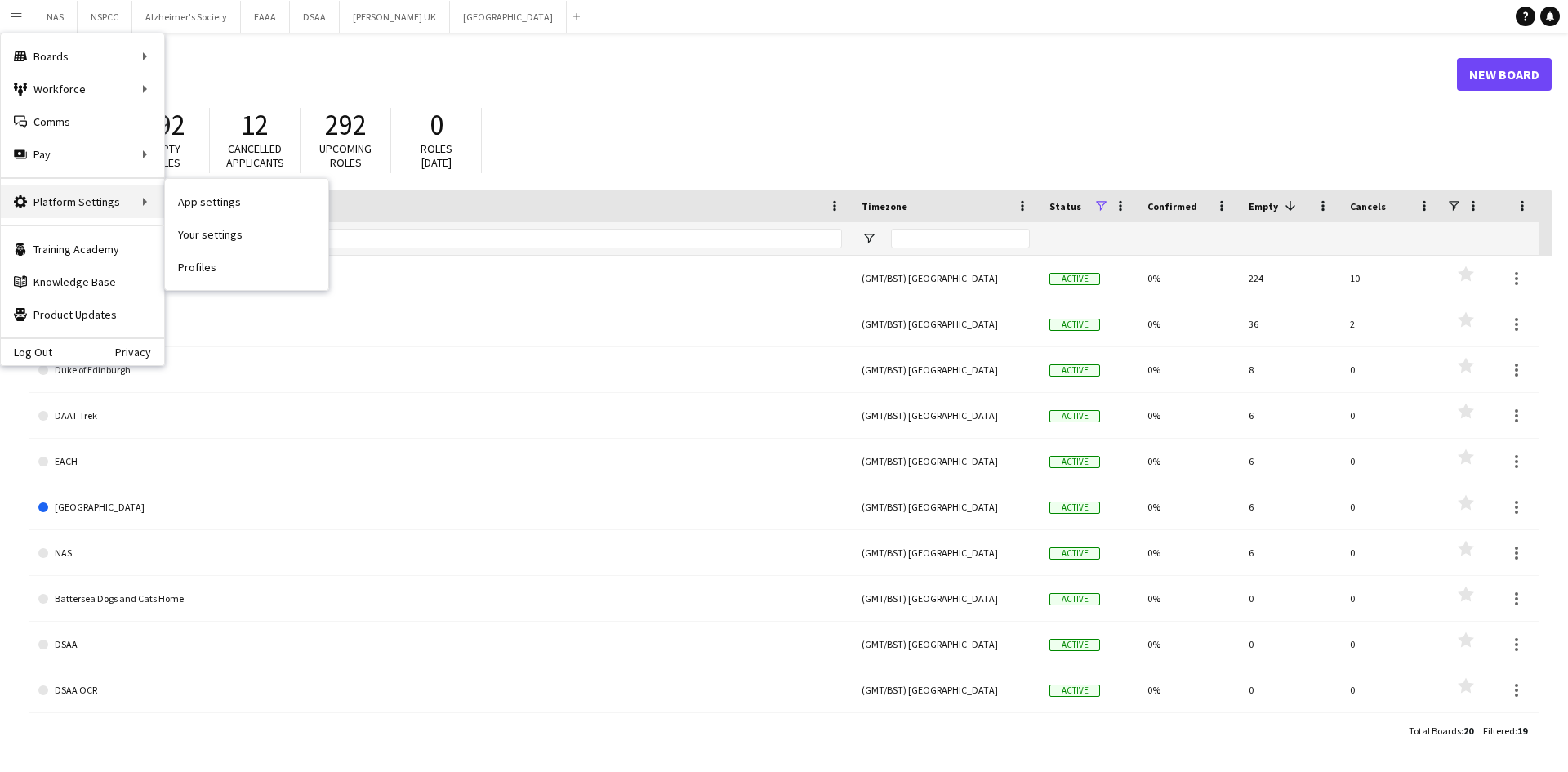
click at [121, 200] on div "Platform Settings Platform Settings" at bounding box center [82, 201] width 164 height 32
